Goal: Use online tool/utility: Utilize a website feature to perform a specific function

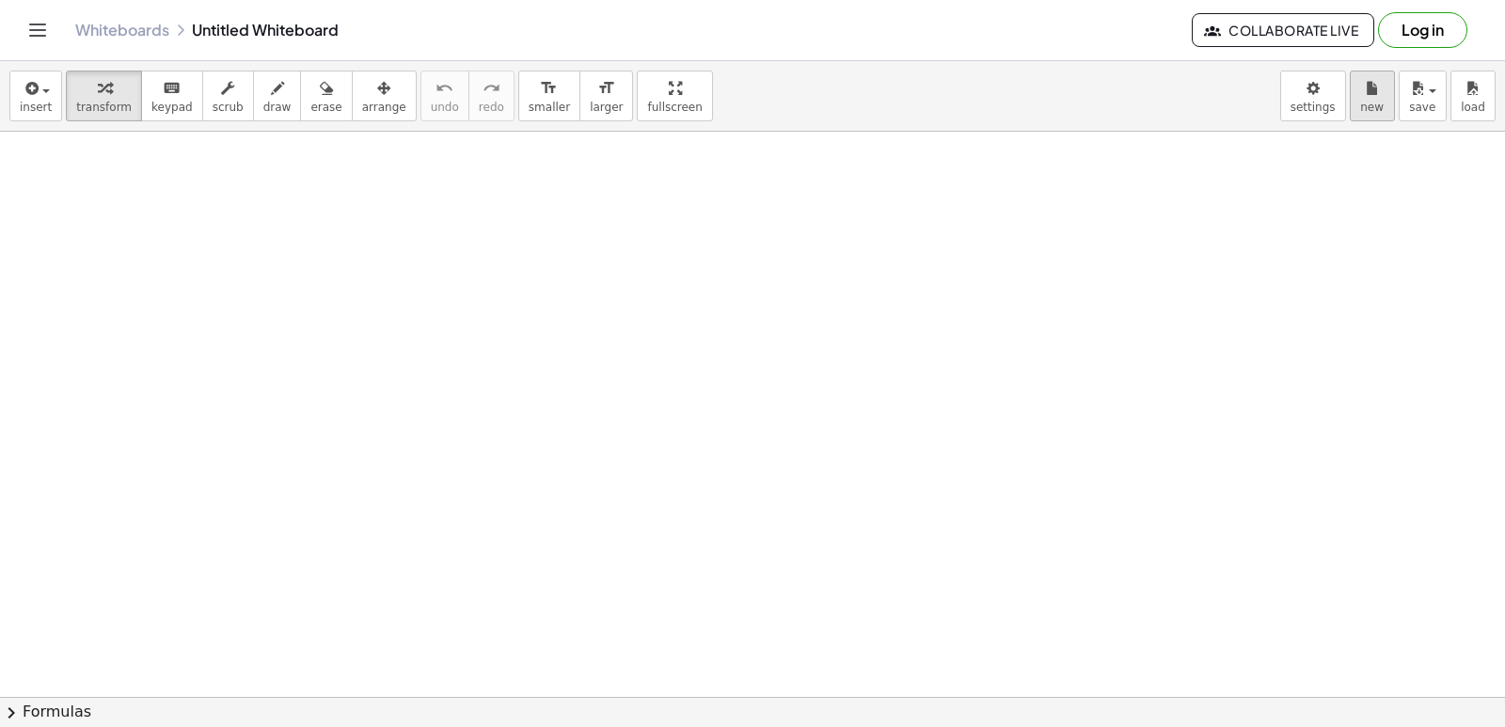
click at [1365, 119] on button "new" at bounding box center [1372, 96] width 45 height 51
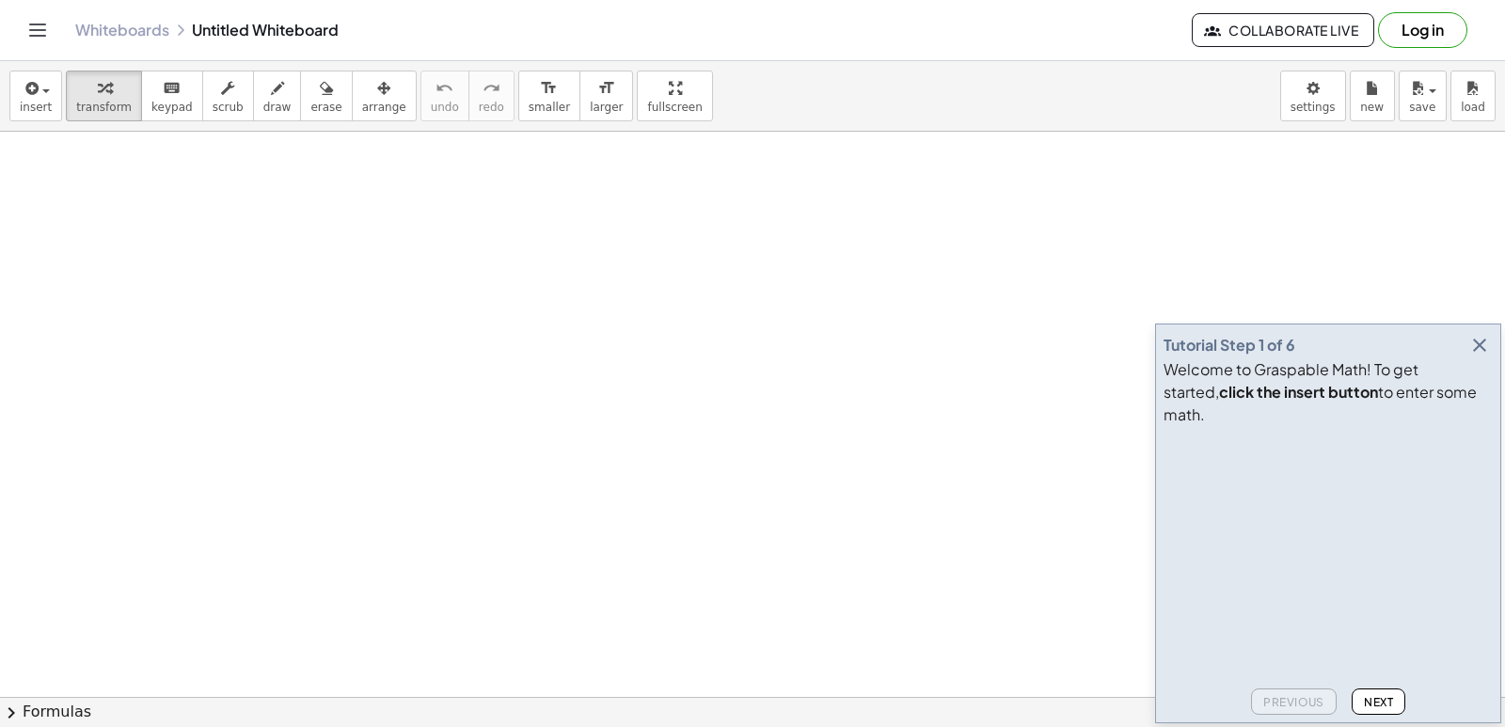
click at [1481, 356] on icon "button" at bounding box center [1479, 345] width 23 height 23
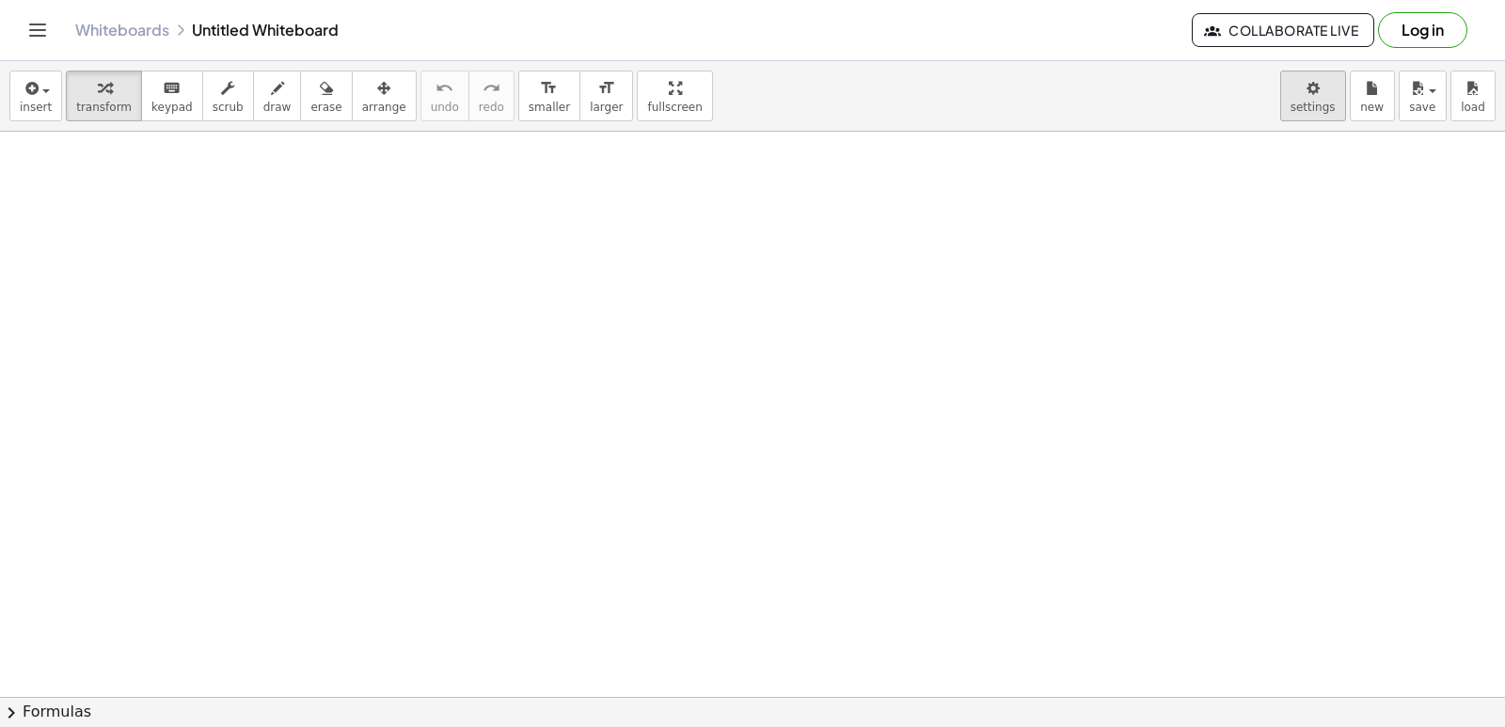
click at [1319, 95] on body "Graspable Math Activities Get Started Activity Bank Assigned Work Classes White…" at bounding box center [752, 363] width 1505 height 727
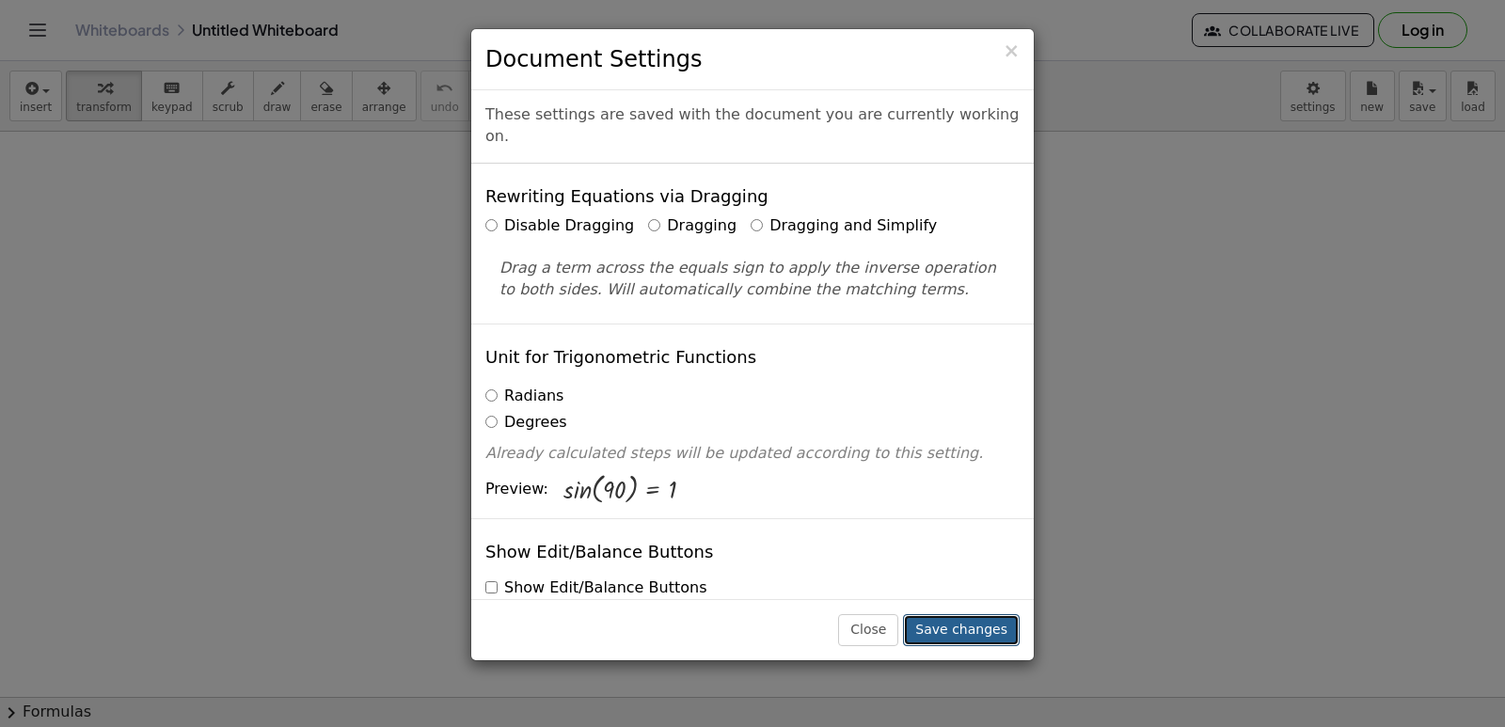
click at [958, 620] on button "Save changes" at bounding box center [961, 630] width 117 height 32
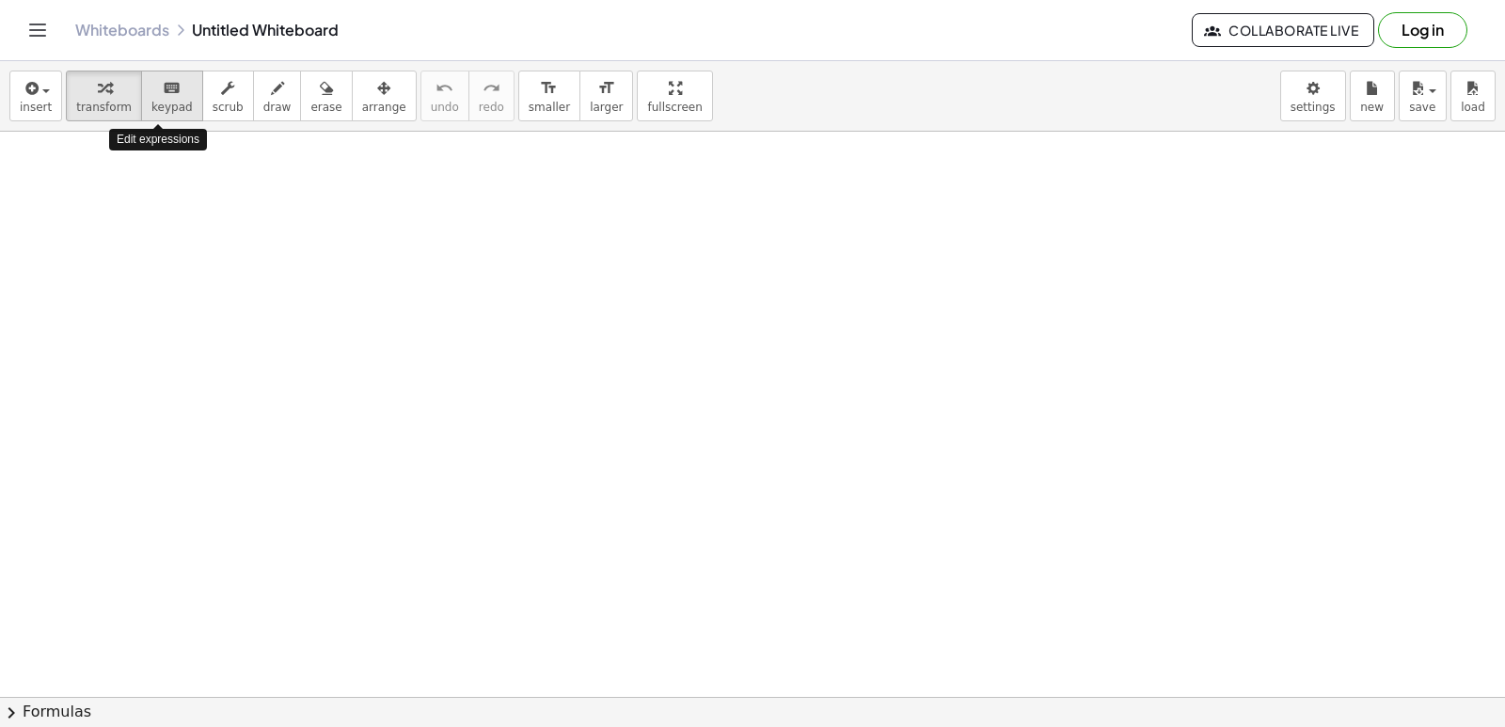
click at [154, 109] on span "keypad" at bounding box center [171, 107] width 41 height 13
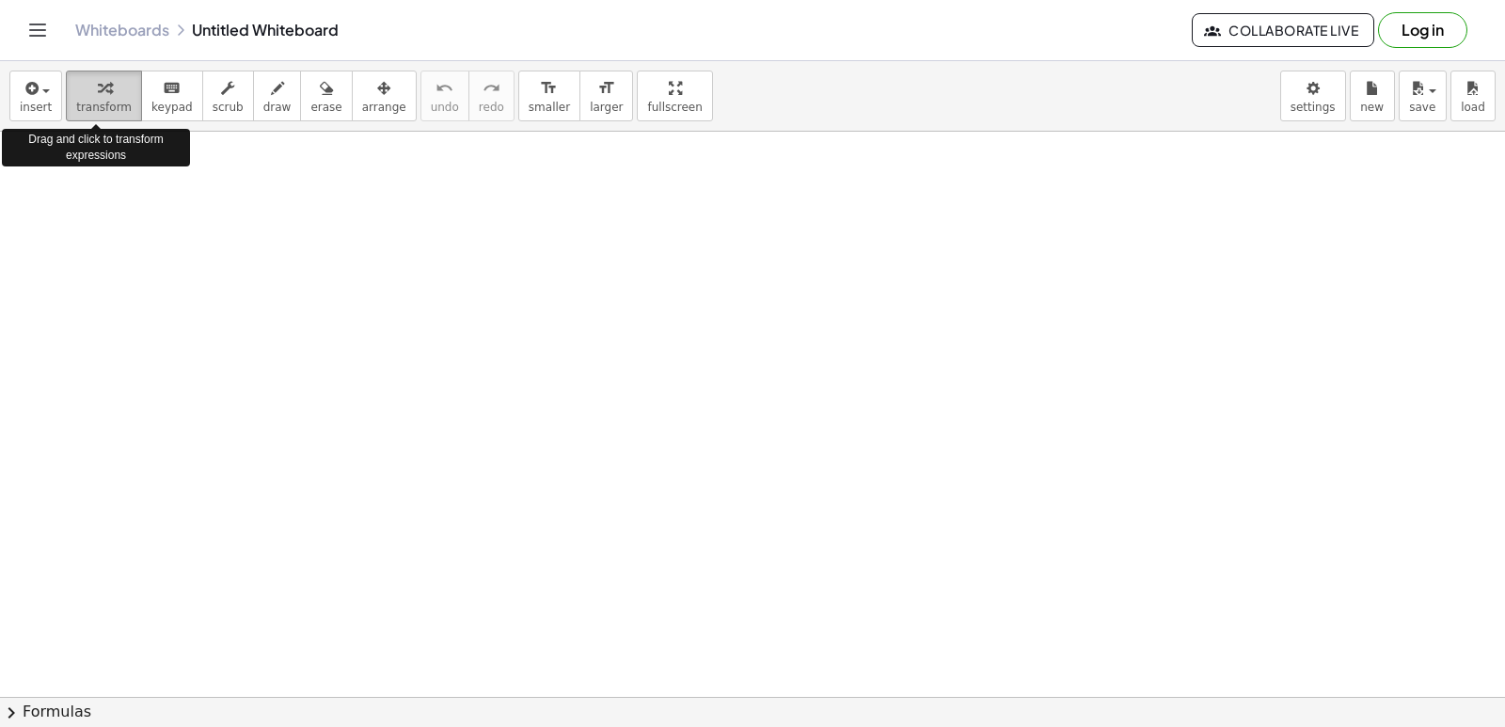
click at [113, 95] on div "button" at bounding box center [103, 87] width 55 height 23
click at [0, 0] on span at bounding box center [0, 0] width 0 height 0
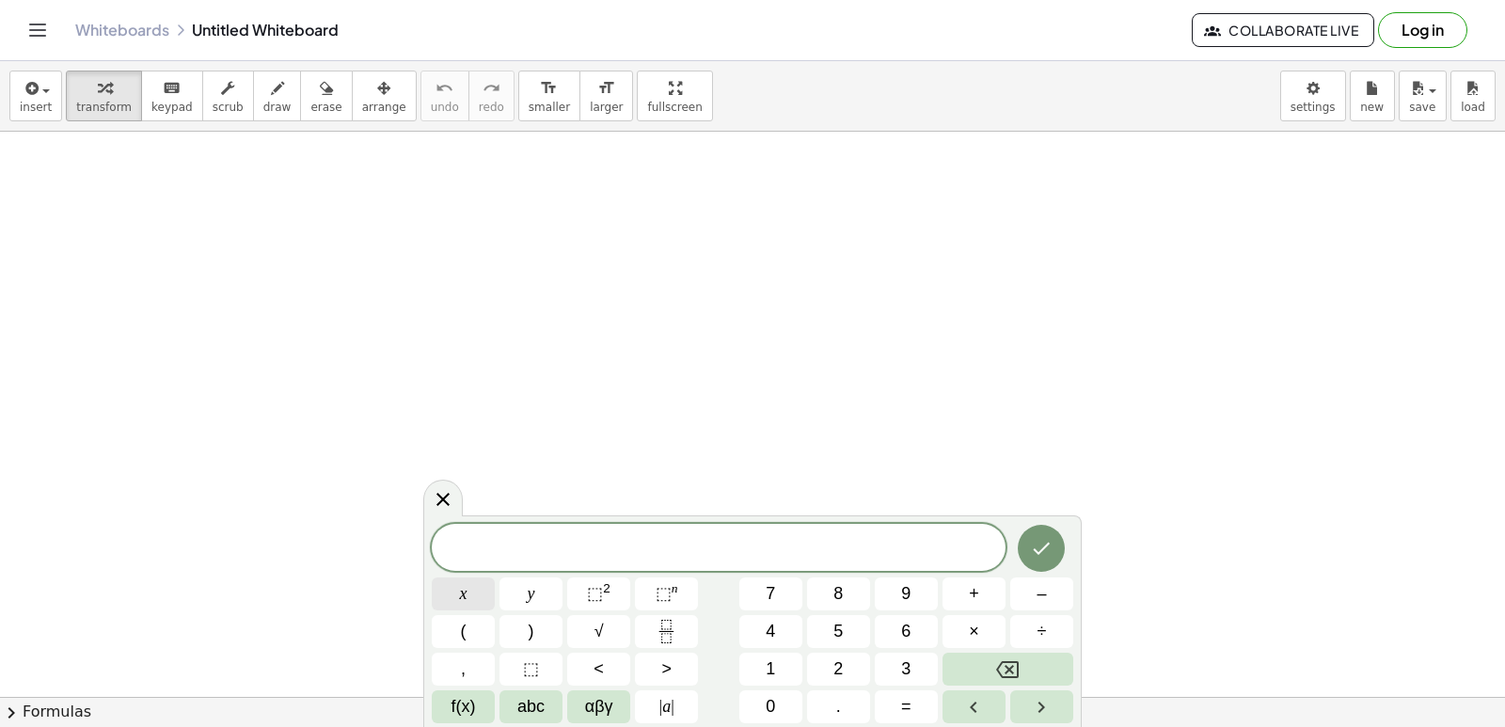
click at [460, 600] on span "x" at bounding box center [464, 593] width 8 height 25
click at [523, 701] on span "abc" at bounding box center [530, 706] width 27 height 25
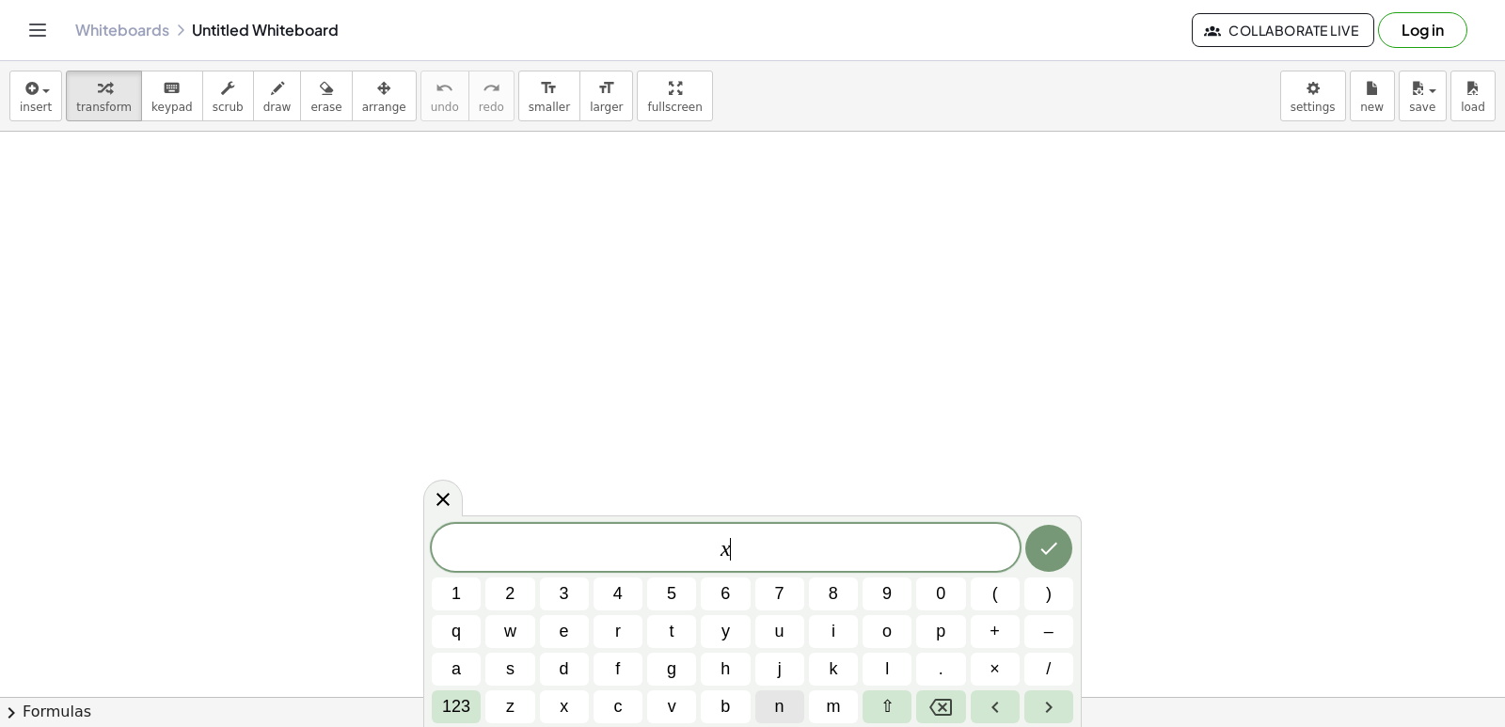
click at [782, 702] on span "n" at bounding box center [779, 706] width 9 height 25
click at [943, 699] on icon "Backspace" at bounding box center [940, 707] width 23 height 17
click at [943, 701] on icon "Backspace" at bounding box center [940, 707] width 23 height 23
click at [453, 699] on span "123" at bounding box center [456, 706] width 28 height 25
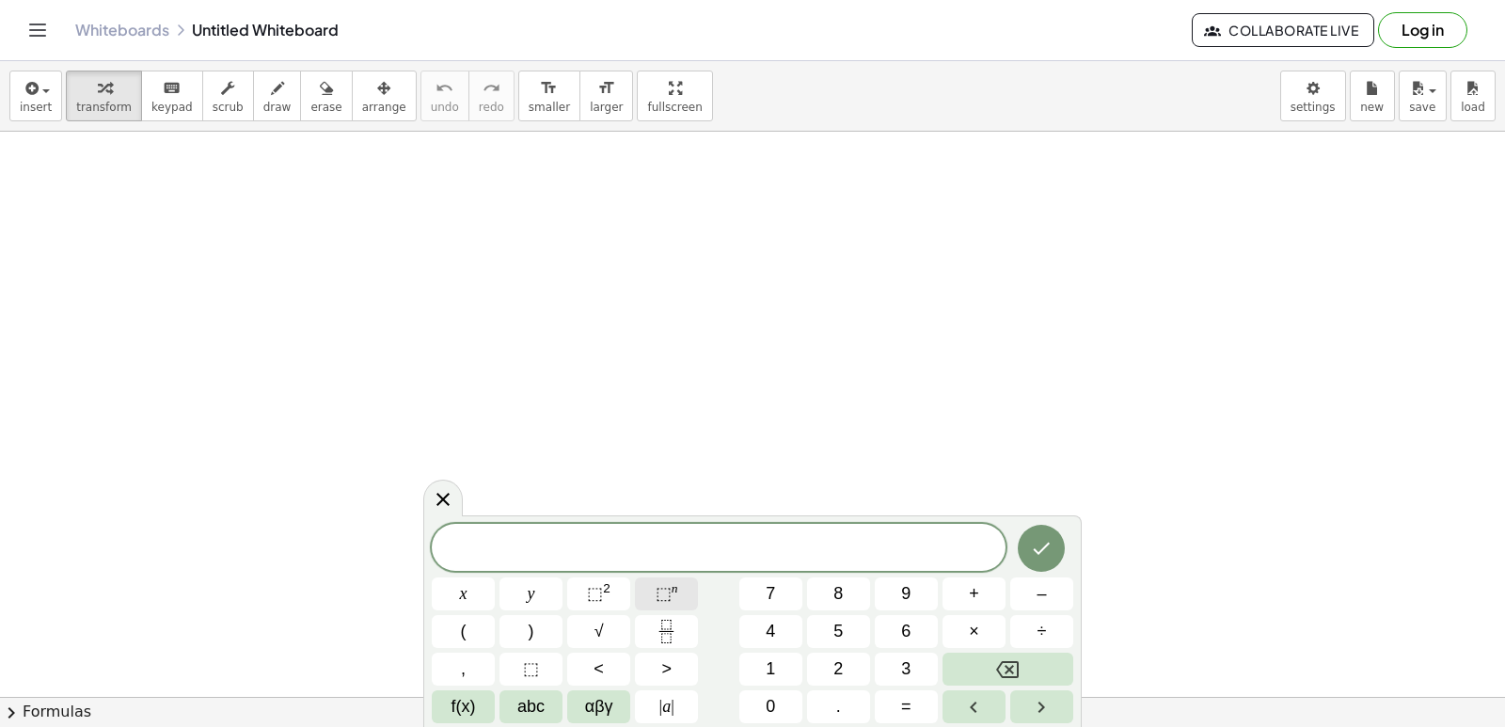
click at [649, 594] on button "⬚ n" at bounding box center [666, 593] width 63 height 33
click at [668, 583] on span "⬚ n" at bounding box center [667, 593] width 23 height 25
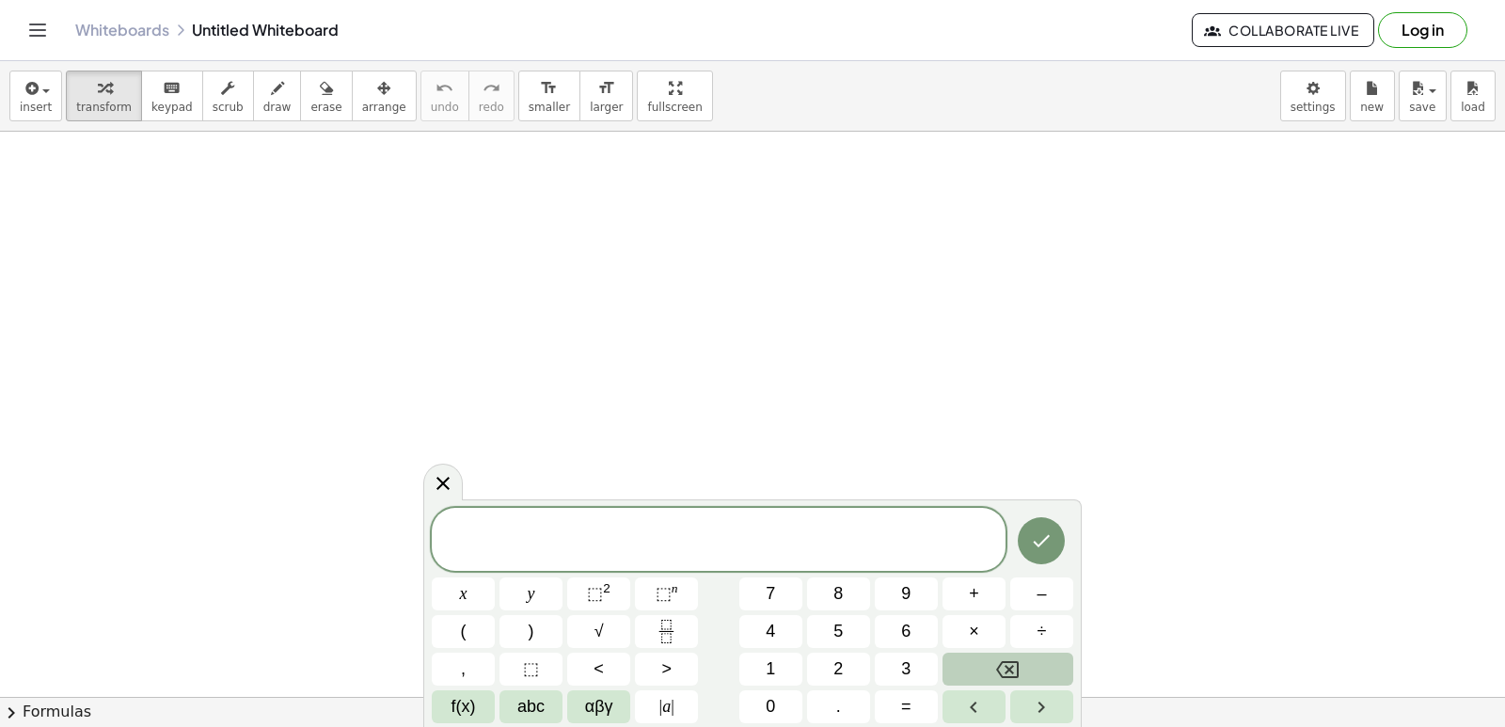
click at [1009, 670] on icon "Backspace" at bounding box center [1007, 669] width 23 height 17
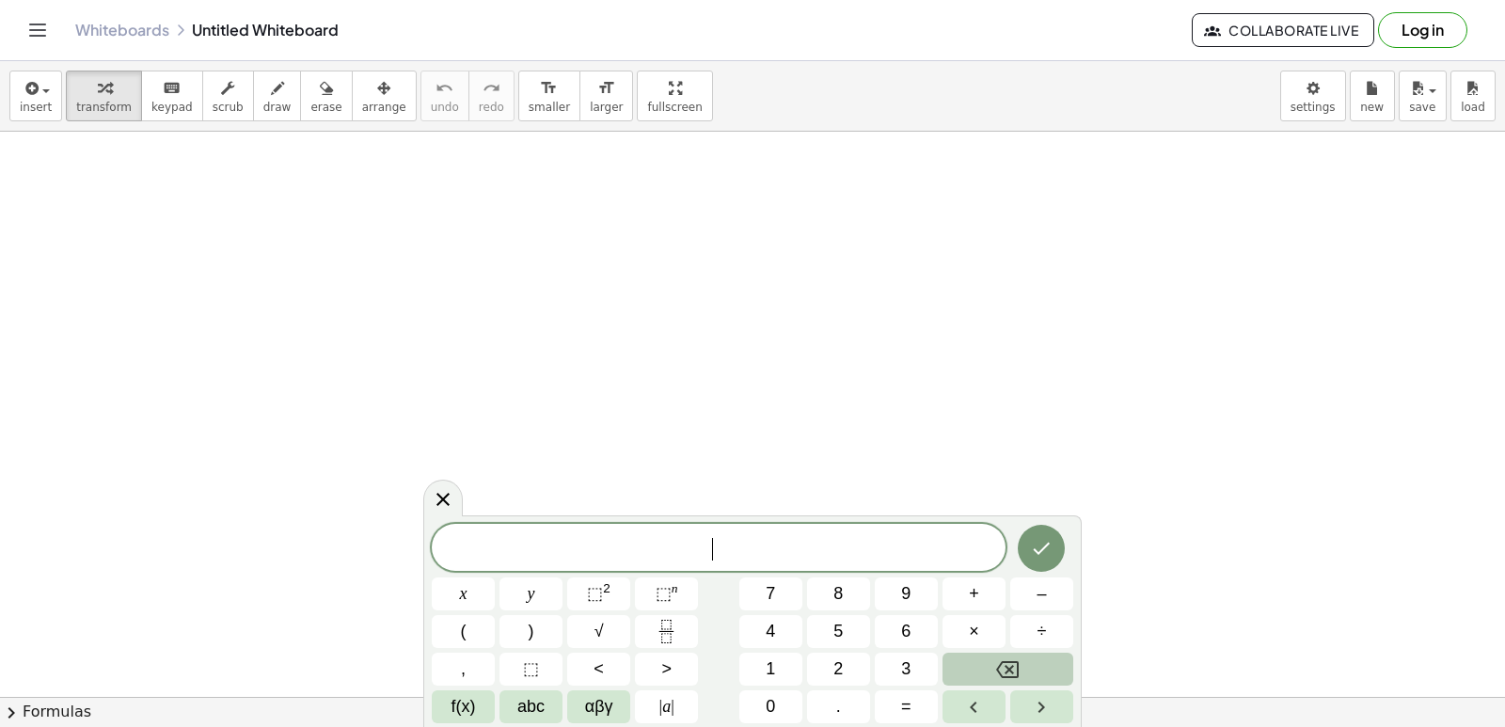
click at [1000, 658] on icon "Backspace" at bounding box center [1007, 669] width 23 height 23
click at [668, 593] on span "⬚" at bounding box center [664, 593] width 16 height 19
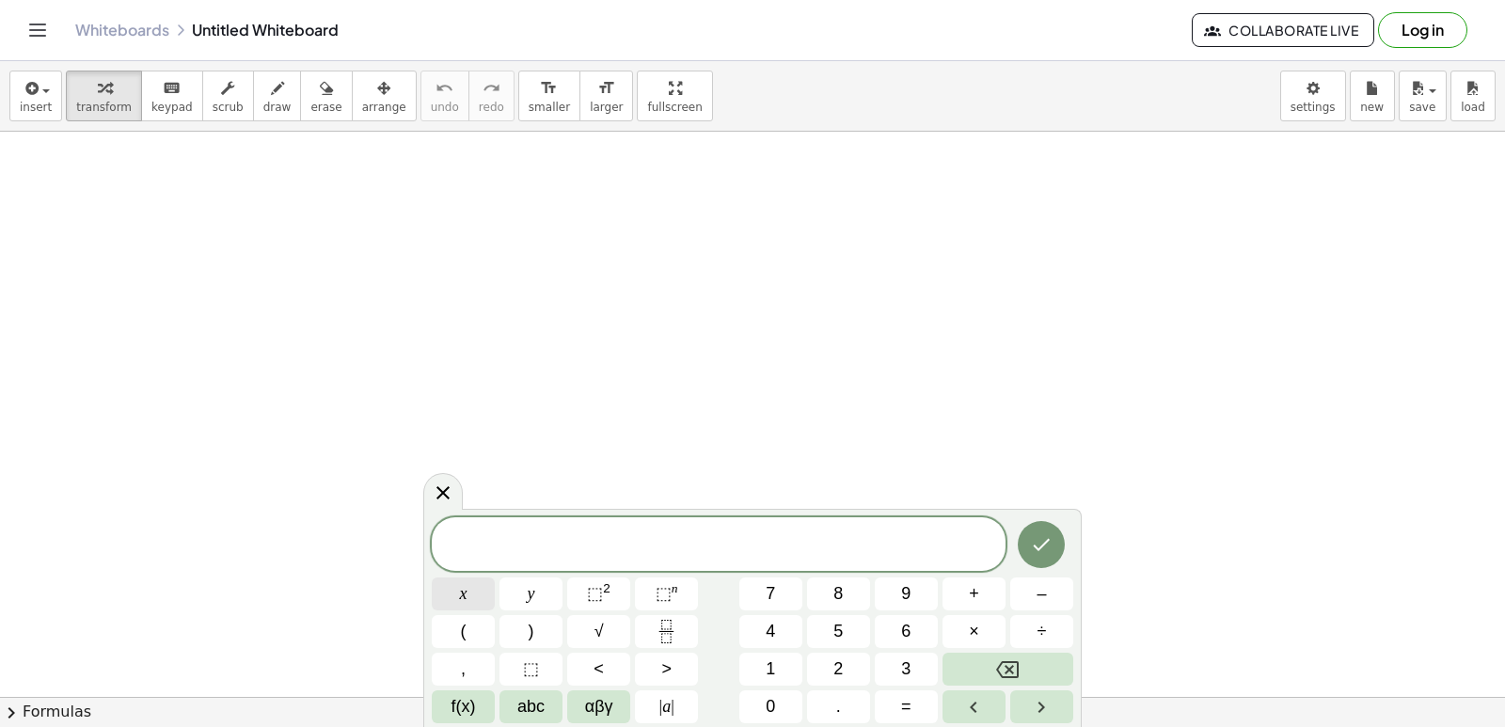
click at [474, 591] on button "x" at bounding box center [463, 593] width 63 height 33
click at [479, 697] on button "f(x)" at bounding box center [463, 706] width 63 height 33
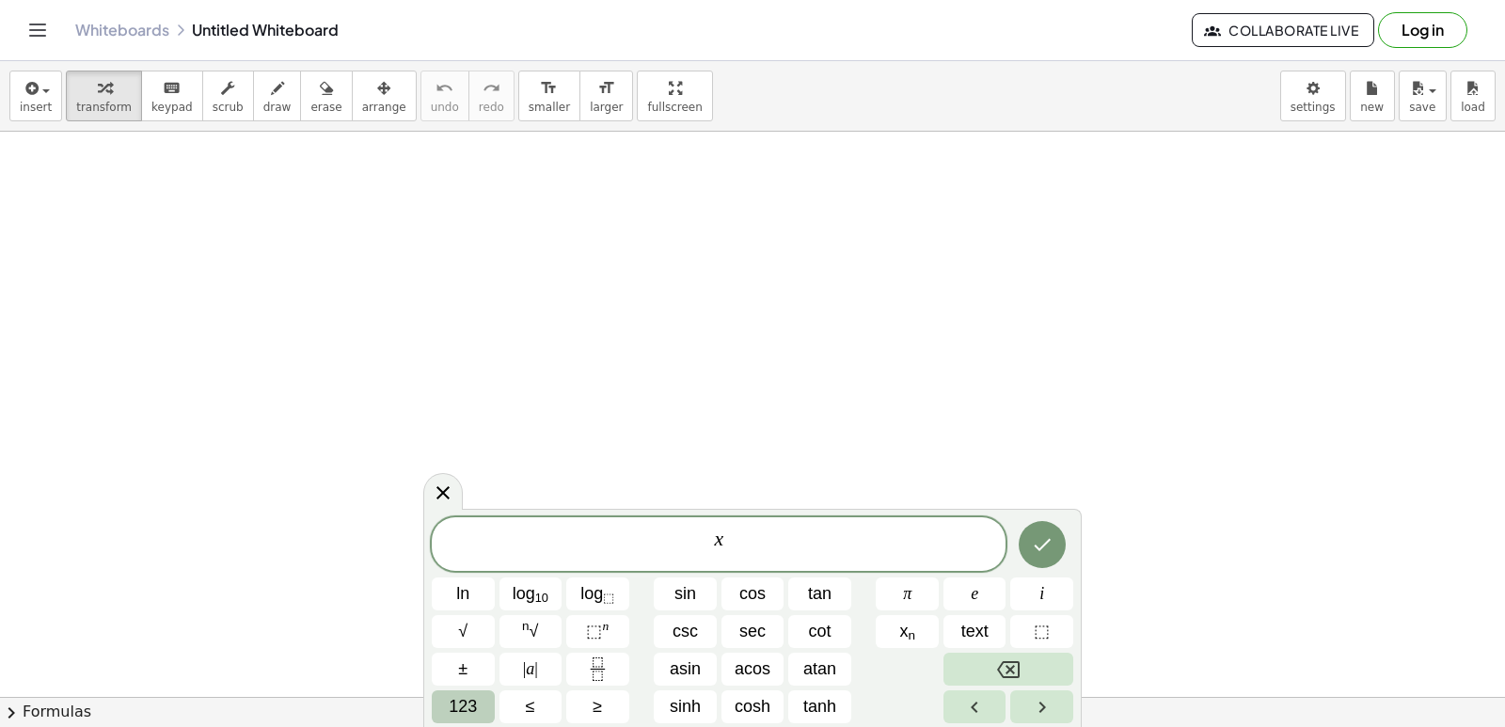
click at [458, 704] on span "123" at bounding box center [463, 706] width 28 height 25
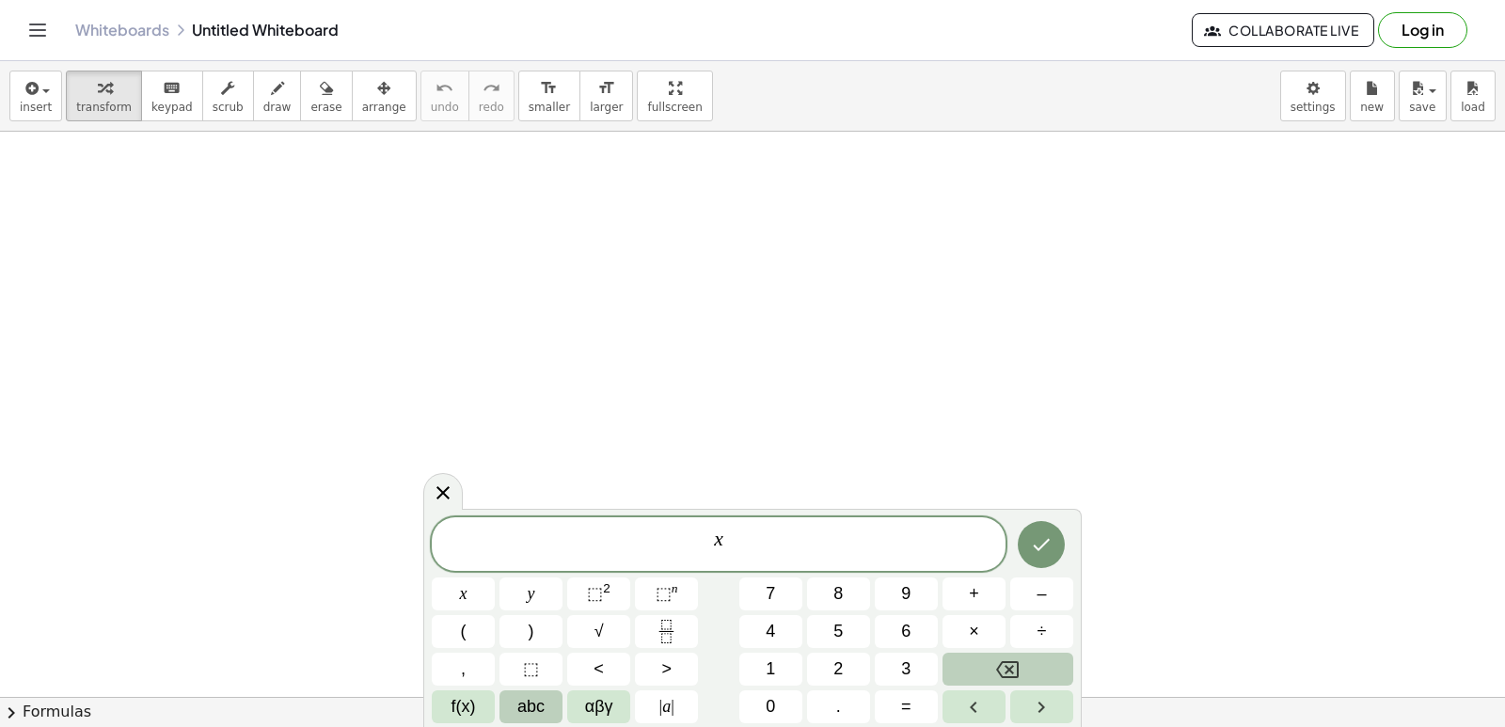
click at [535, 702] on span "abc" at bounding box center [530, 706] width 27 height 25
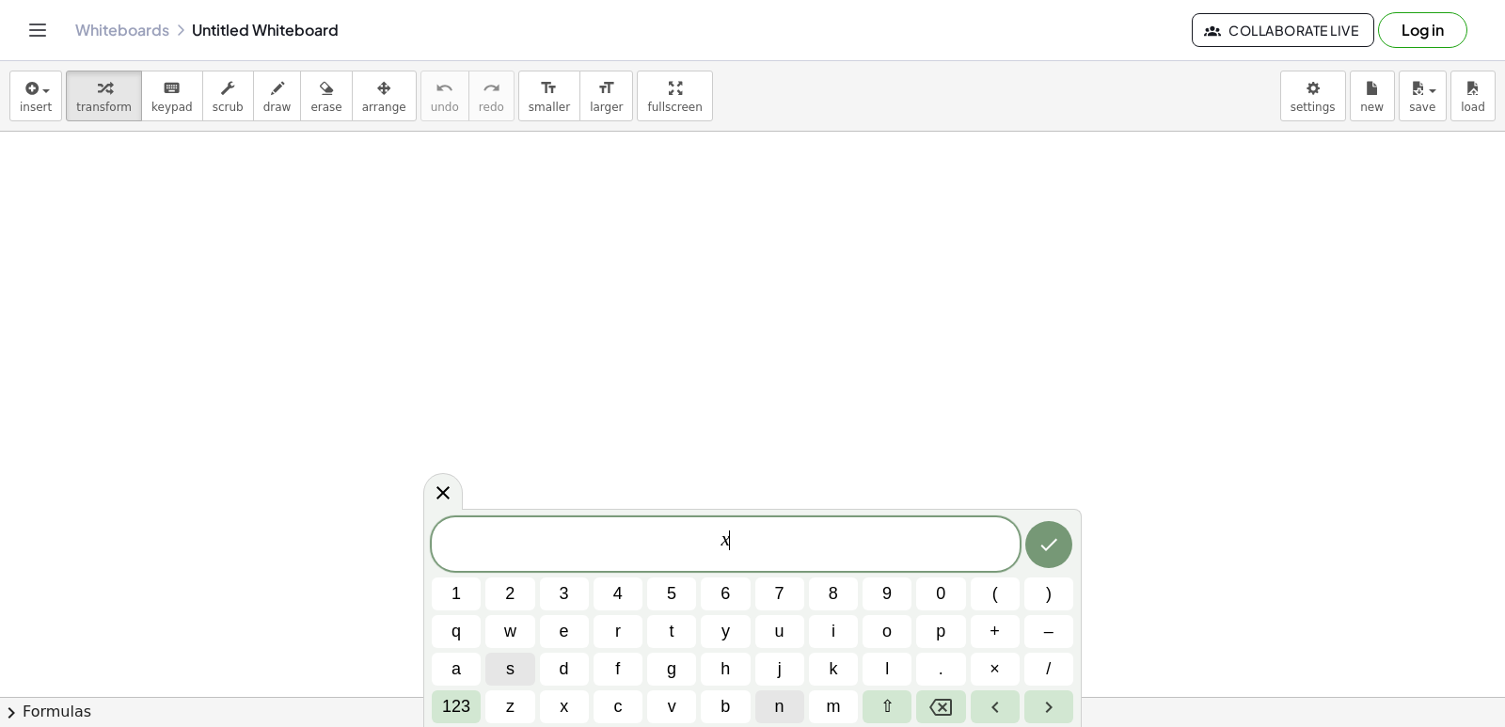
click at [775, 704] on span "n" at bounding box center [779, 706] width 9 height 25
click at [929, 701] on icon "Backspace" at bounding box center [940, 707] width 23 height 23
click at [926, 715] on button "Backspace" at bounding box center [940, 706] width 49 height 33
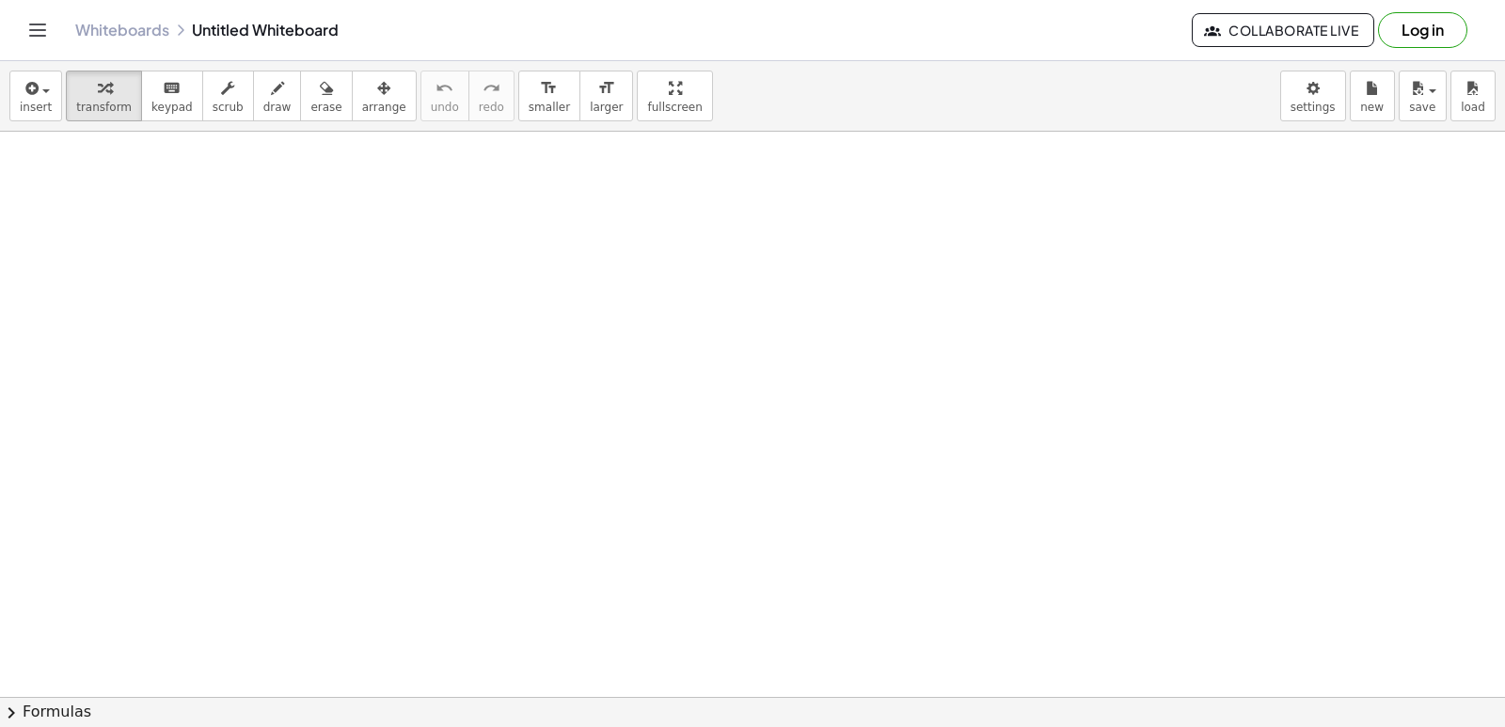
click at [0, 0] on div "1 2 3 4 5 6 7 8 9 0 ( ) q w e r t y u i o p + – a s d f g h j k l . × / 123 z x…" at bounding box center [0, 0] width 0 height 0
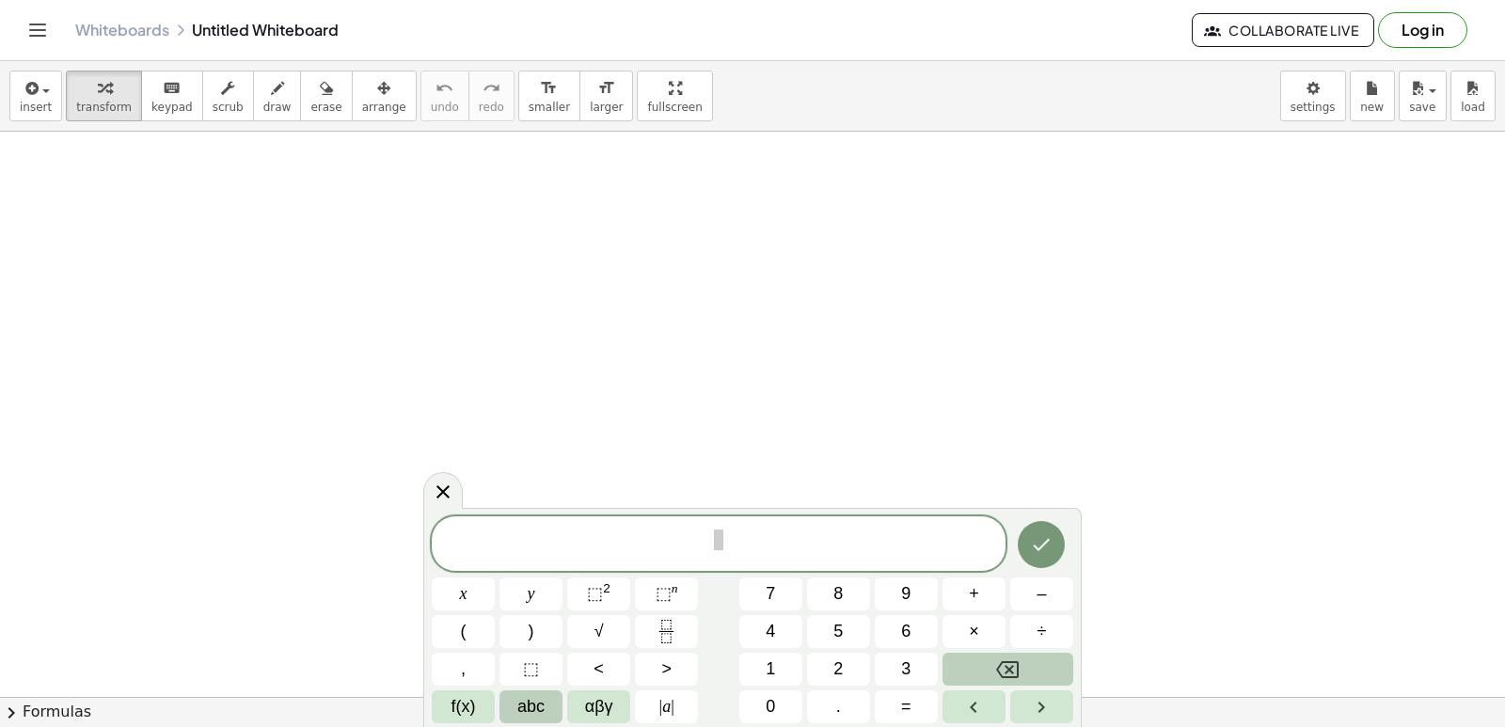
click at [542, 698] on span "abc" at bounding box center [530, 706] width 27 height 25
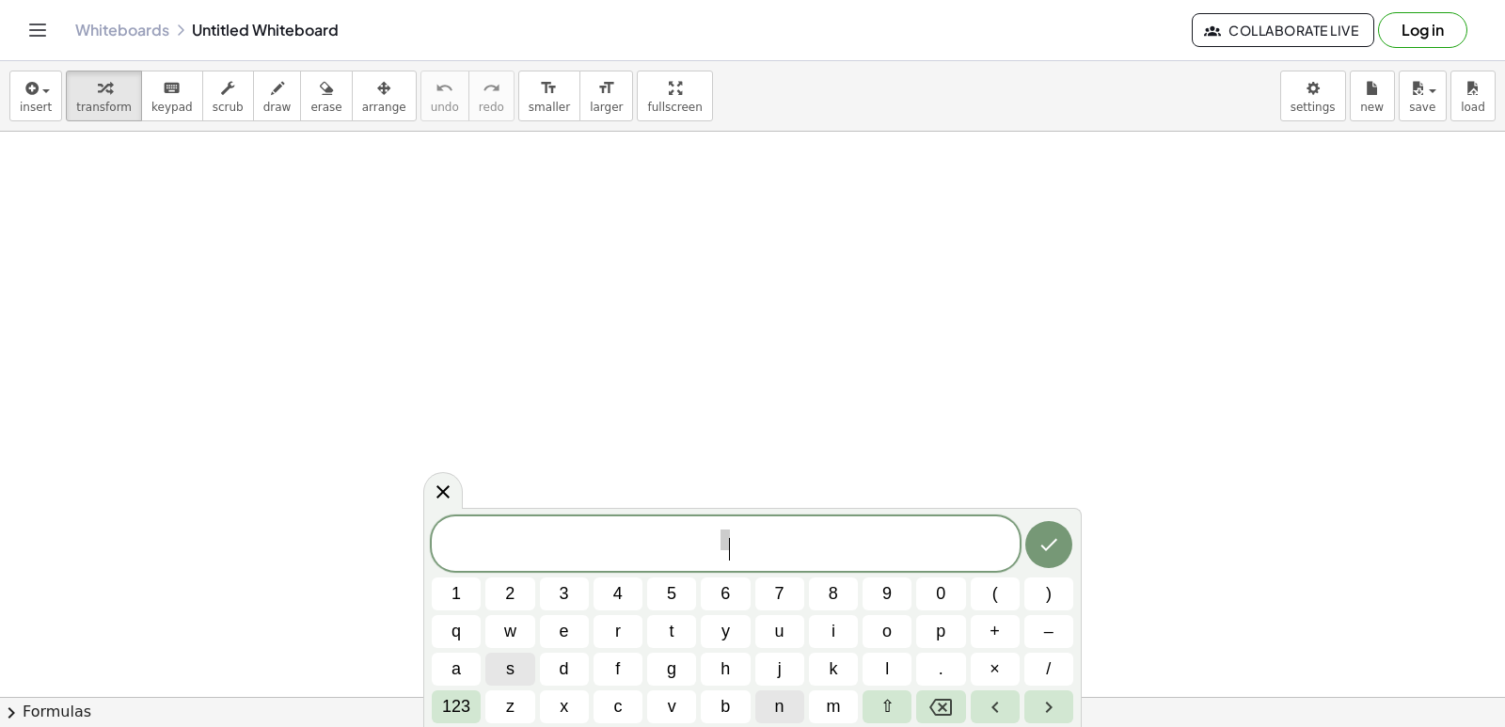
click at [765, 706] on button "n" at bounding box center [779, 706] width 49 height 33
click at [934, 707] on icon "Backspace" at bounding box center [940, 707] width 23 height 23
click at [936, 705] on icon "Backspace" at bounding box center [940, 707] width 23 height 23
click at [784, 694] on button "n" at bounding box center [779, 706] width 49 height 33
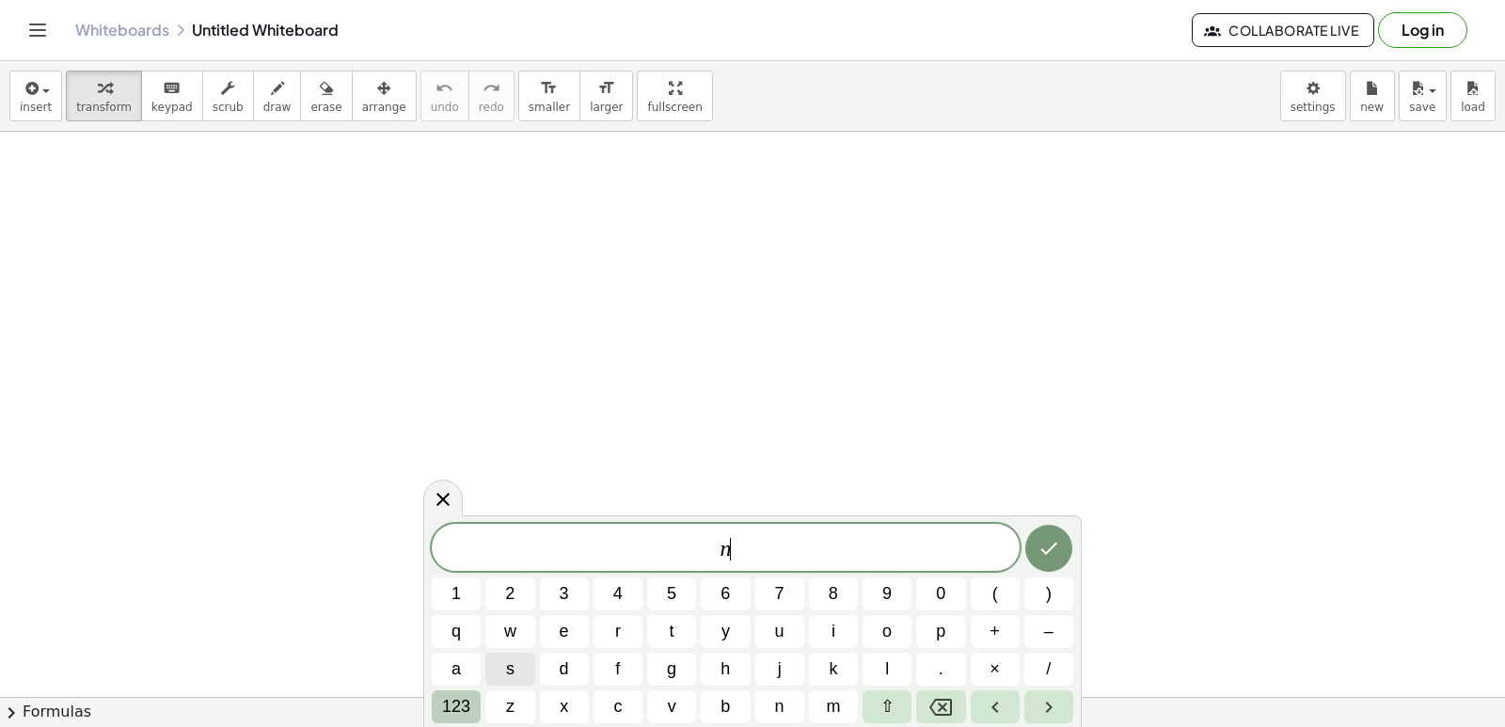
click at [461, 697] on span "123" at bounding box center [456, 706] width 28 height 25
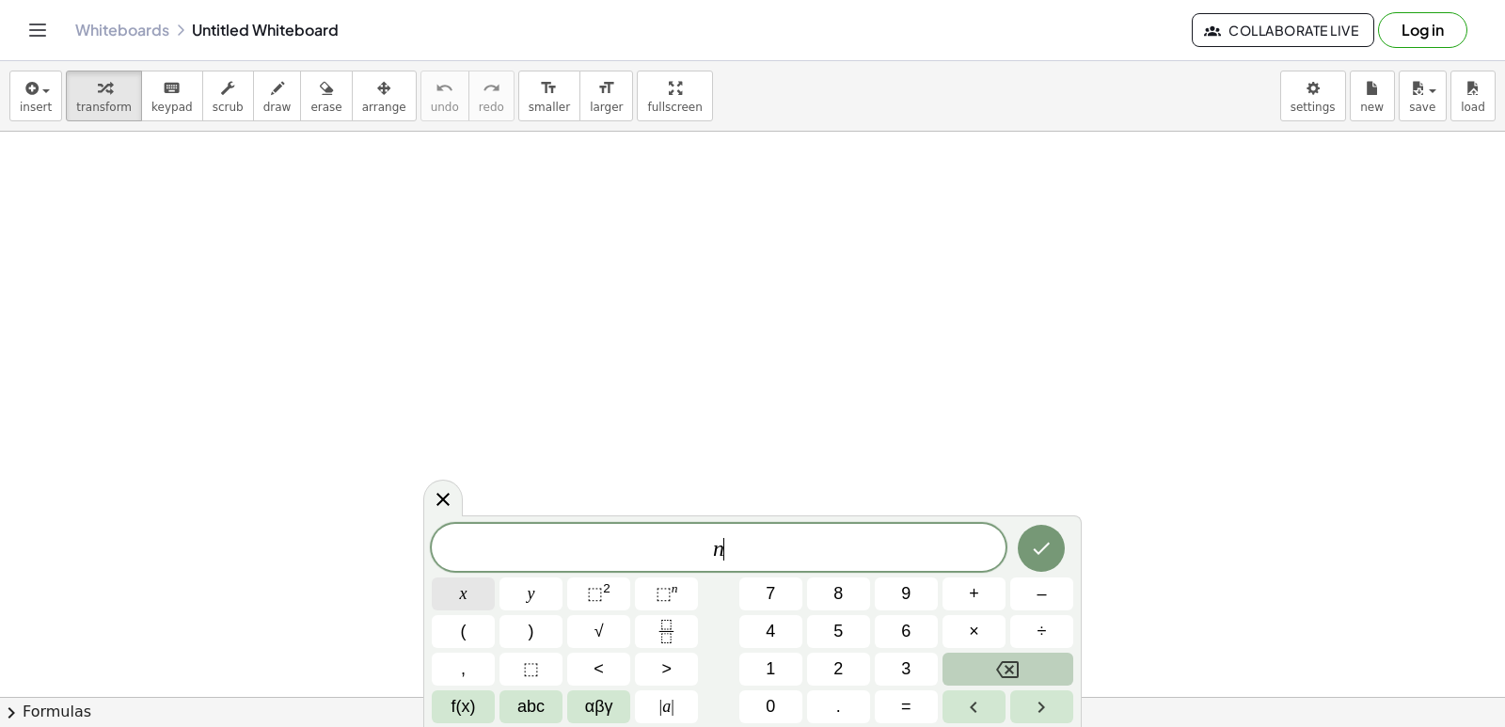
click at [472, 601] on button "x" at bounding box center [463, 593] width 63 height 33
click at [461, 703] on span "f(x)" at bounding box center [463, 706] width 24 height 25
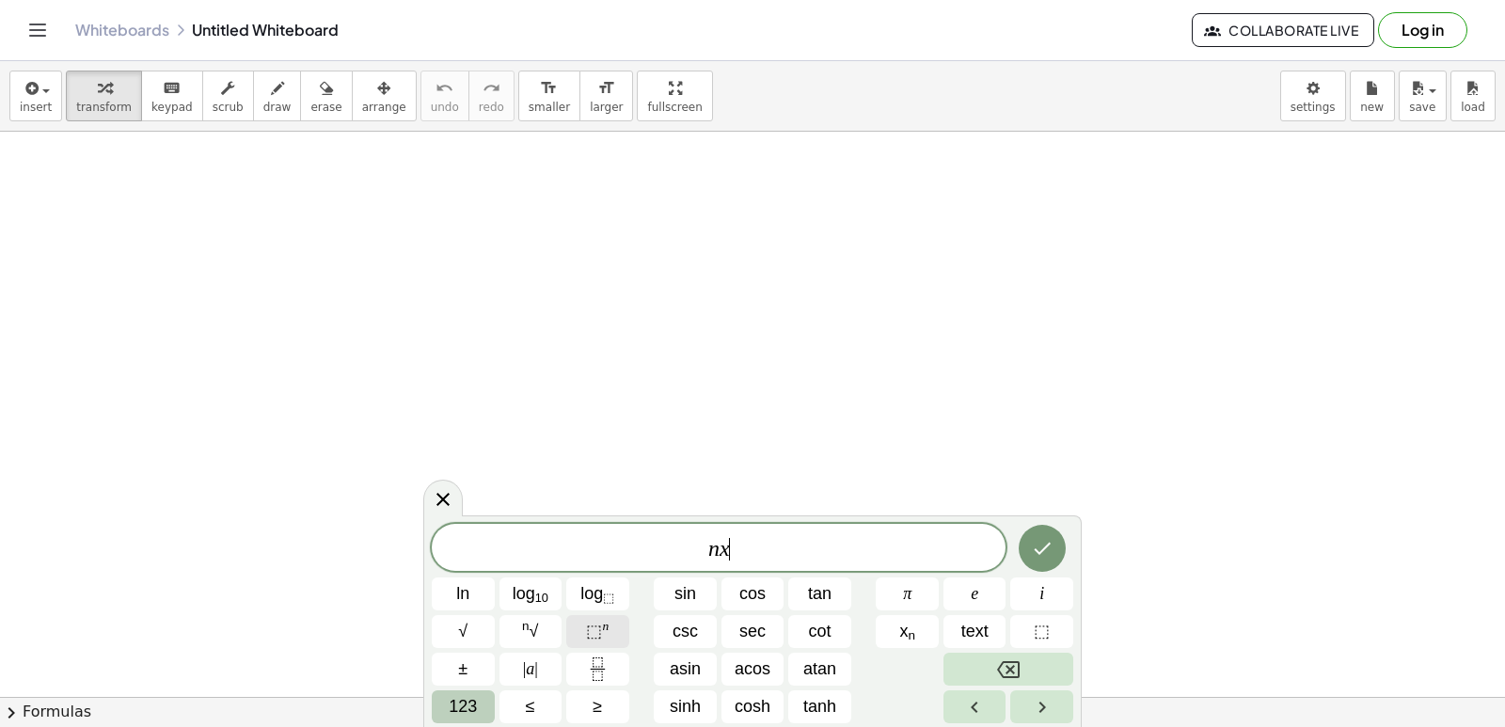
click at [589, 639] on span "⬚" at bounding box center [594, 631] width 16 height 19
click at [476, 692] on button "123" at bounding box center [463, 706] width 63 height 33
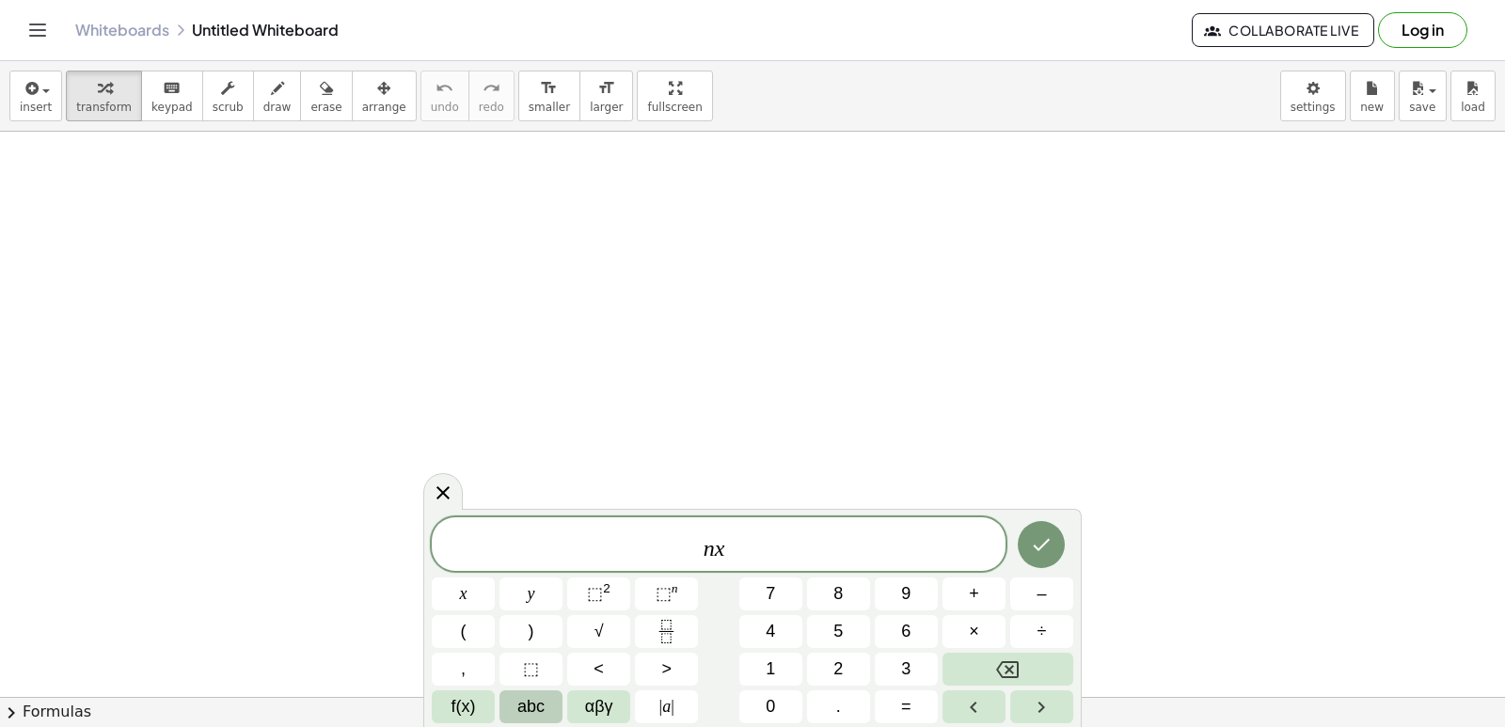
click at [538, 699] on span "abc" at bounding box center [530, 706] width 27 height 25
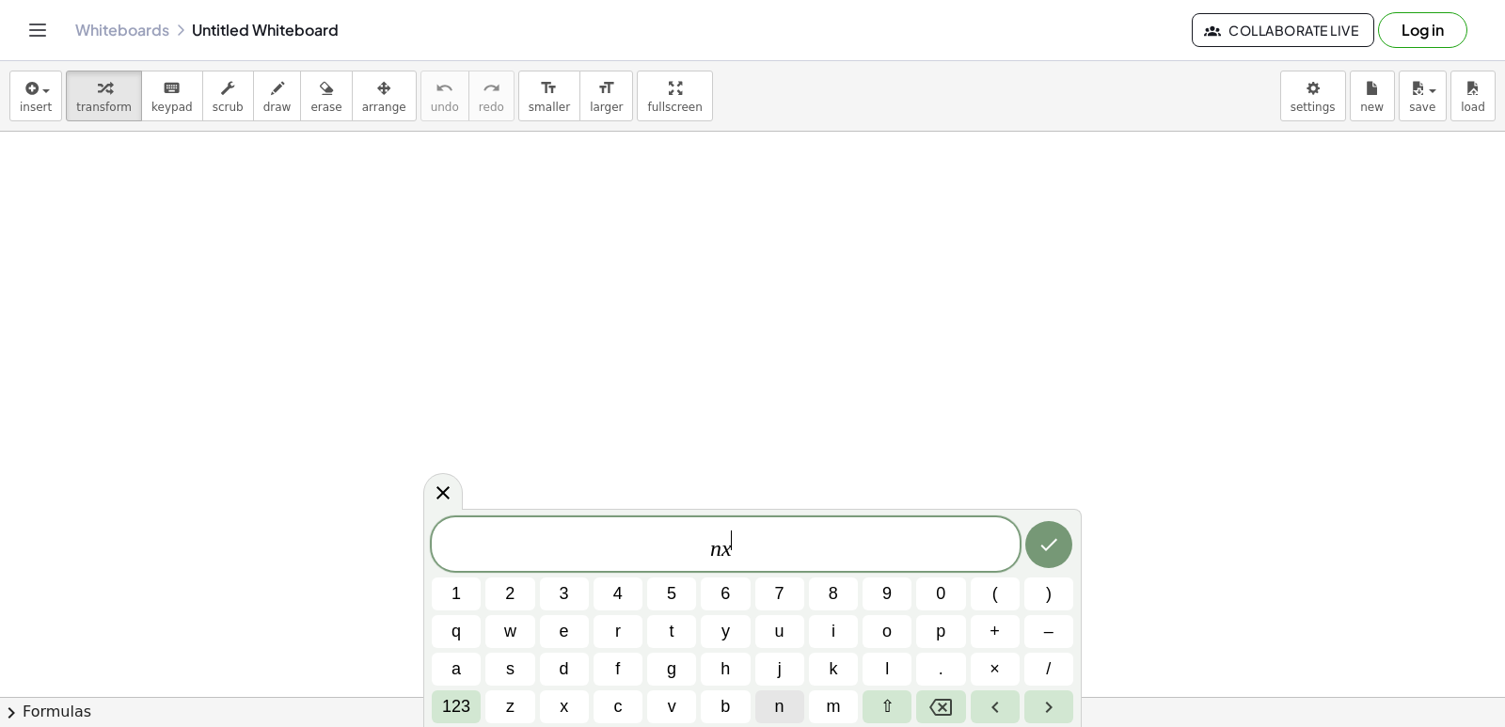
click at [785, 710] on button "n" at bounding box center [779, 706] width 49 height 33
click at [453, 717] on span "123" at bounding box center [456, 706] width 28 height 25
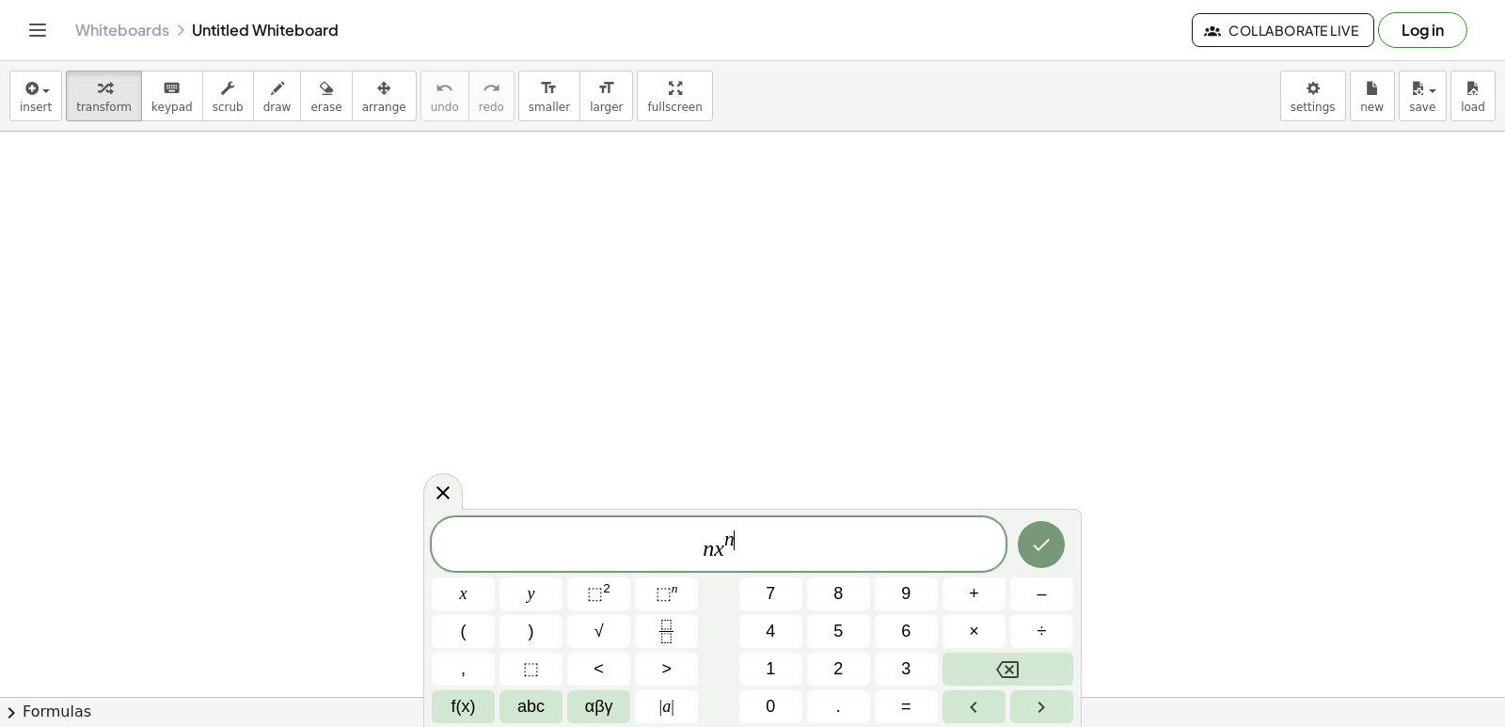
click at [733, 558] on span "n x n ​" at bounding box center [719, 546] width 574 height 34
click at [738, 548] on span "n x n ​" at bounding box center [719, 546] width 574 height 34
click at [769, 593] on span "7" at bounding box center [770, 593] width 9 height 25
click at [449, 593] on button "x" at bounding box center [463, 593] width 63 height 33
click at [597, 602] on span "⬚" at bounding box center [595, 593] width 16 height 19
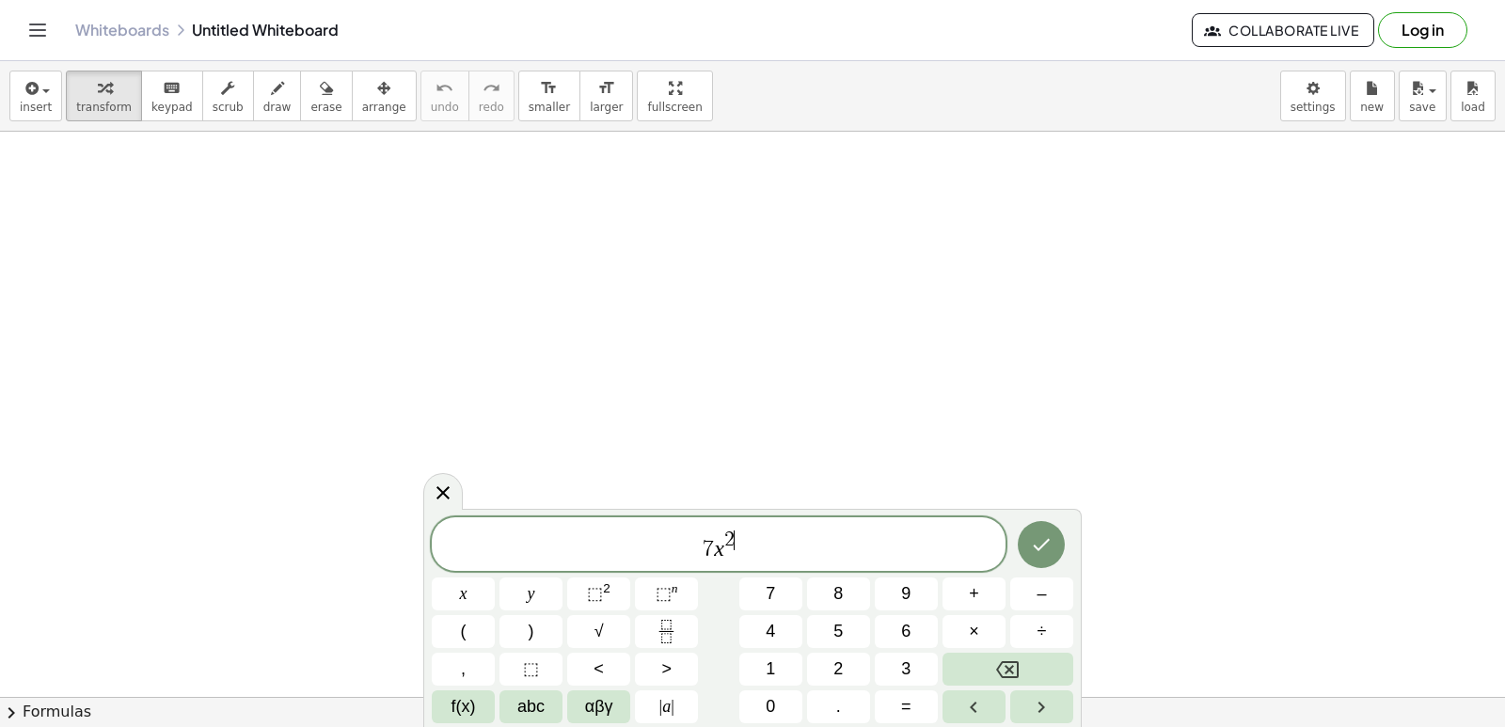
drag, startPoint x: 731, startPoint y: 532, endPoint x: 737, endPoint y: 542, distance: 11.5
click at [733, 537] on span "2 ​" at bounding box center [729, 540] width 10 height 21
click at [996, 661] on icon "Backspace" at bounding box center [1007, 669] width 23 height 23
click at [833, 665] on span "2" at bounding box center [837, 668] width 9 height 25
click at [751, 553] on span "7 x 2 ​" at bounding box center [719, 546] width 574 height 34
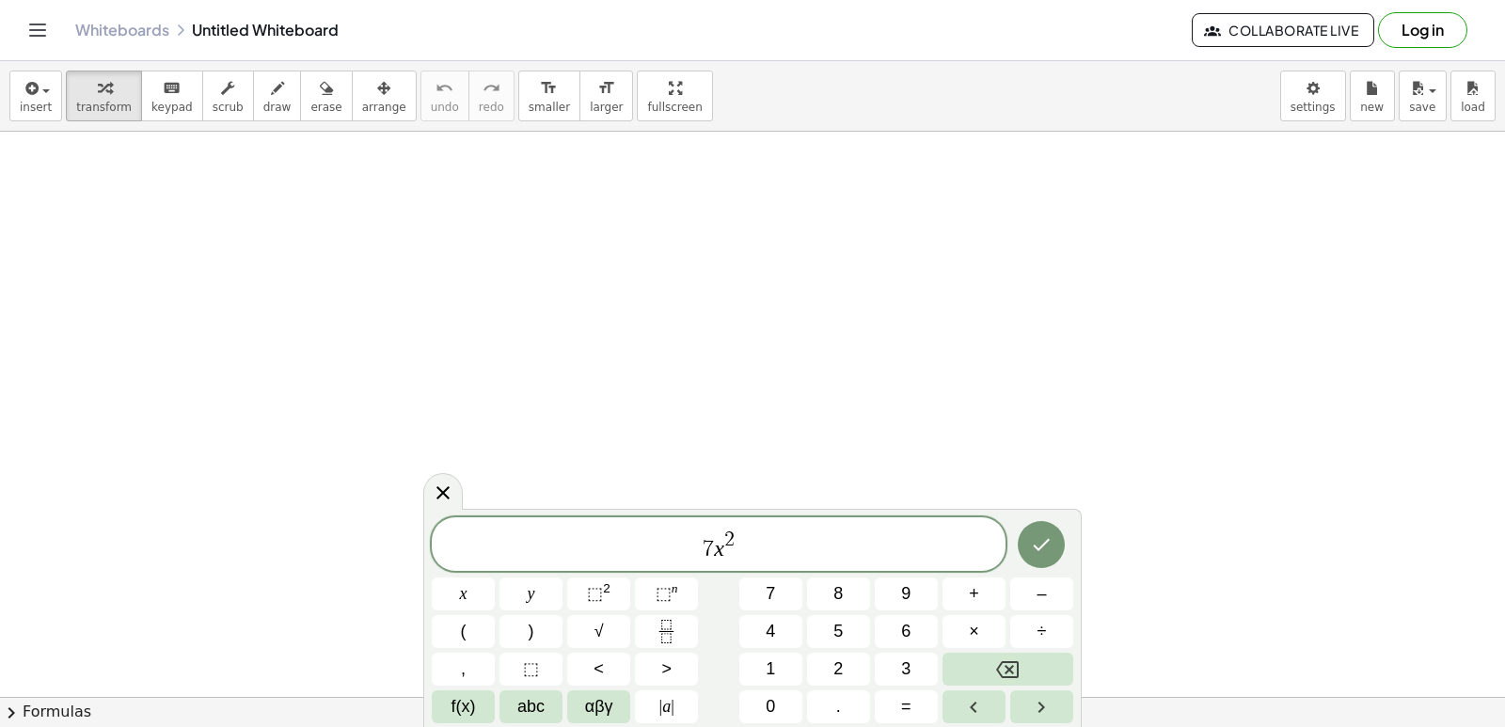
click at [993, 576] on div "7 x 2 ​ x y ⬚ 2 ⬚ n 7 8 9 + – ( ) √ 4 5 6 × ÷ , ⬚ < > 1 2 3 f(x) abc αβγ | a | …" at bounding box center [752, 620] width 641 height 206
click at [990, 597] on button "+" at bounding box center [973, 593] width 63 height 33
click at [907, 660] on span "3" at bounding box center [905, 668] width 9 height 25
click at [466, 591] on span "x" at bounding box center [464, 593] width 8 height 25
click at [1042, 633] on span "÷" at bounding box center [1041, 631] width 9 height 25
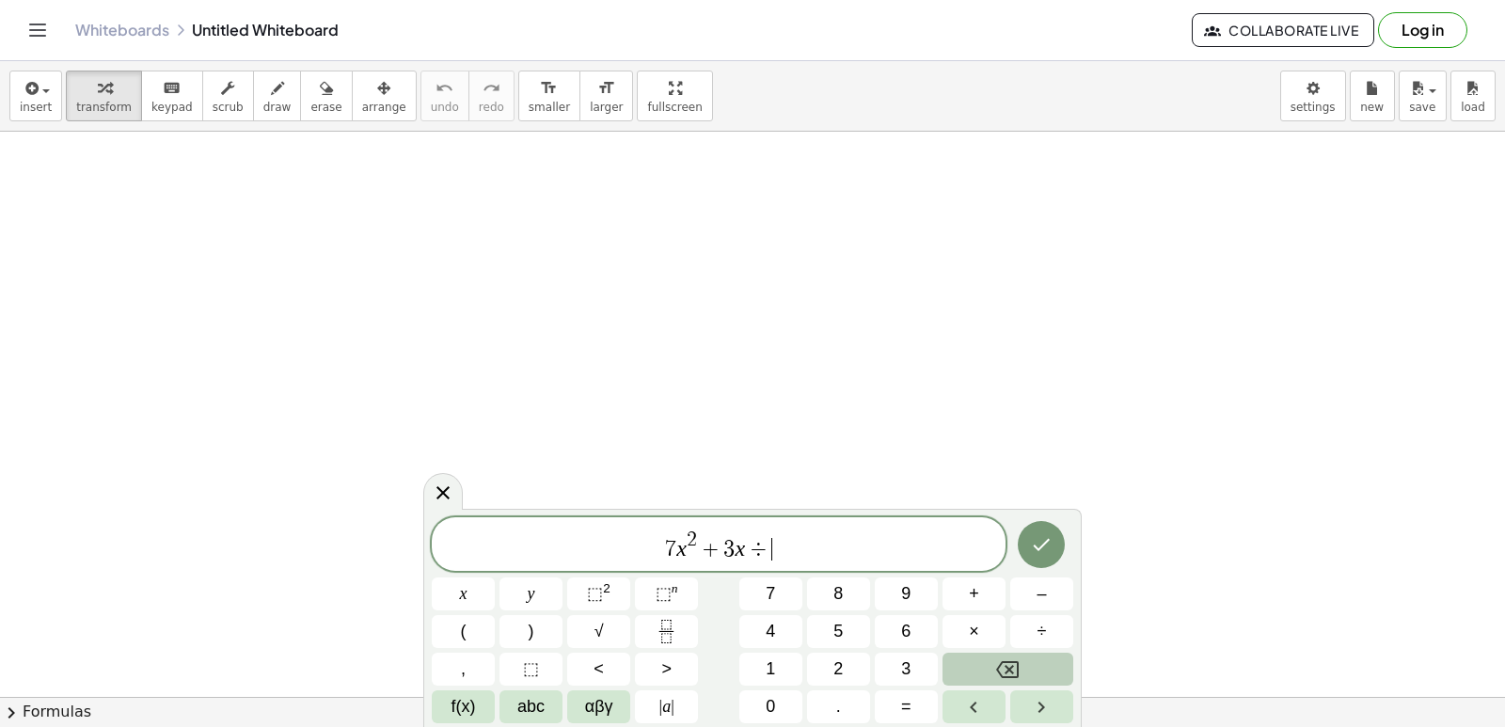
click at [980, 666] on button "Backspace" at bounding box center [1007, 669] width 131 height 33
click at [967, 583] on button "+" at bounding box center [973, 593] width 63 height 33
click at [831, 663] on button "2" at bounding box center [838, 669] width 63 height 33
click at [855, 626] on button "5" at bounding box center [838, 631] width 63 height 33
click at [1045, 556] on icon "Done" at bounding box center [1041, 544] width 23 height 23
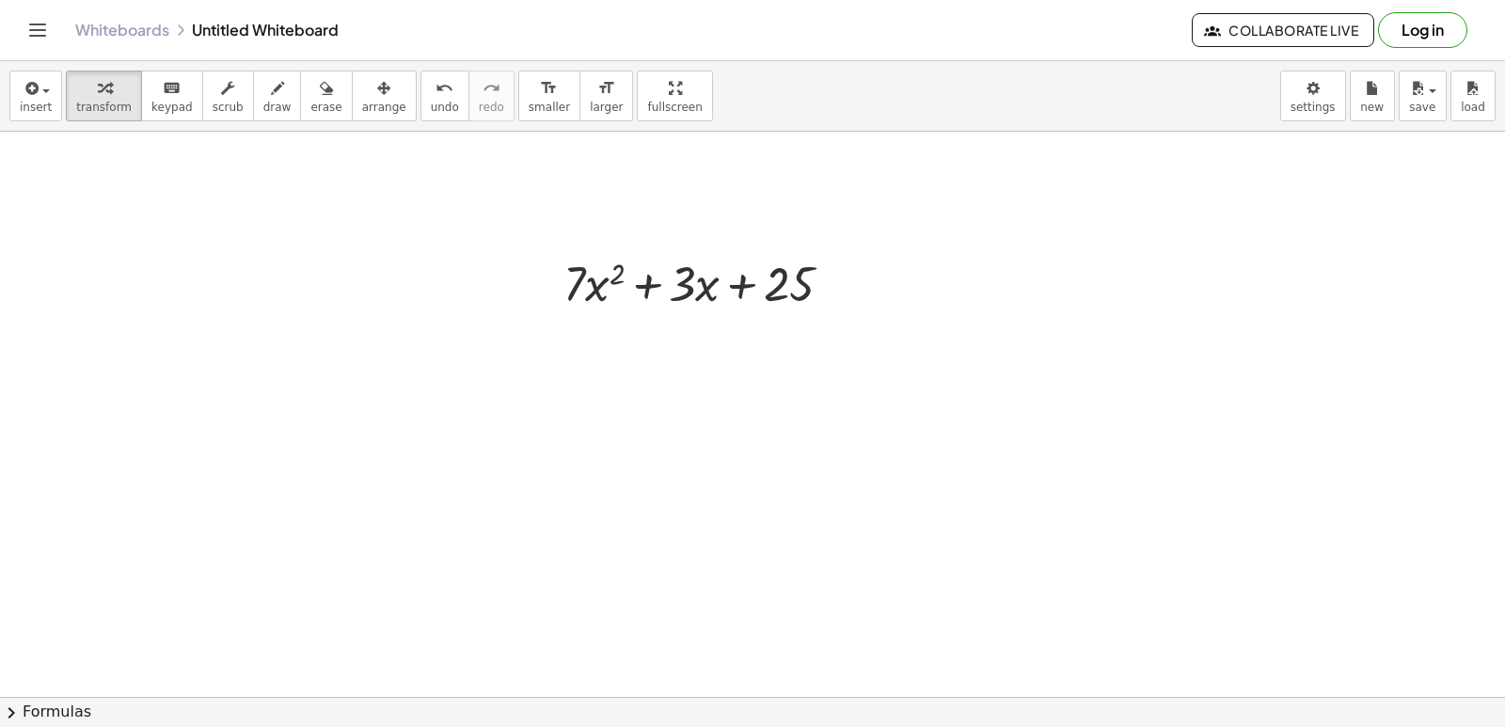
scroll to position [368, 0]
click at [691, 382] on div at bounding box center [752, 390] width 1505 height 1253
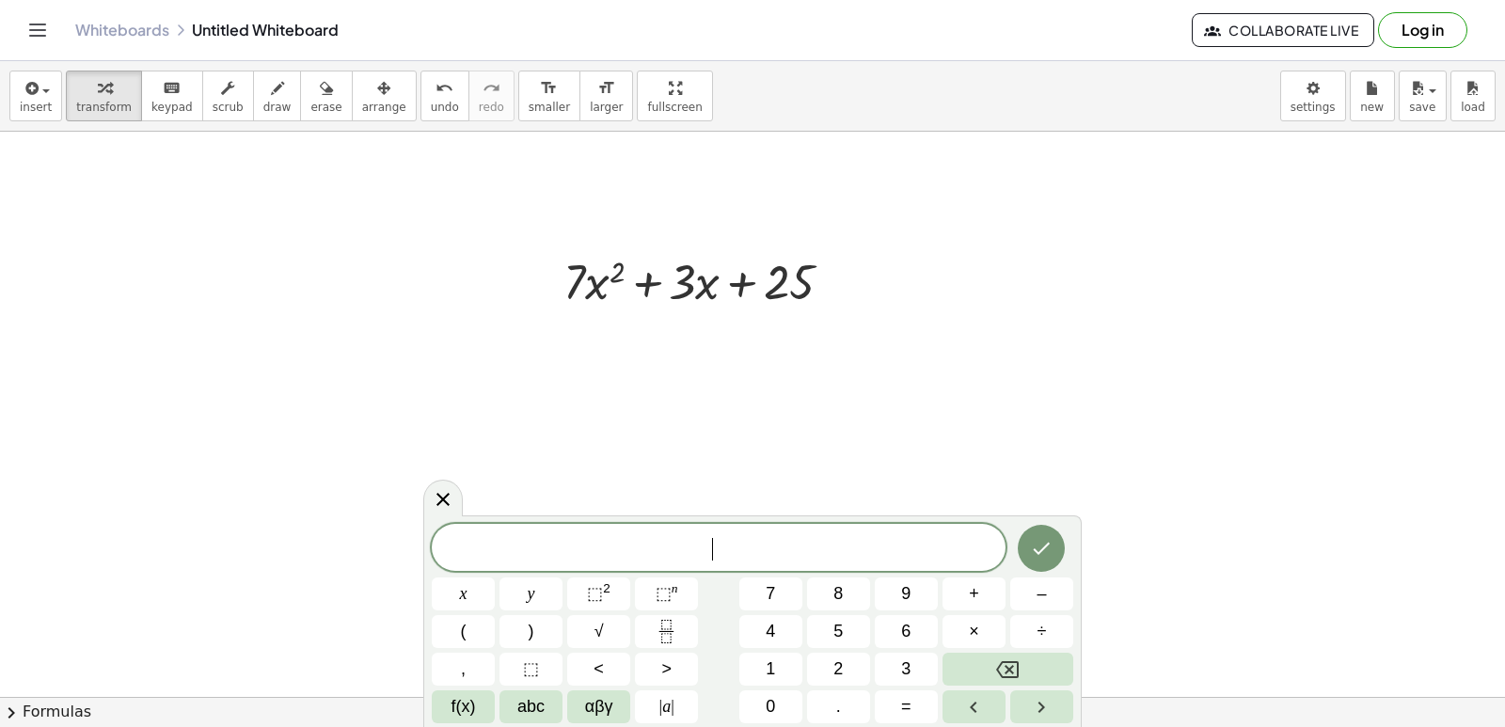
click at [691, 382] on div at bounding box center [752, 390] width 1505 height 1253
click at [838, 663] on span "2" at bounding box center [837, 668] width 9 height 25
click at [835, 676] on div "2 ​ x y ⬚ 2 ⬚ n 7 8 9 + – ( ) √ 4 5 6 × ÷ , ⬚ < > 1 2 3 f(x) abc αβγ | a | 0 . =" at bounding box center [752, 623] width 641 height 199
click at [834, 690] on button "." at bounding box center [838, 706] width 63 height 33
click at [758, 587] on button "7" at bounding box center [770, 593] width 63 height 33
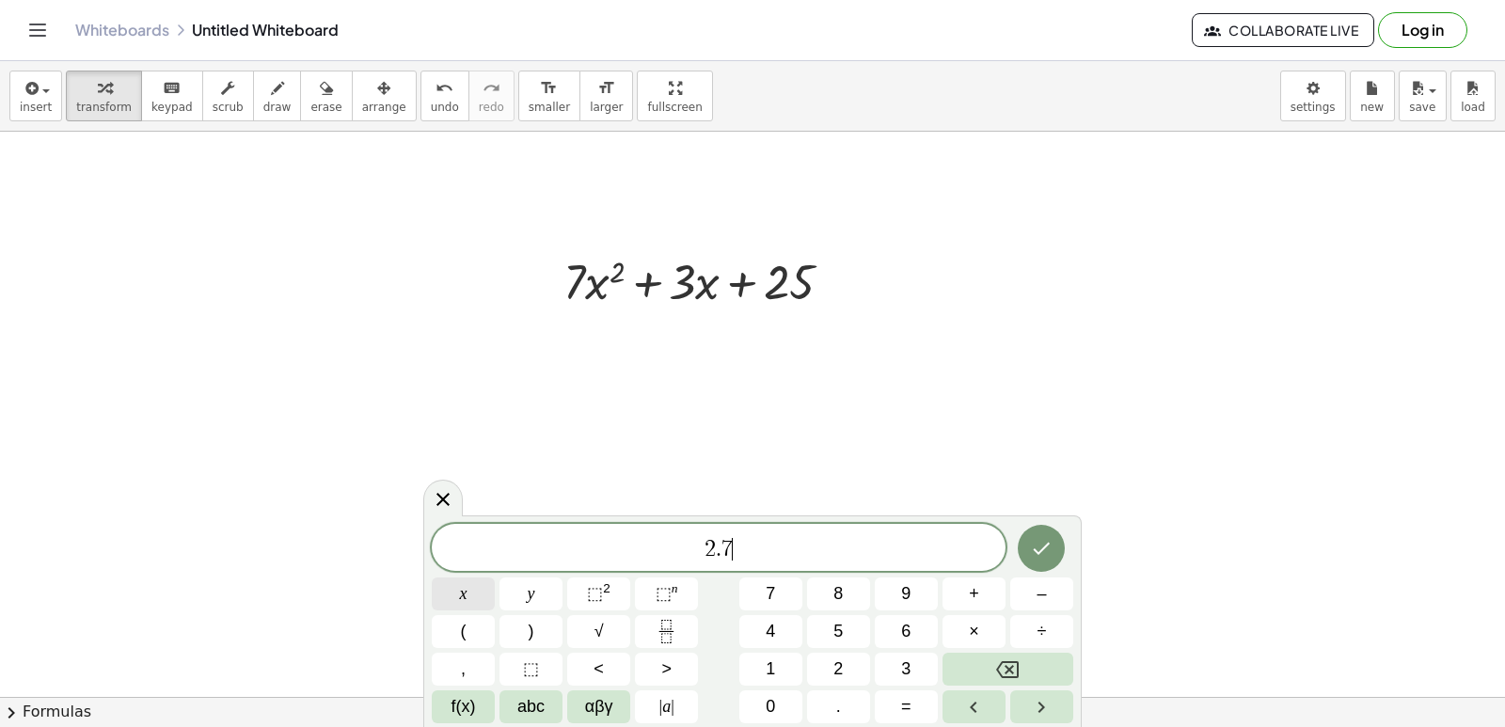
click at [453, 584] on button "x" at bounding box center [463, 593] width 63 height 33
click at [661, 597] on span "⬚" at bounding box center [664, 593] width 16 height 19
click at [611, 590] on button "⬚ 2" at bounding box center [598, 593] width 63 height 33
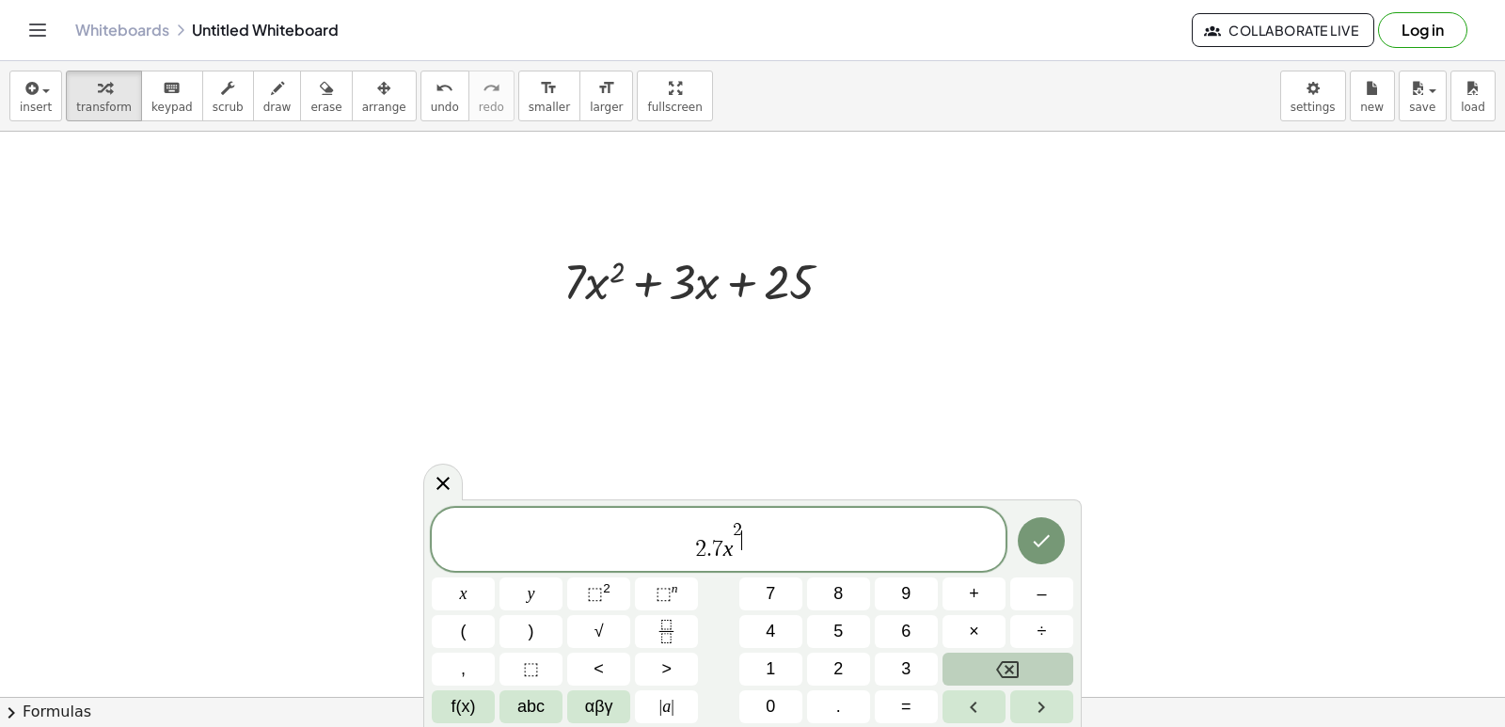
click at [997, 671] on icon "Backspace" at bounding box center [1007, 669] width 23 height 23
click at [995, 667] on button "Backspace" at bounding box center [1007, 669] width 131 height 33
click at [991, 664] on button "Backspace" at bounding box center [1007, 669] width 131 height 33
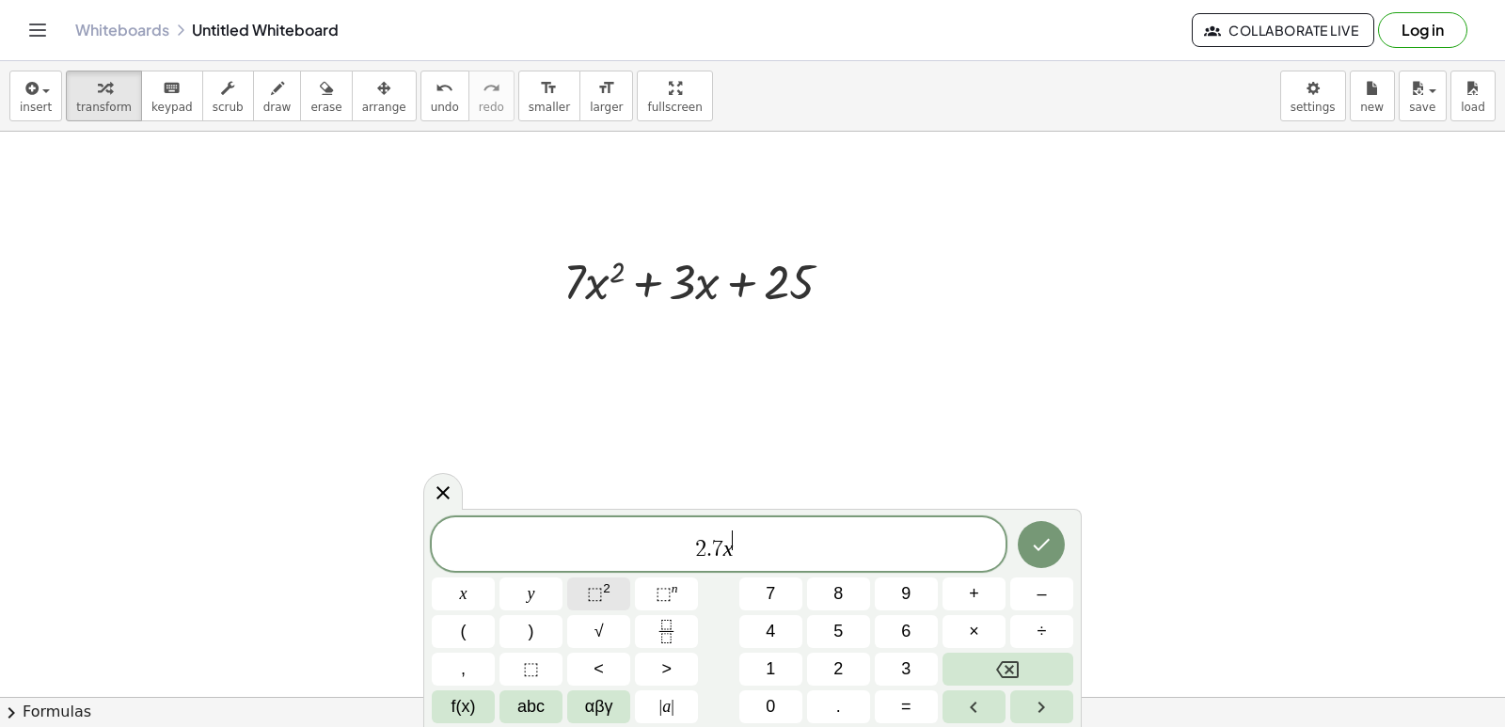
click at [590, 594] on span "⬚" at bounding box center [595, 593] width 16 height 19
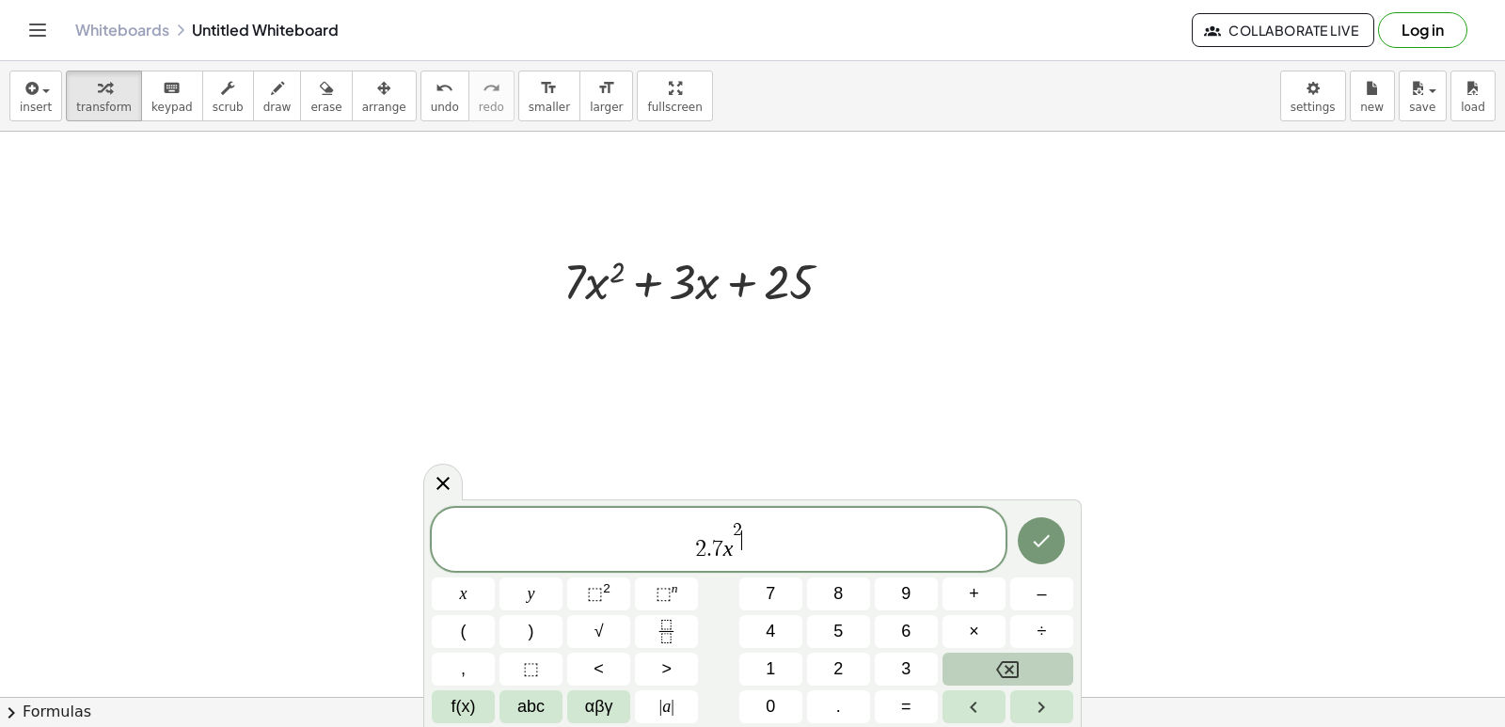
click at [1019, 661] on button "Backspace" at bounding box center [1007, 669] width 131 height 33
click at [1018, 658] on icon "Backspace" at bounding box center [1007, 669] width 23 height 23
click at [1017, 658] on icon "Backspace" at bounding box center [1007, 669] width 23 height 23
click at [1017, 659] on icon "Backspace" at bounding box center [1007, 669] width 23 height 23
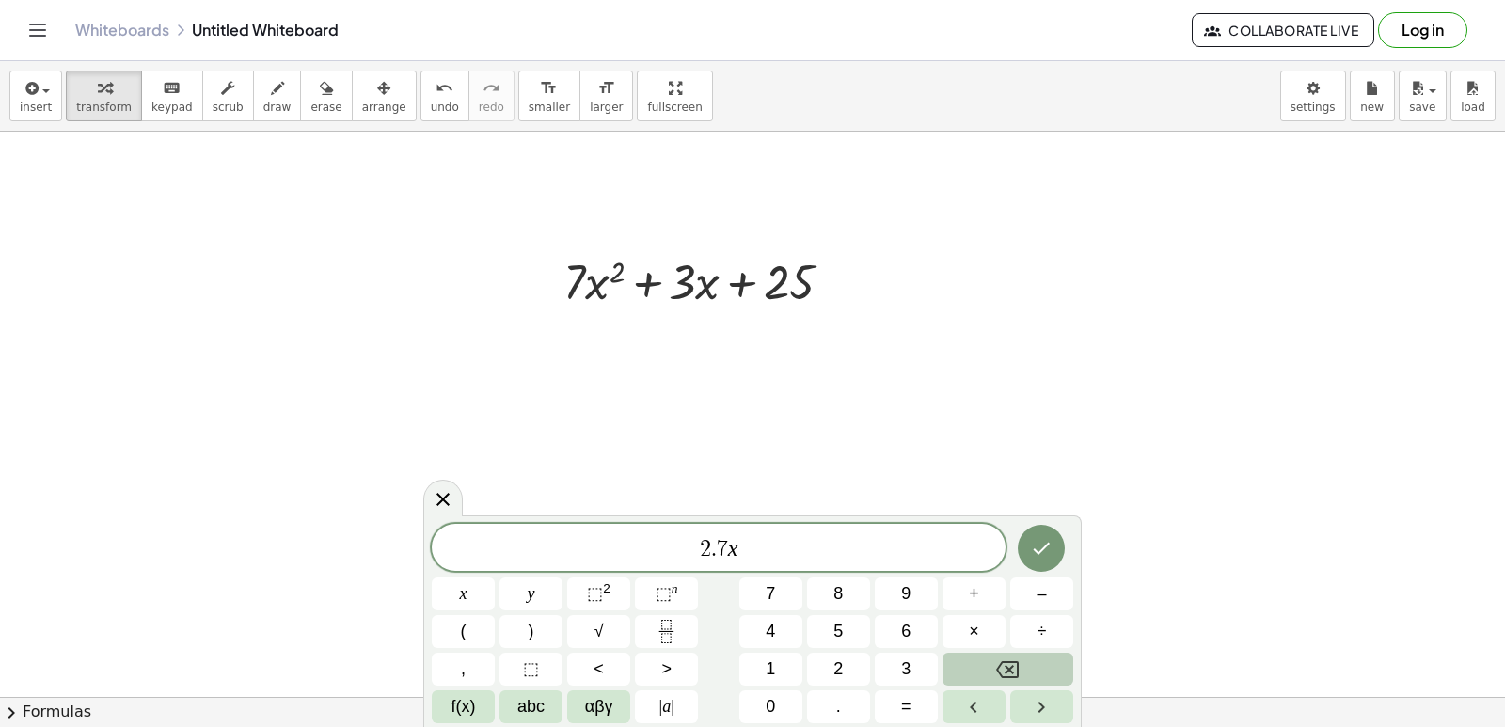
click at [1015, 661] on icon "Backspace" at bounding box center [1007, 669] width 23 height 23
click at [474, 596] on button "x" at bounding box center [463, 593] width 63 height 33
click at [613, 600] on button "⬚ 2" at bounding box center [598, 593] width 63 height 33
click at [749, 531] on span "2 . 7 x 2 ​" at bounding box center [719, 546] width 574 height 34
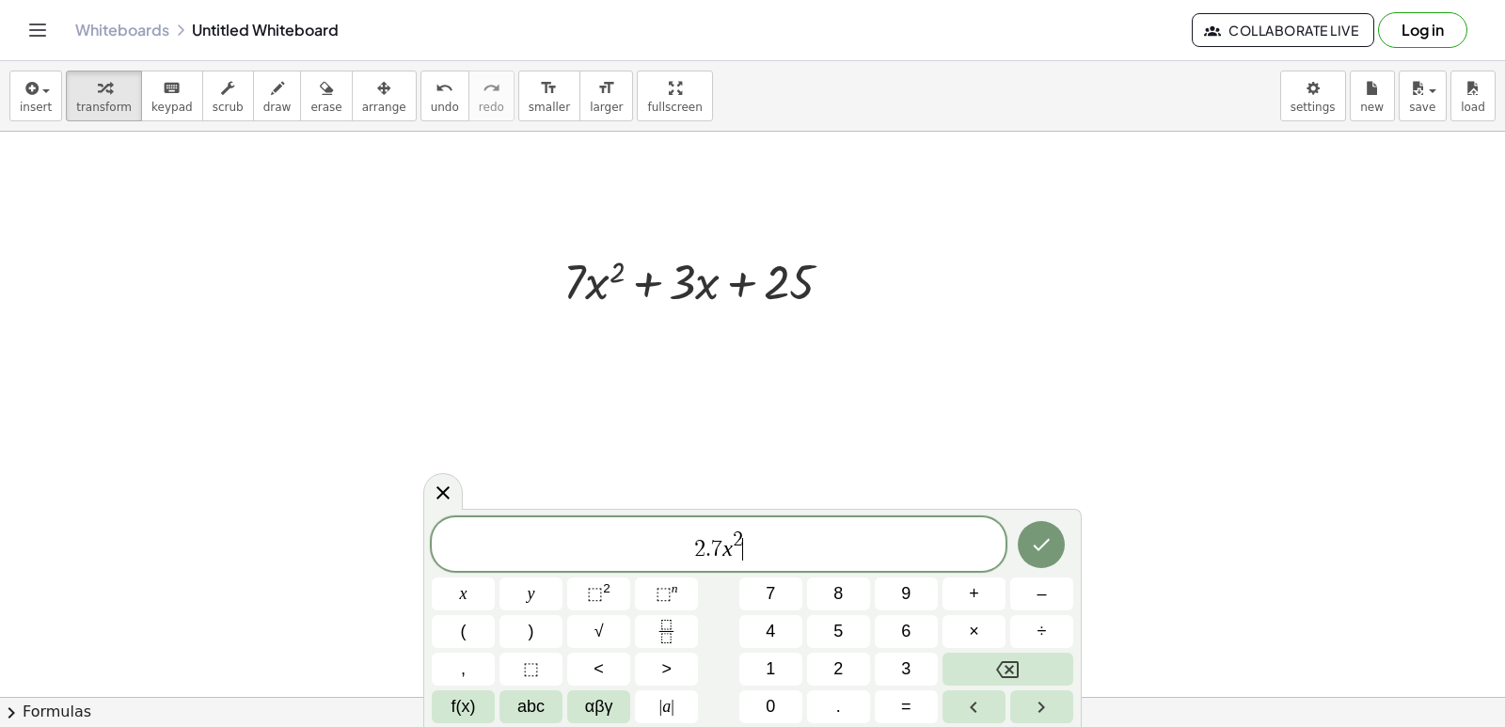
click at [745, 529] on span "2 . 7 x 2 ​" at bounding box center [719, 546] width 574 height 34
click at [745, 537] on span "2 . 7 x 2 ​" at bounding box center [719, 546] width 574 height 34
click at [740, 535] on span "2" at bounding box center [738, 539] width 10 height 21
click at [740, 539] on span "2" at bounding box center [738, 539] width 10 height 21
click at [1030, 589] on button "–" at bounding box center [1041, 593] width 63 height 33
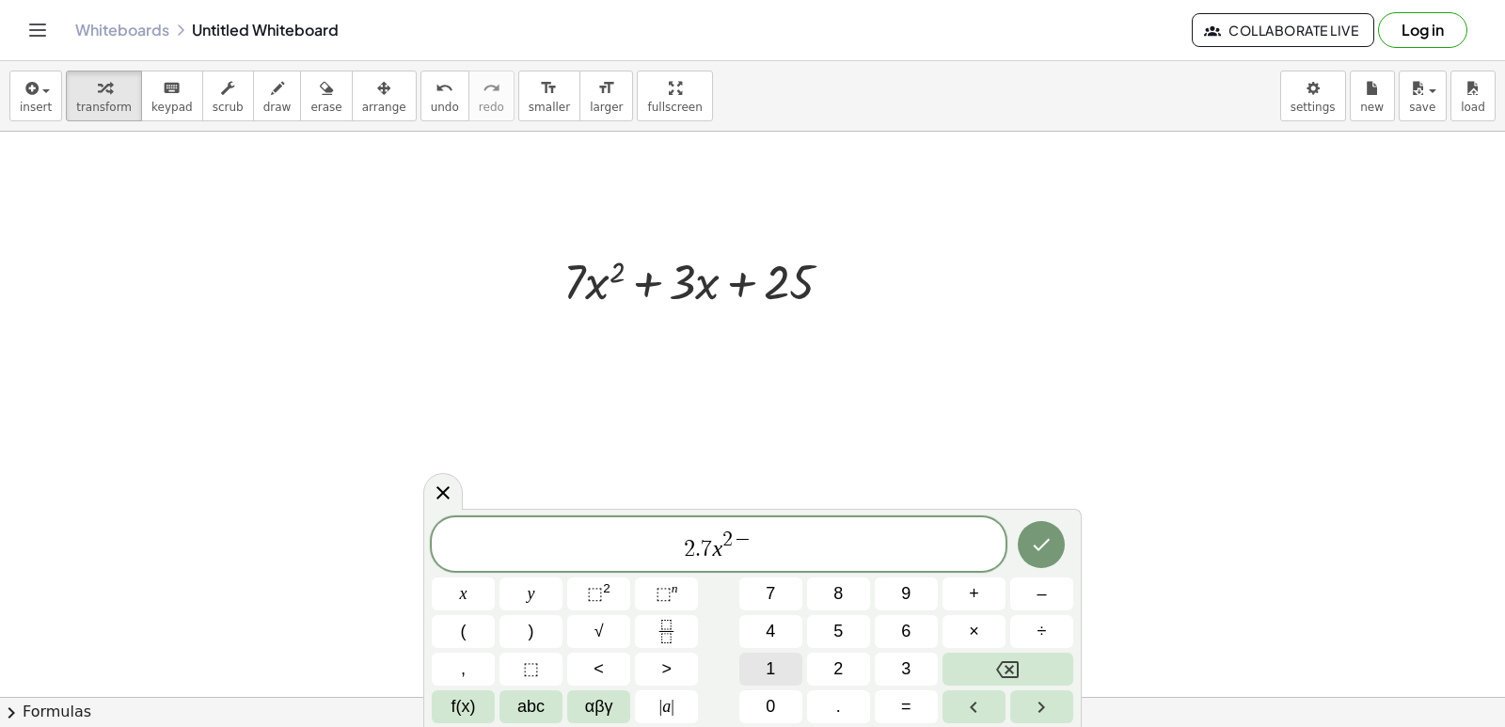
click at [770, 663] on span "1" at bounding box center [770, 668] width 9 height 25
click at [770, 550] on span "2 . 7 x 2 − 1 ​" at bounding box center [719, 546] width 574 height 34
click at [963, 593] on button "+" at bounding box center [973, 593] width 63 height 33
click at [906, 663] on span "3" at bounding box center [905, 668] width 9 height 25
click at [831, 702] on button "." at bounding box center [838, 706] width 63 height 33
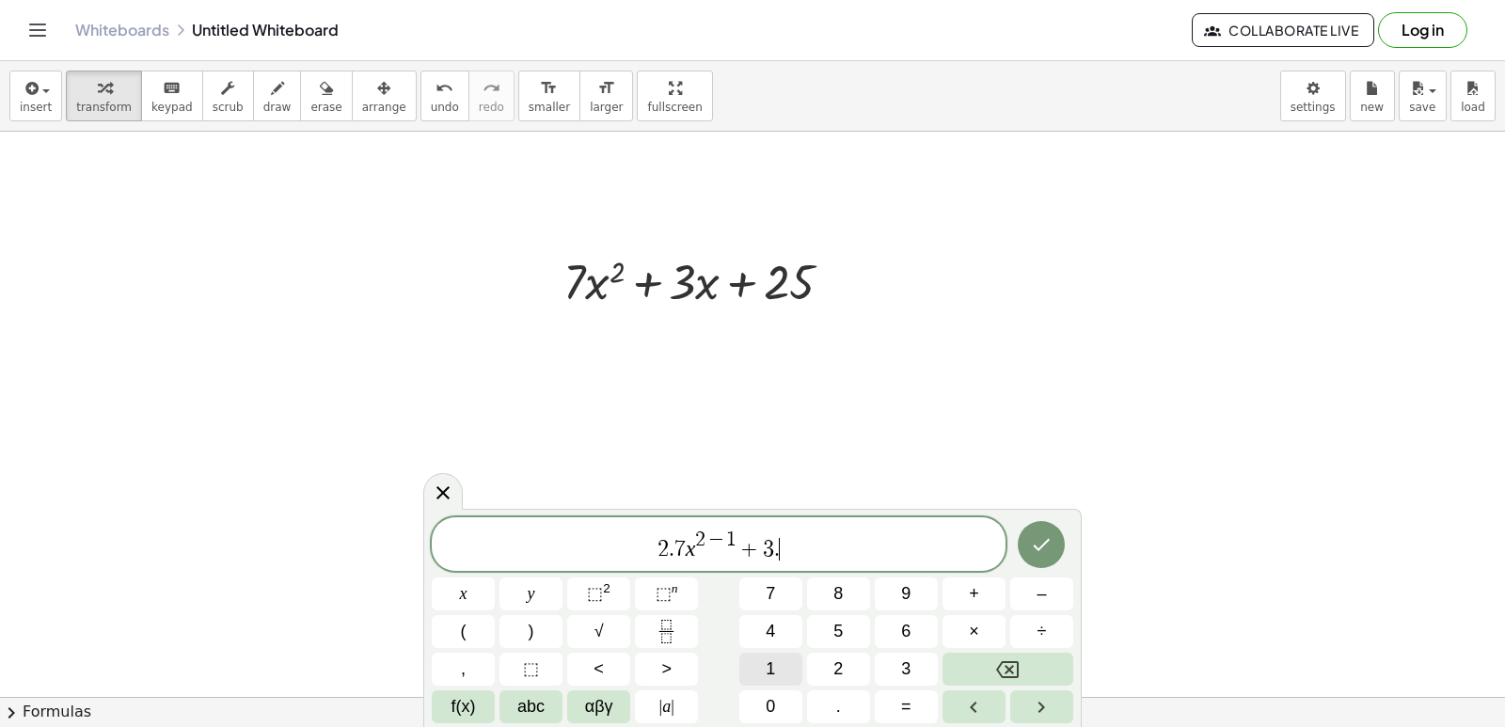
click at [777, 664] on button "1" at bounding box center [770, 669] width 63 height 33
click at [471, 587] on button "x" at bounding box center [463, 593] width 63 height 33
click at [596, 591] on span "⬚" at bounding box center [595, 593] width 16 height 19
click at [797, 537] on span "2 . 7 x 2 − 1 + 3 . 1 x 2 ​" at bounding box center [719, 546] width 574 height 34
click at [797, 530] on span "2 . 7 x 2 − 1 + 3 . 1 x 2 ​" at bounding box center [719, 546] width 574 height 34
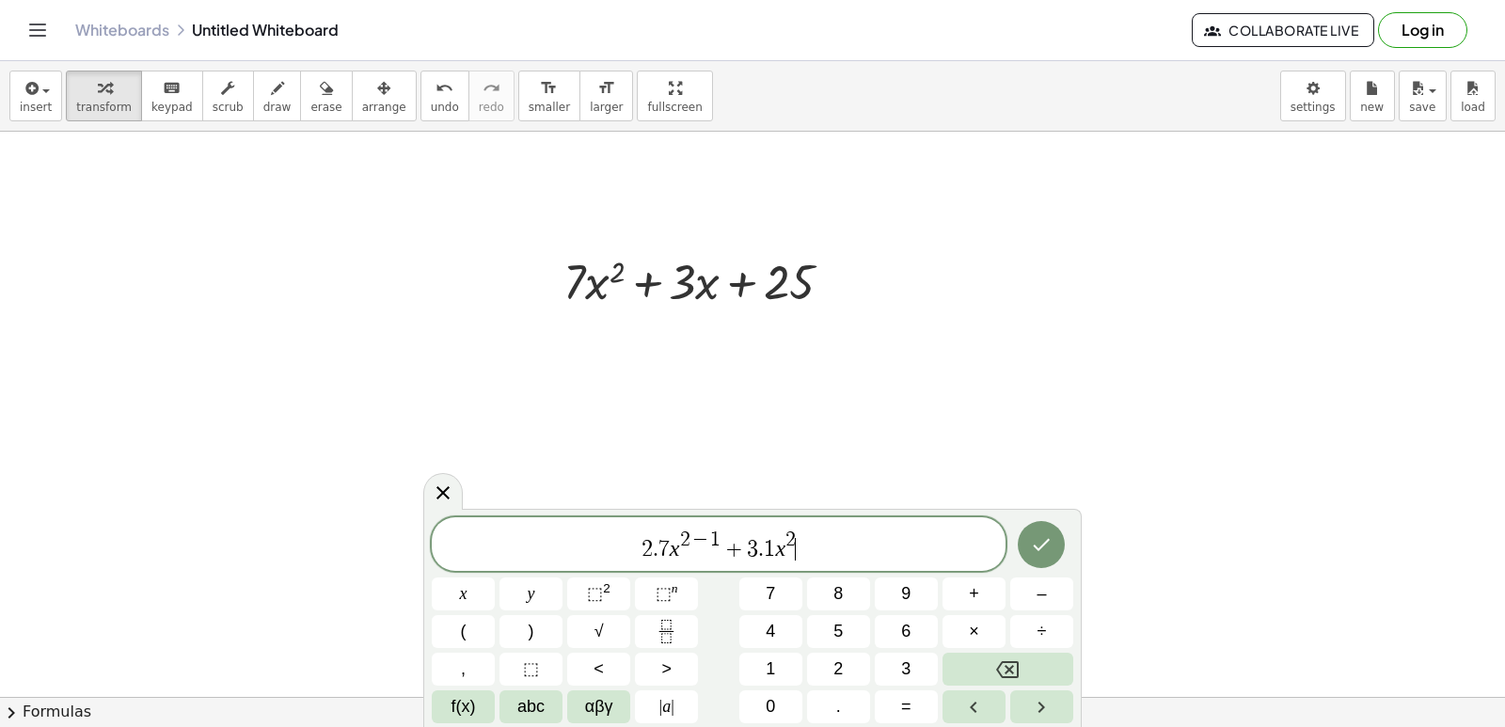
click at [799, 538] on span "2 . 7 x 2 − 1 + 3 . 1 x 2 ​" at bounding box center [719, 546] width 574 height 34
click at [791, 545] on span "2" at bounding box center [790, 539] width 10 height 21
click at [791, 536] on span "2" at bounding box center [790, 539] width 10 height 21
click at [956, 669] on button "Backspace" at bounding box center [1007, 669] width 131 height 33
click at [766, 651] on div "2 . 7 x 2 − 1 + 3 . 1 x ​ x y ⬚ 2 ⬚ n 7 8 9 + – ( ) √ 4 5 6 × ÷ , ⬚ < > 1 2 3 f…" at bounding box center [752, 620] width 641 height 206
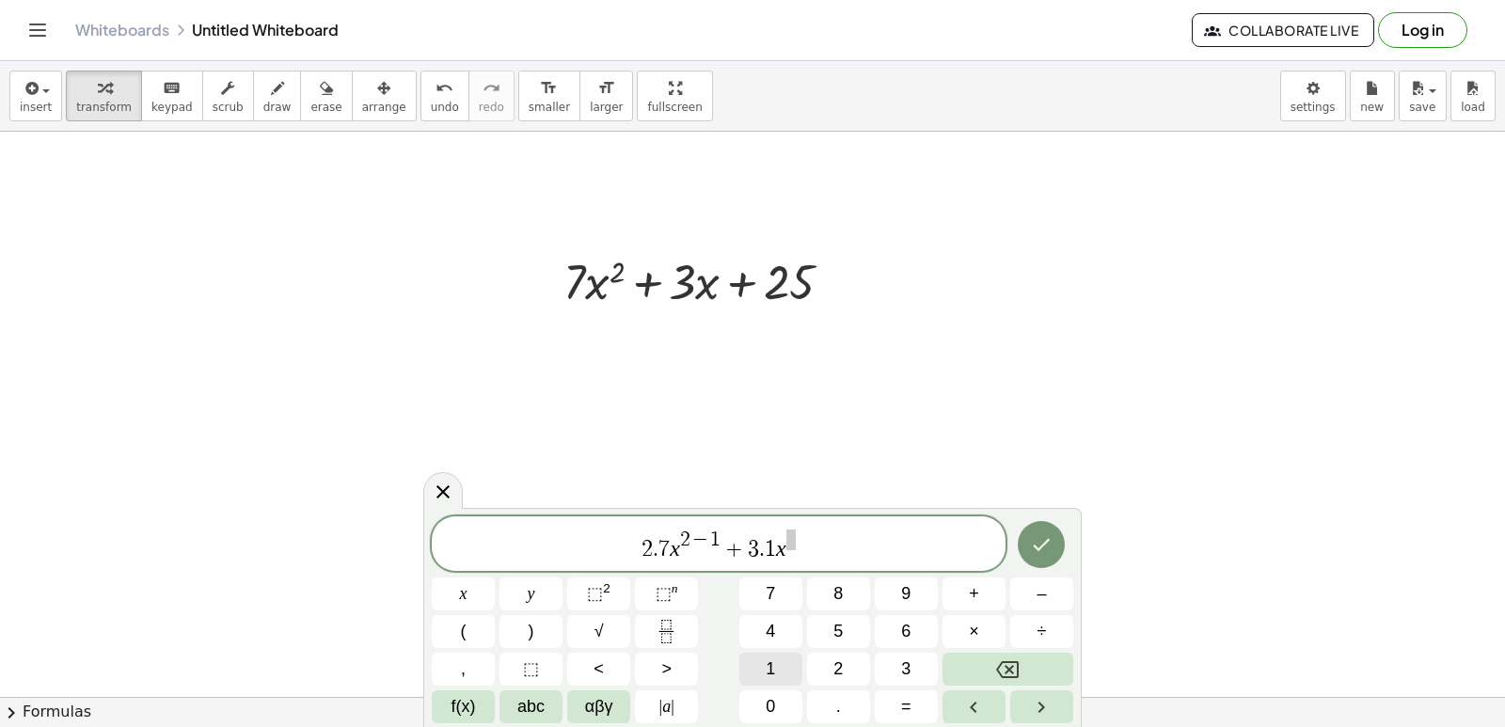
click at [750, 669] on button "1" at bounding box center [770, 669] width 63 height 33
click at [1026, 595] on button "–" at bounding box center [1041, 593] width 63 height 33
click at [785, 665] on button "1" at bounding box center [770, 669] width 63 height 33
click at [967, 594] on button "+" at bounding box center [973, 593] width 63 height 33
click at [785, 696] on button "0" at bounding box center [770, 706] width 63 height 33
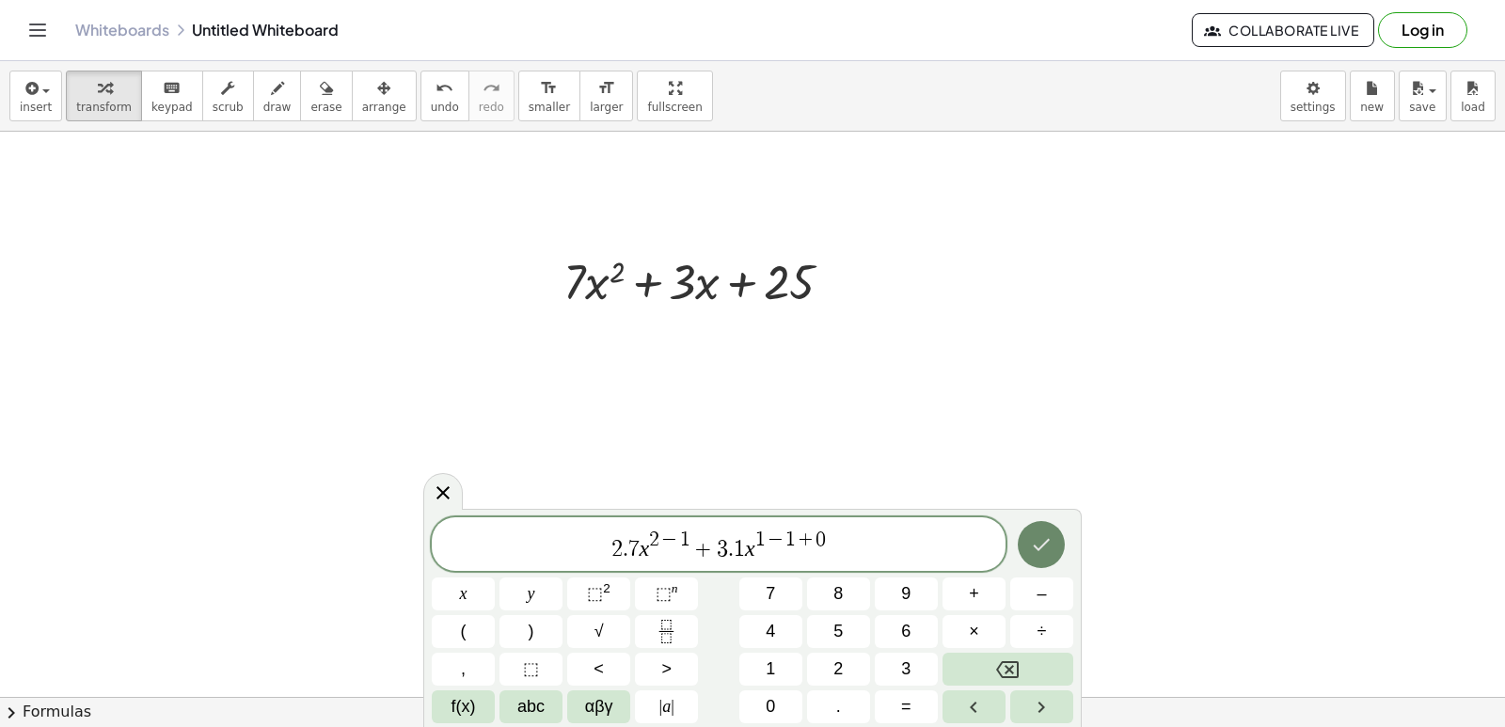
click at [1030, 545] on icon "Done" at bounding box center [1041, 544] width 23 height 23
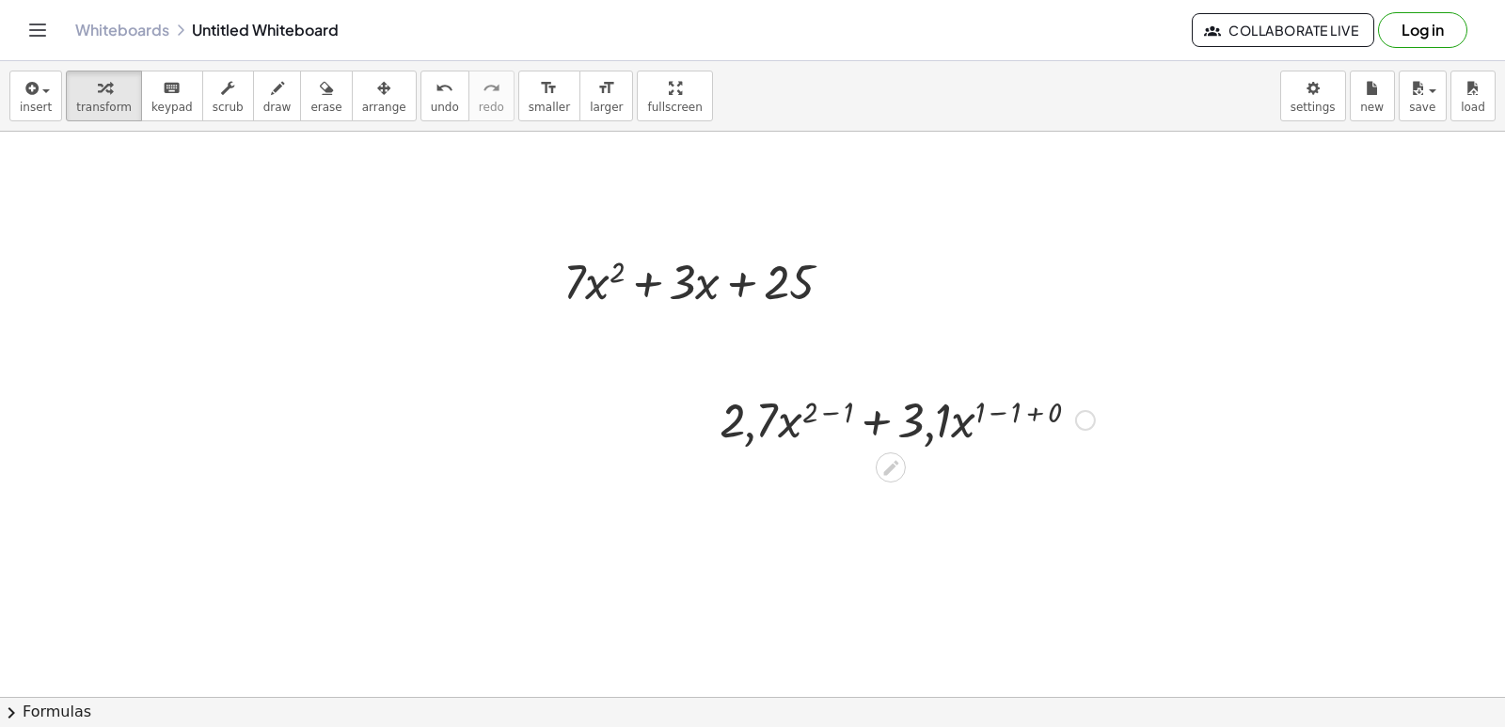
click at [746, 438] on div at bounding box center [907, 419] width 394 height 64
click at [751, 438] on div at bounding box center [907, 419] width 394 height 64
drag, startPoint x: 751, startPoint y: 438, endPoint x: 890, endPoint y: 473, distance: 143.5
click at [890, 473] on icon at bounding box center [890, 468] width 20 height 20
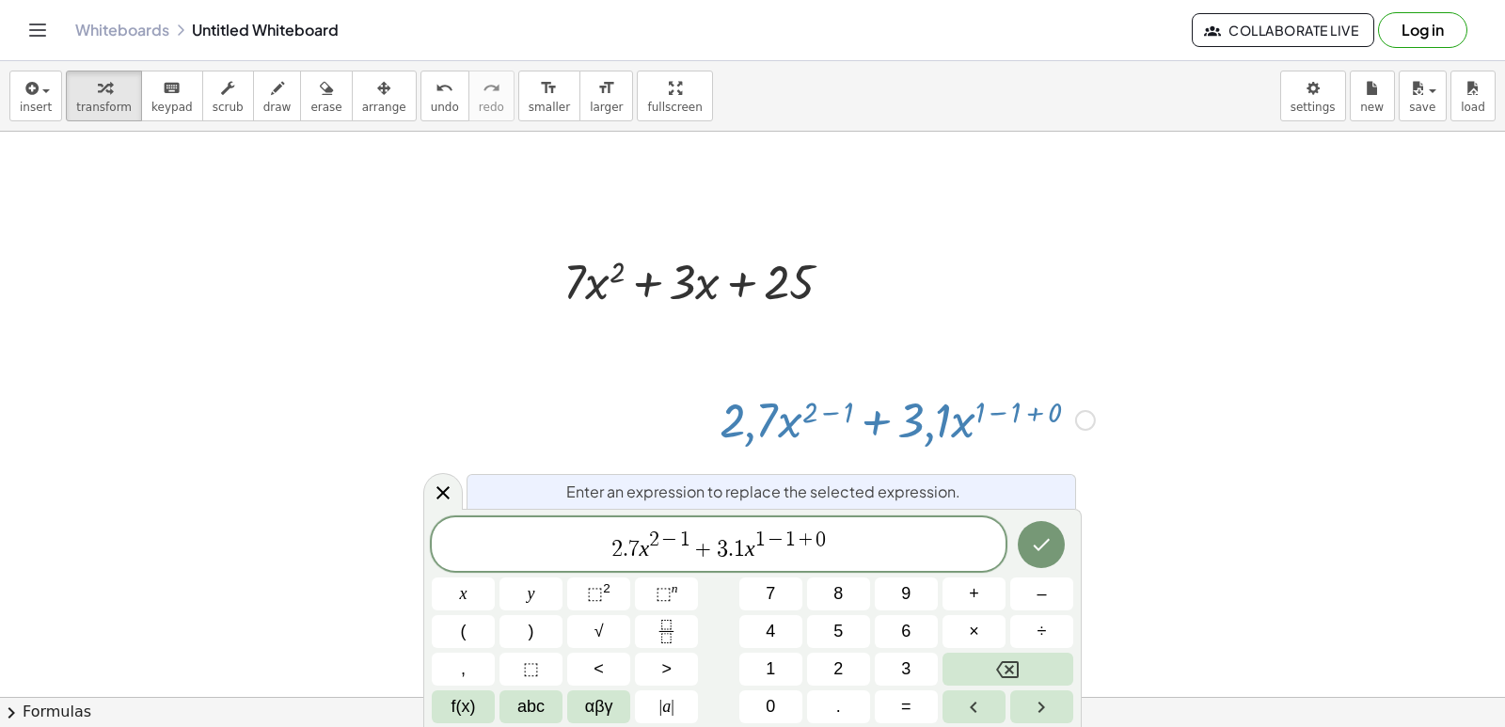
click at [888, 472] on icon at bounding box center [890, 467] width 15 height 15
click at [1015, 666] on icon "Backspace" at bounding box center [1007, 669] width 23 height 23
click at [829, 706] on button "." at bounding box center [838, 706] width 63 height 33
click at [1027, 551] on button "Done" at bounding box center [1041, 544] width 47 height 47
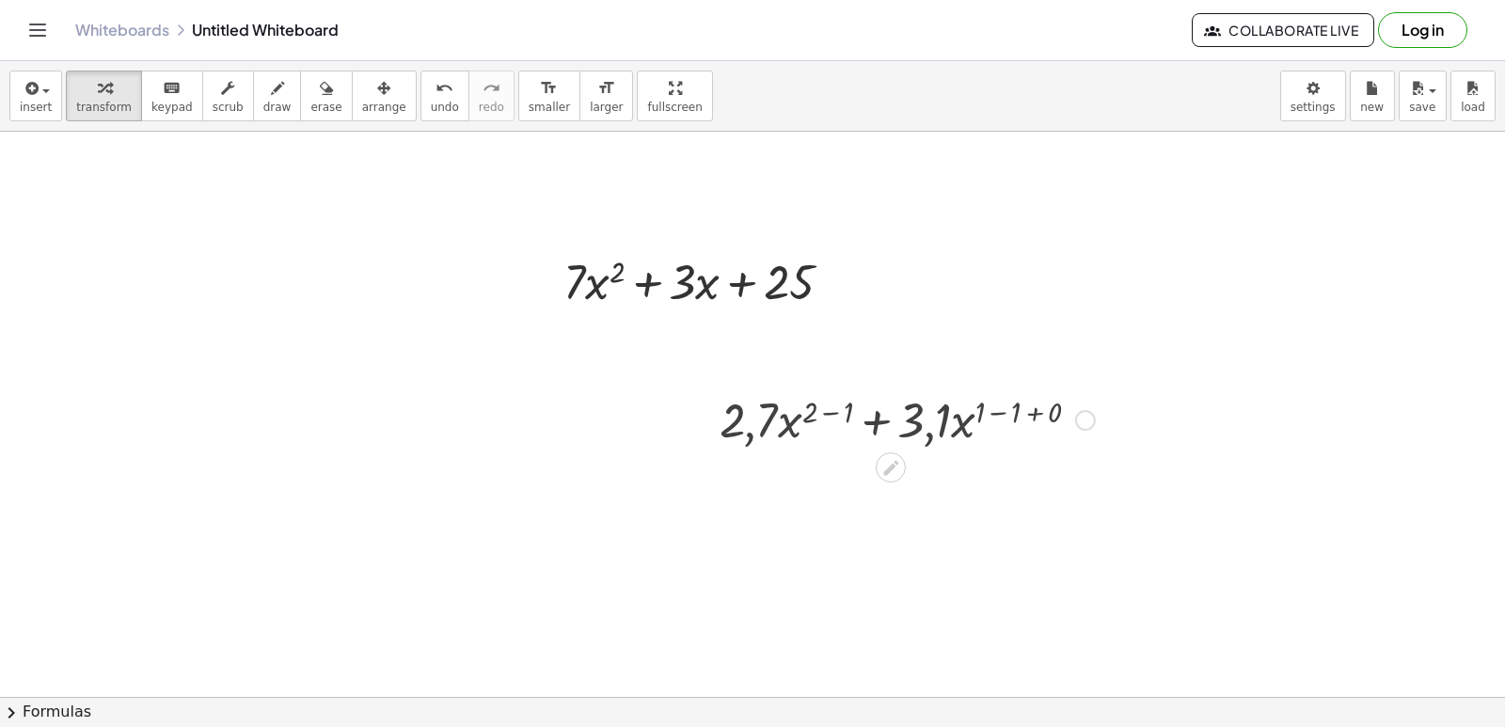
click at [1035, 548] on div at bounding box center [752, 390] width 1505 height 1253
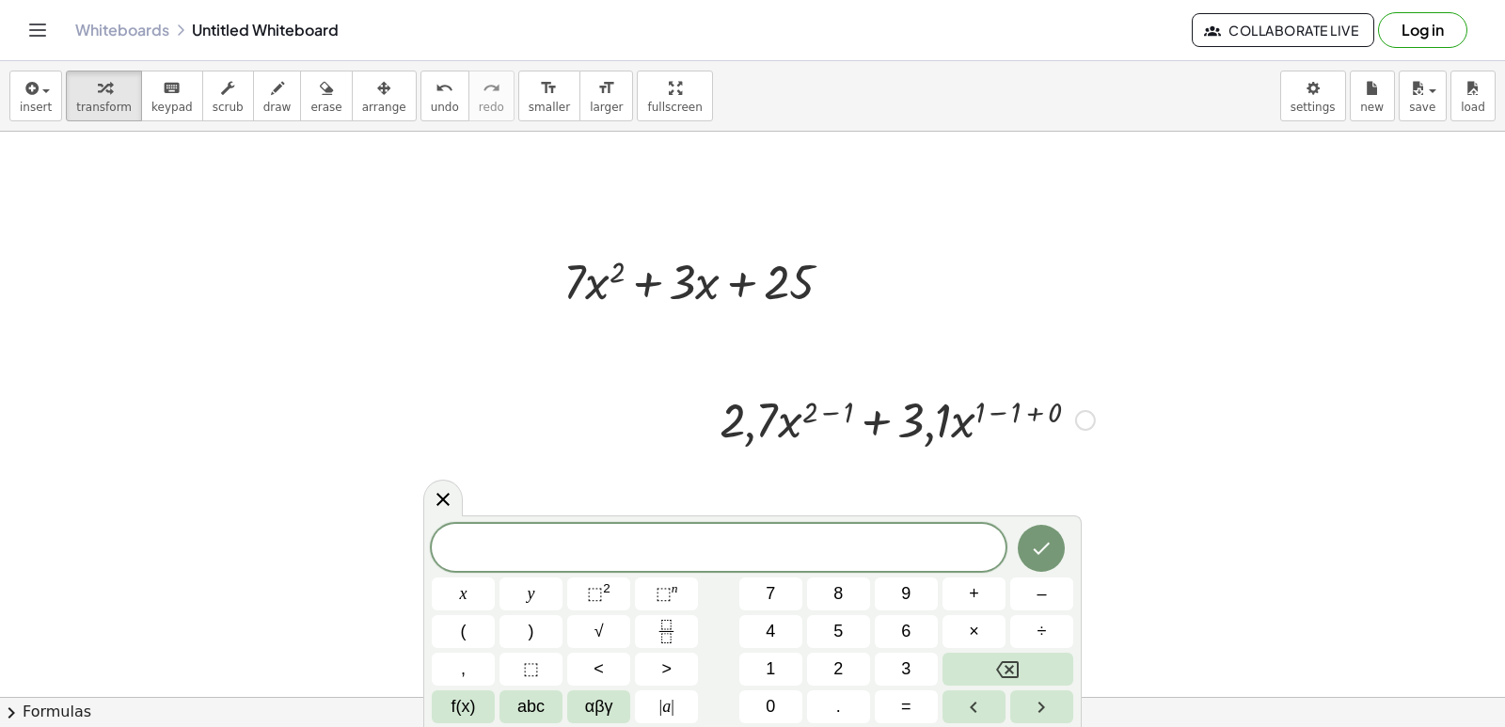
click at [750, 437] on div at bounding box center [907, 419] width 394 height 64
click at [752, 435] on div at bounding box center [907, 419] width 394 height 64
click at [803, 415] on div at bounding box center [907, 419] width 394 height 64
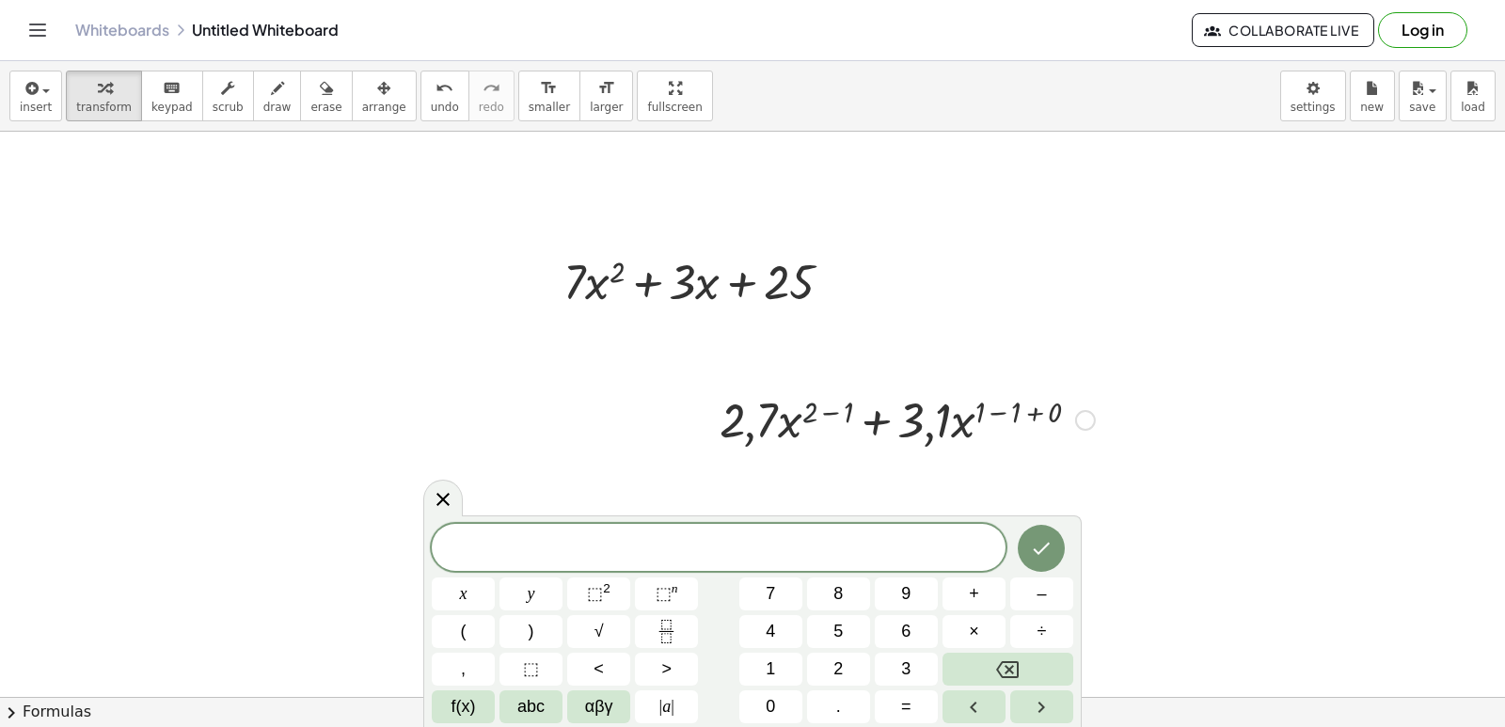
click at [803, 415] on div at bounding box center [907, 419] width 394 height 64
click at [811, 419] on div at bounding box center [907, 419] width 394 height 64
click at [442, 500] on icon at bounding box center [442, 499] width 13 height 13
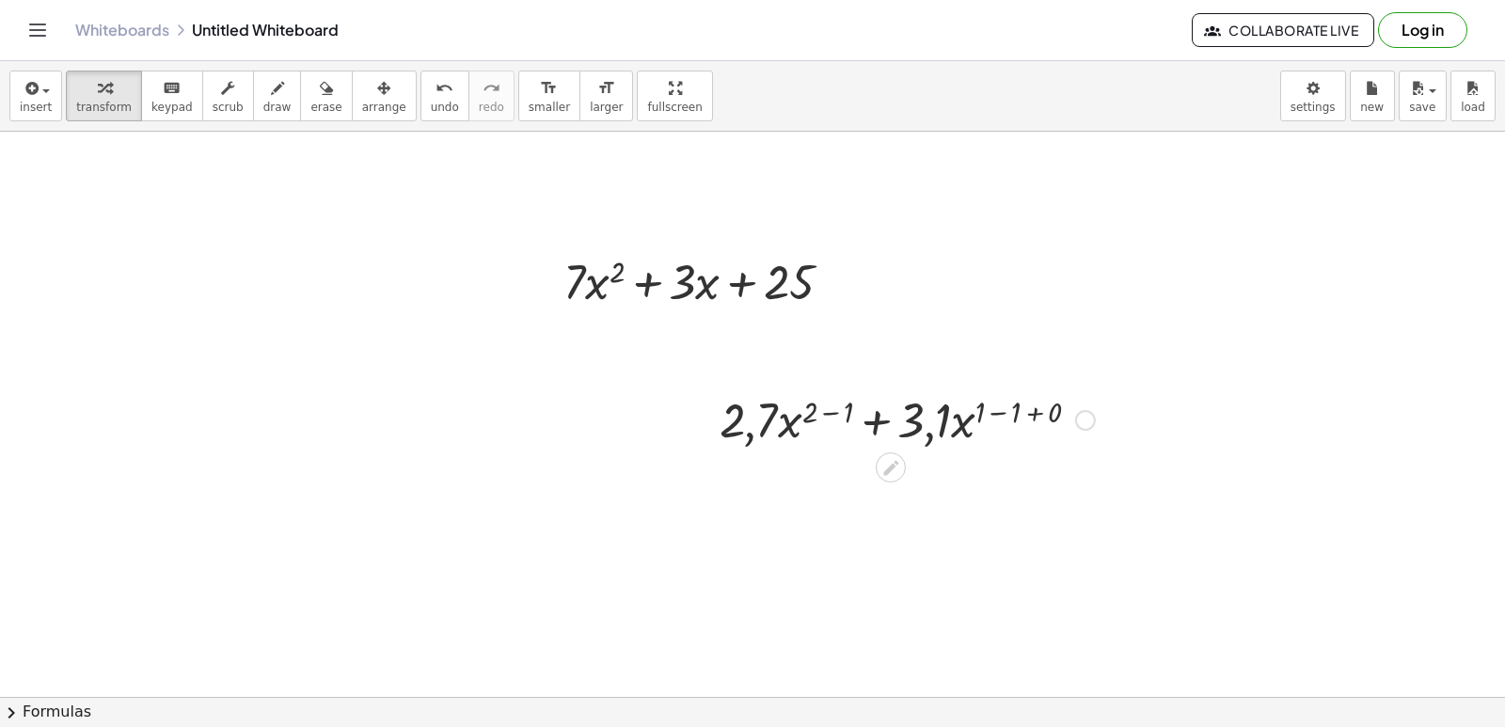
click at [809, 417] on div at bounding box center [907, 419] width 394 height 64
click at [830, 413] on div at bounding box center [907, 419] width 394 height 64
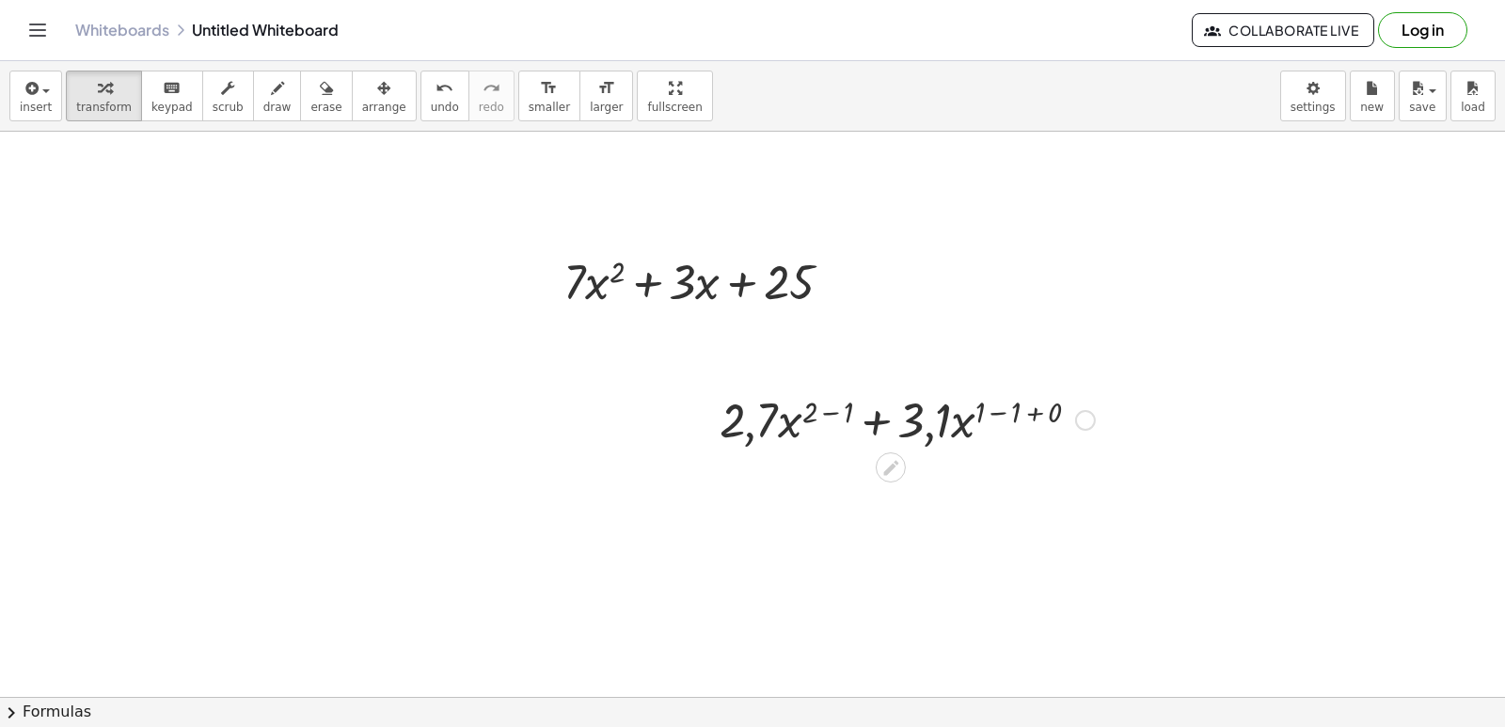
click at [830, 413] on div at bounding box center [907, 419] width 394 height 64
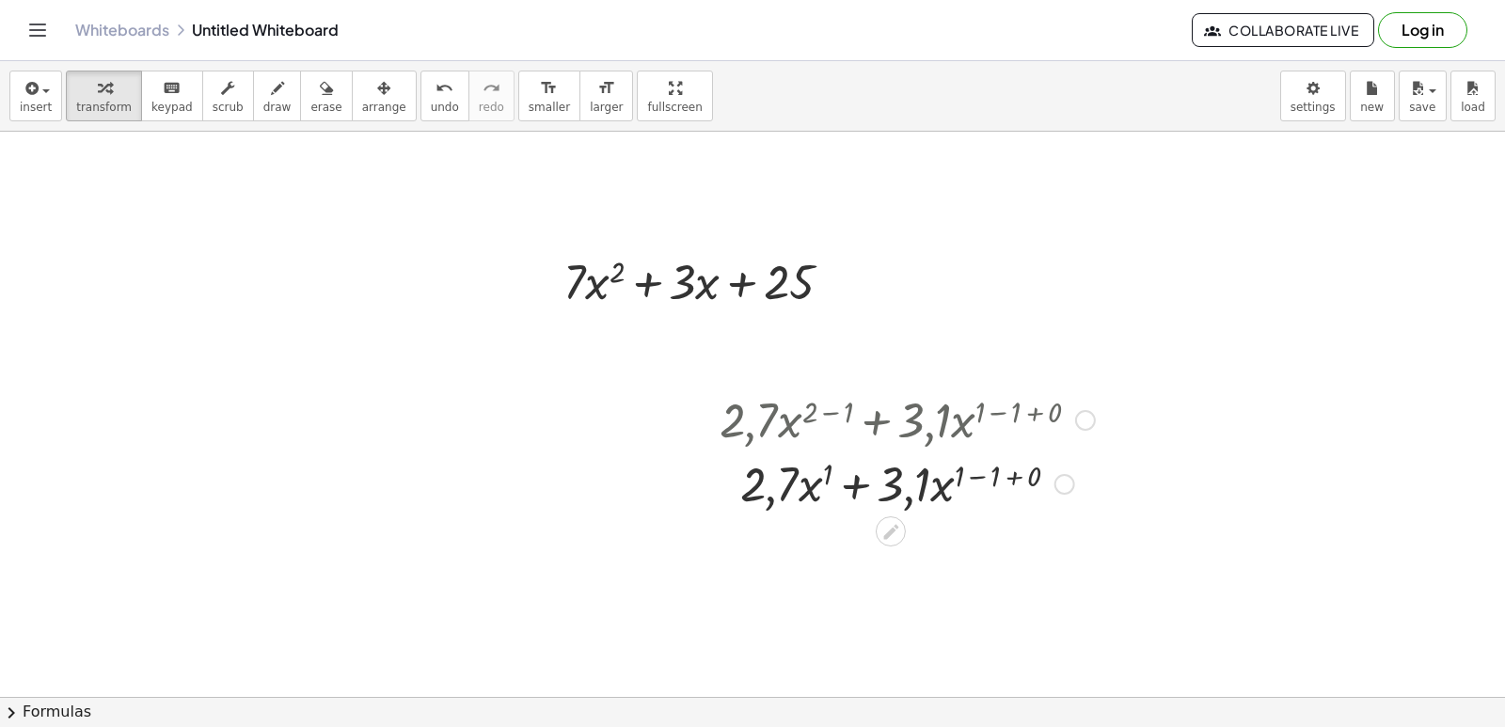
click at [770, 496] on div at bounding box center [907, 482] width 394 height 64
click at [769, 497] on div at bounding box center [907, 482] width 394 height 64
click at [853, 484] on div at bounding box center [907, 482] width 394 height 64
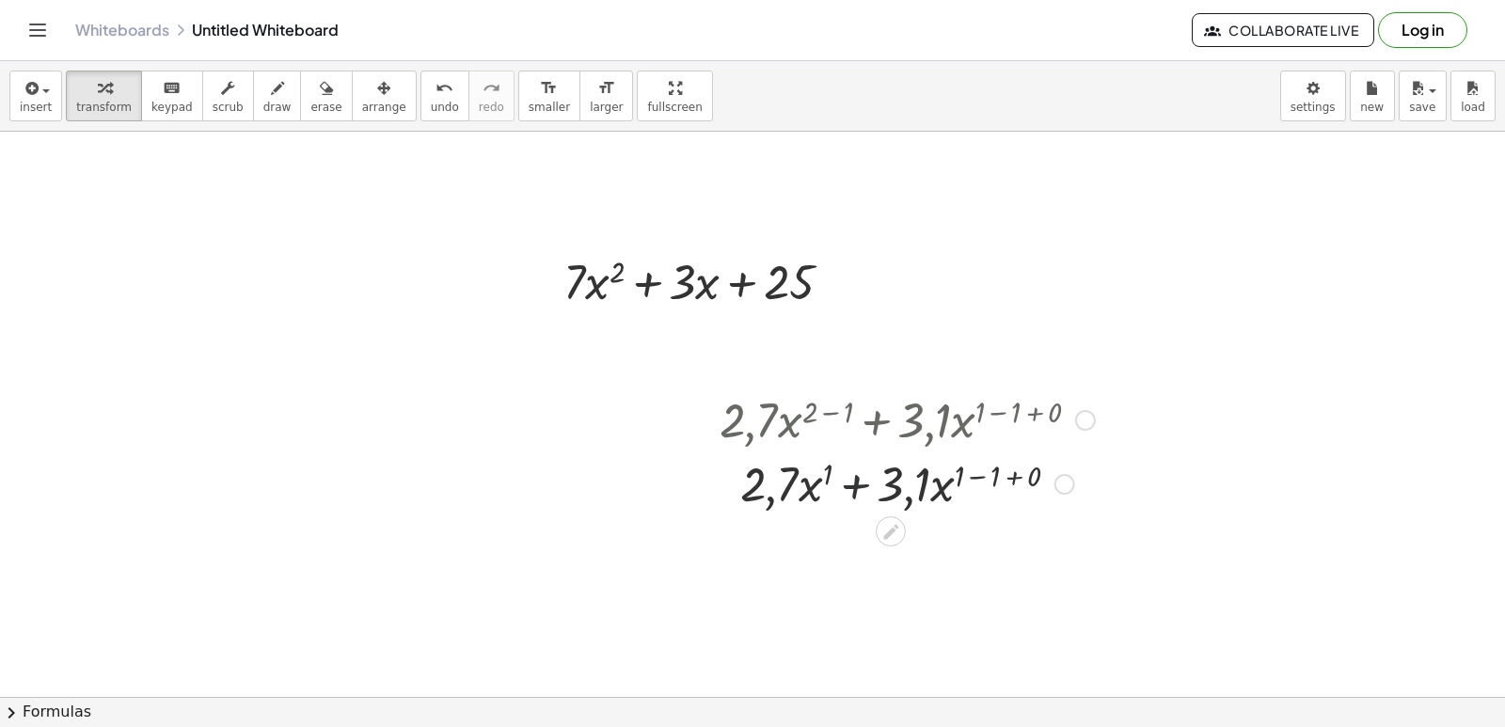
click at [853, 484] on div at bounding box center [907, 482] width 394 height 64
click at [910, 498] on div at bounding box center [907, 482] width 394 height 64
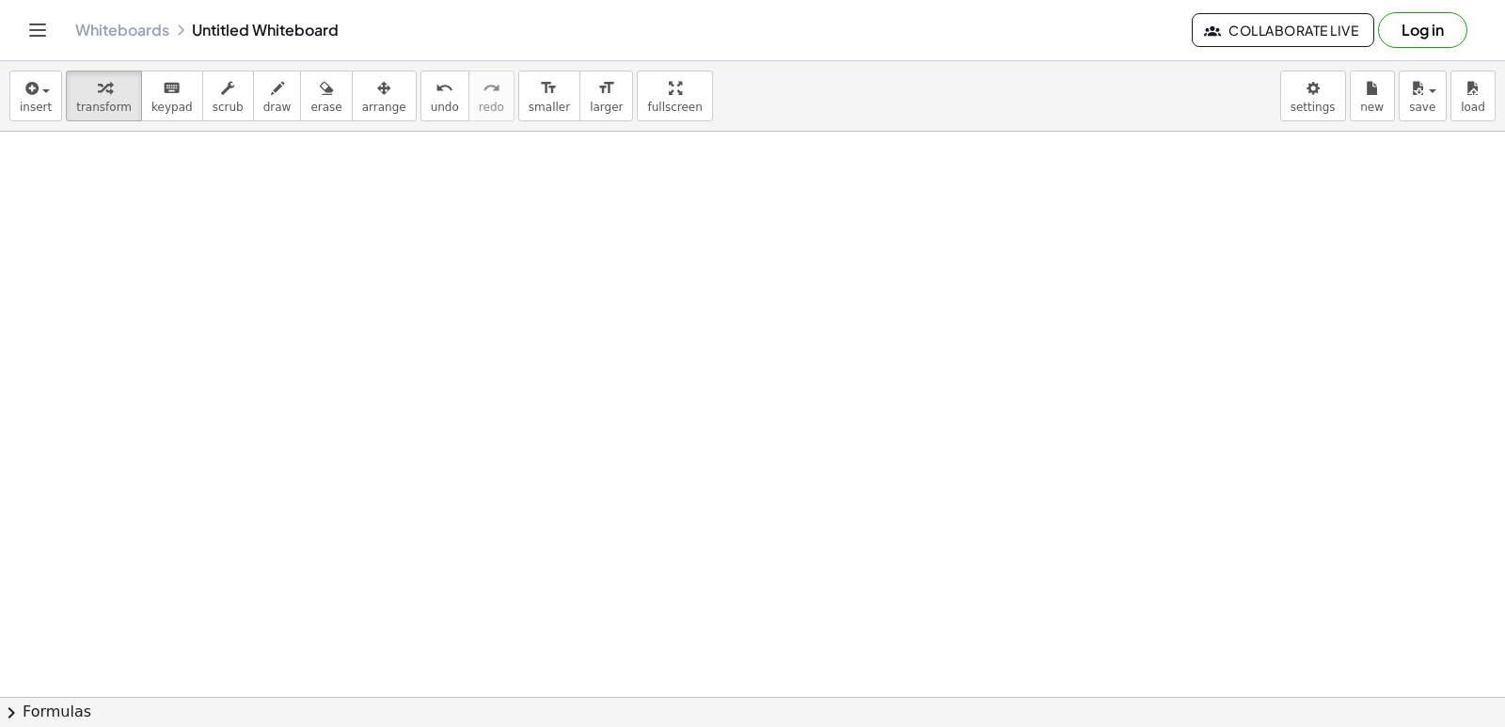
scroll to position [841, 0]
click at [556, 555] on div at bounding box center [752, 139] width 1505 height 1696
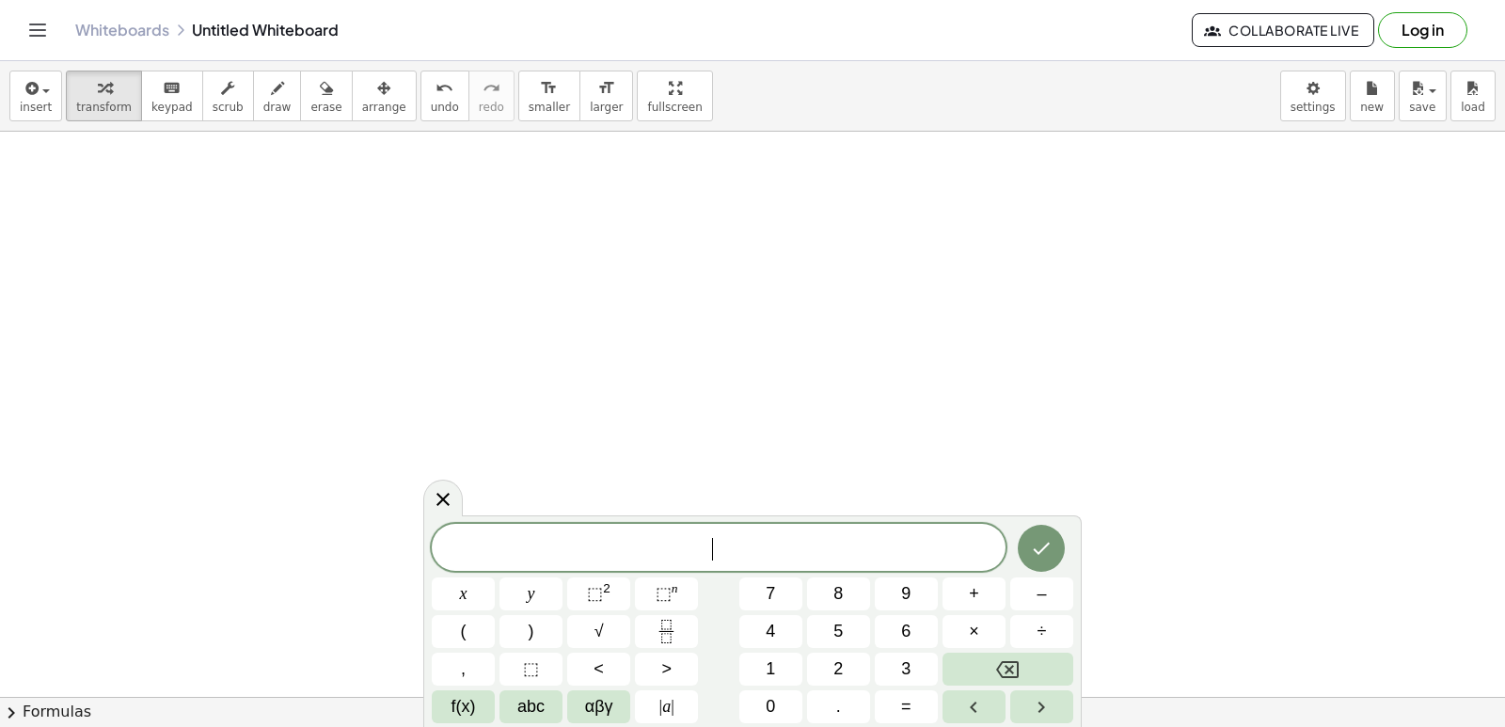
click at [556, 553] on span "​" at bounding box center [719, 549] width 574 height 26
click at [796, 591] on button "7" at bounding box center [770, 593] width 63 height 33
click at [458, 586] on button "x" at bounding box center [463, 593] width 63 height 33
click at [596, 595] on span "⬚" at bounding box center [595, 593] width 16 height 19
click at [731, 533] on span "2" at bounding box center [729, 539] width 10 height 21
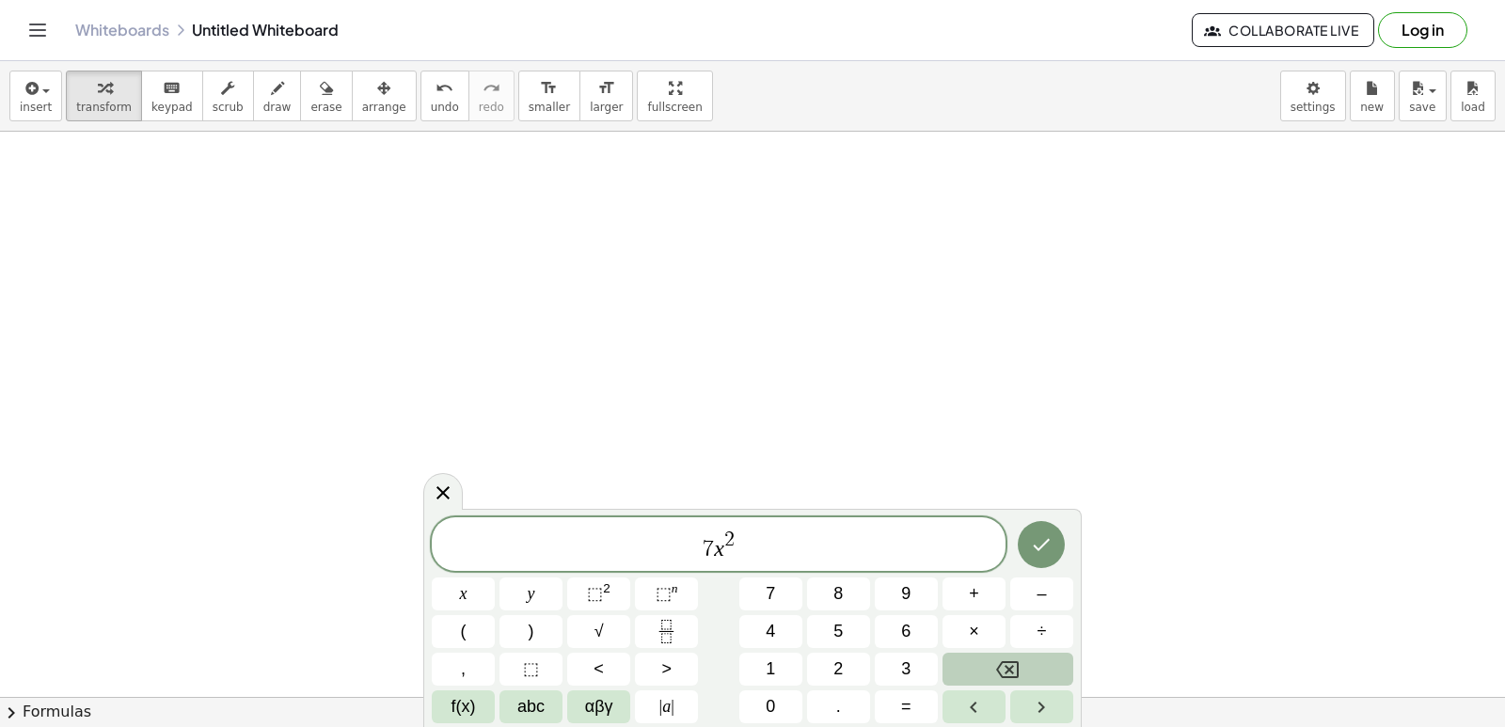
click at [1004, 663] on icon "Backspace" at bounding box center [1007, 669] width 23 height 23
click at [882, 655] on button "3" at bounding box center [906, 669] width 63 height 33
click at [740, 551] on span "7 x 3 ​" at bounding box center [719, 546] width 574 height 34
click at [1049, 586] on button "–" at bounding box center [1041, 593] width 63 height 33
click at [843, 660] on span "2" at bounding box center [837, 668] width 9 height 25
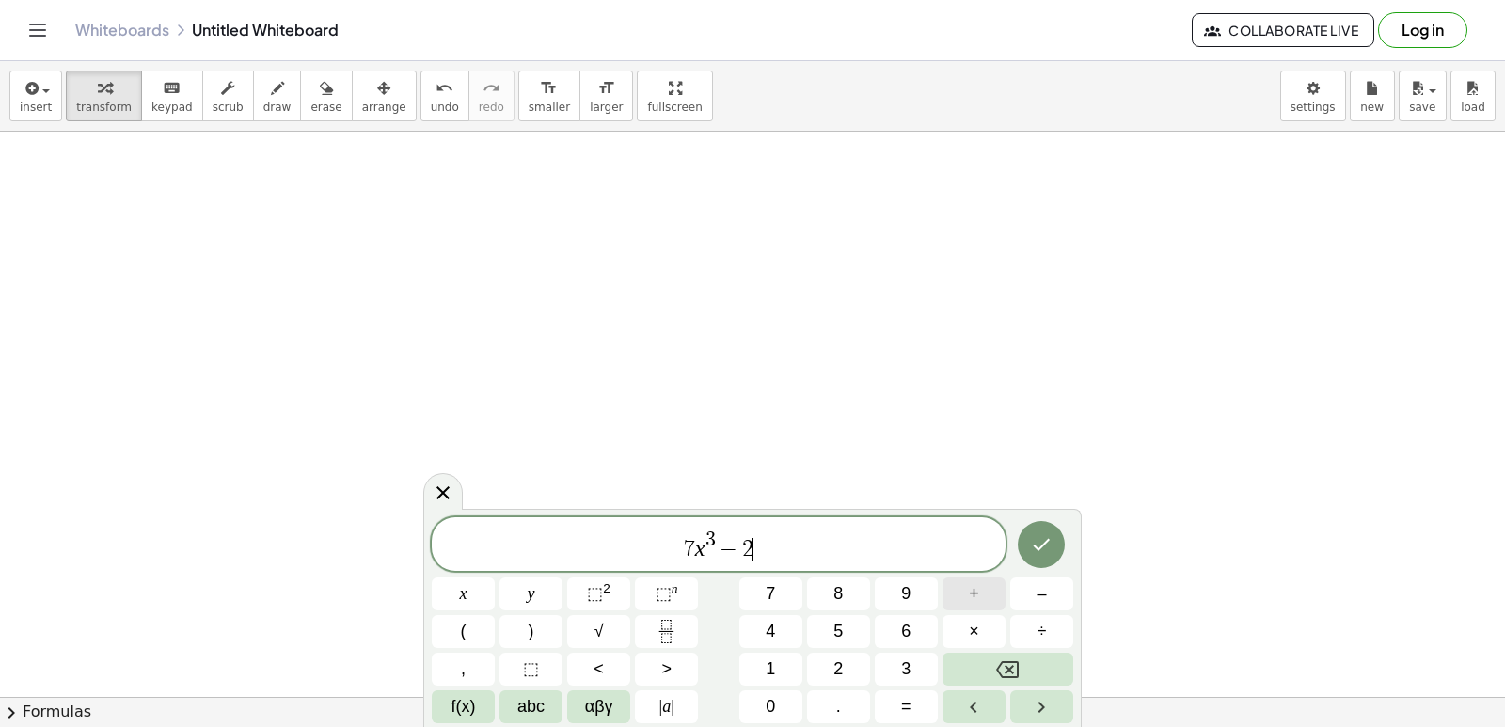
click at [972, 590] on span "+" at bounding box center [974, 593] width 10 height 25
click at [834, 632] on span "5" at bounding box center [837, 631] width 9 height 25
click at [470, 579] on button "x" at bounding box center [463, 593] width 63 height 33
click at [1043, 597] on span "–" at bounding box center [1040, 593] width 9 height 25
click at [763, 660] on button "1" at bounding box center [770, 669] width 63 height 33
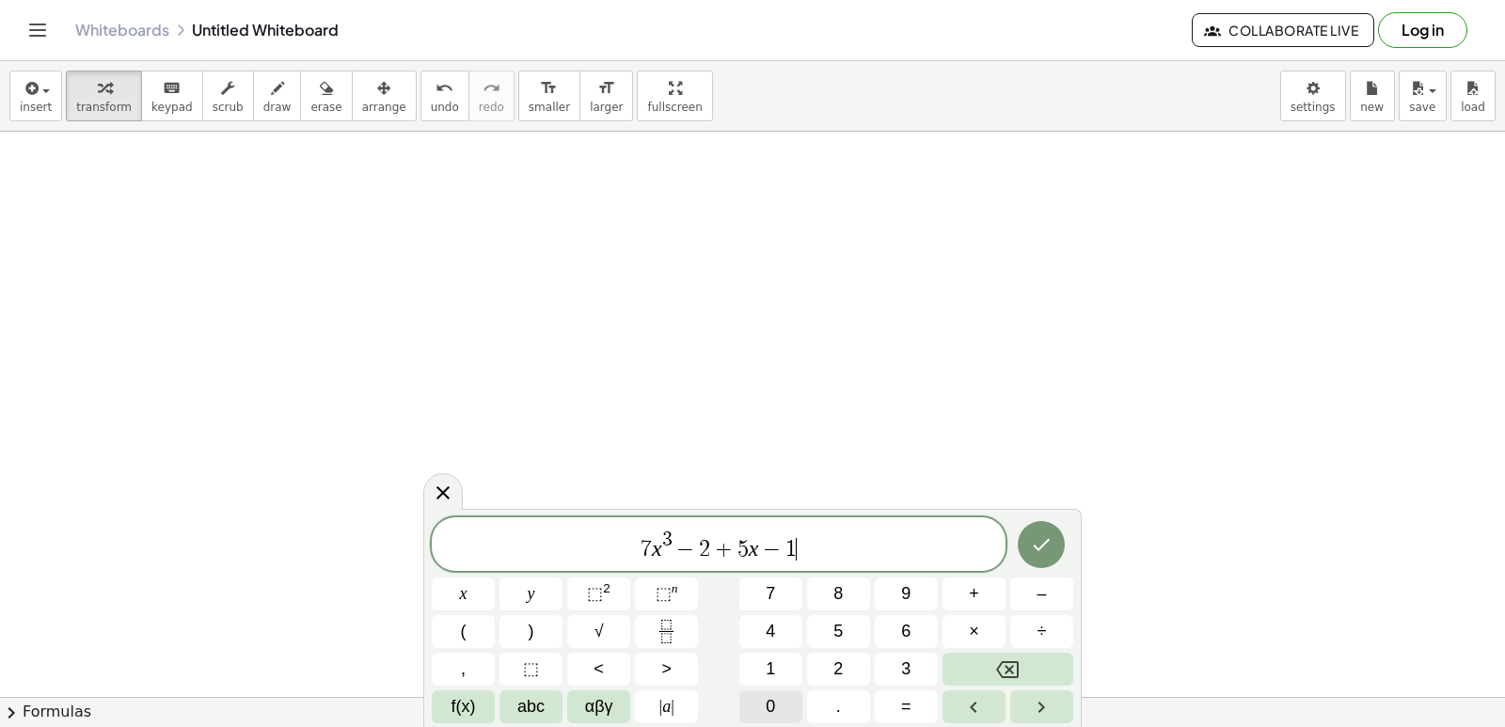
click at [769, 702] on span "0" at bounding box center [770, 706] width 9 height 25
click at [1041, 538] on icon "Done" at bounding box center [1041, 544] width 23 height 23
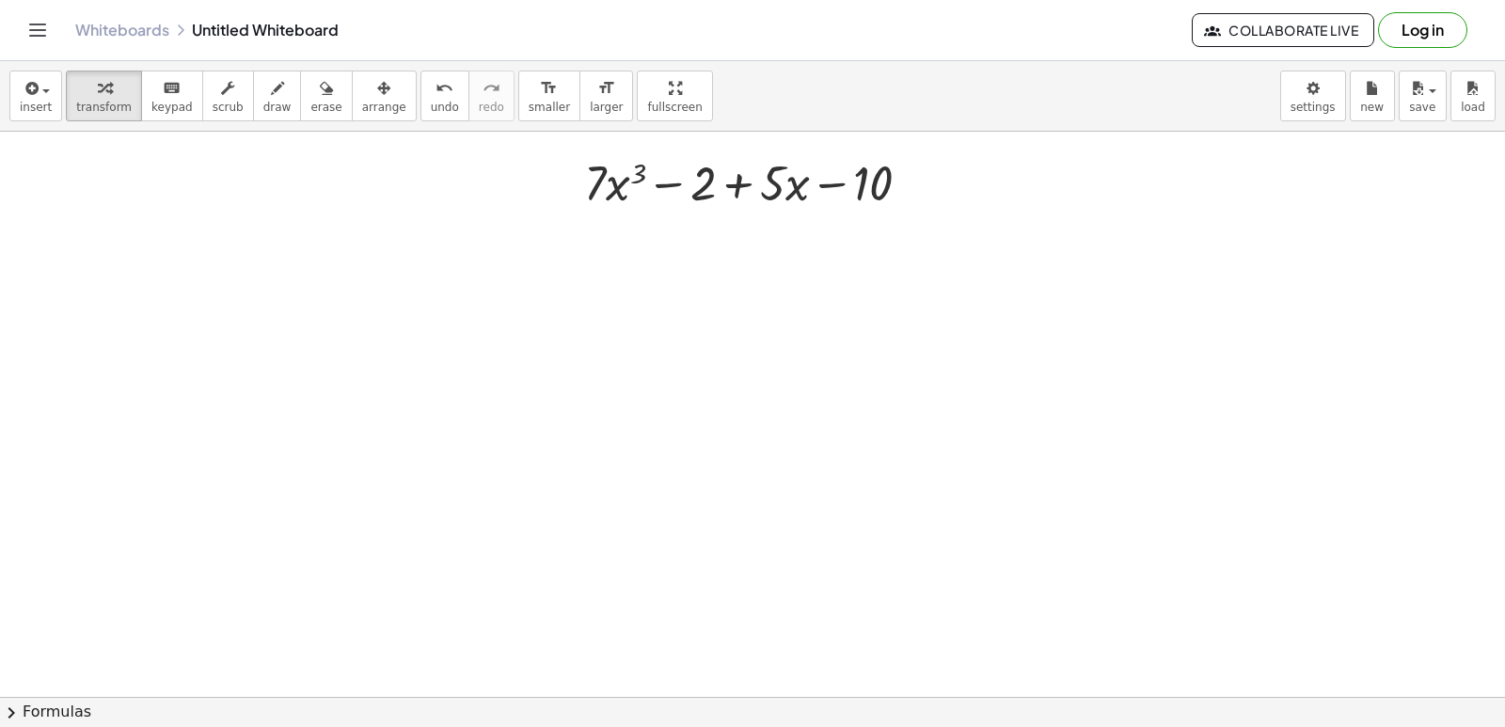
scroll to position [1191, 0]
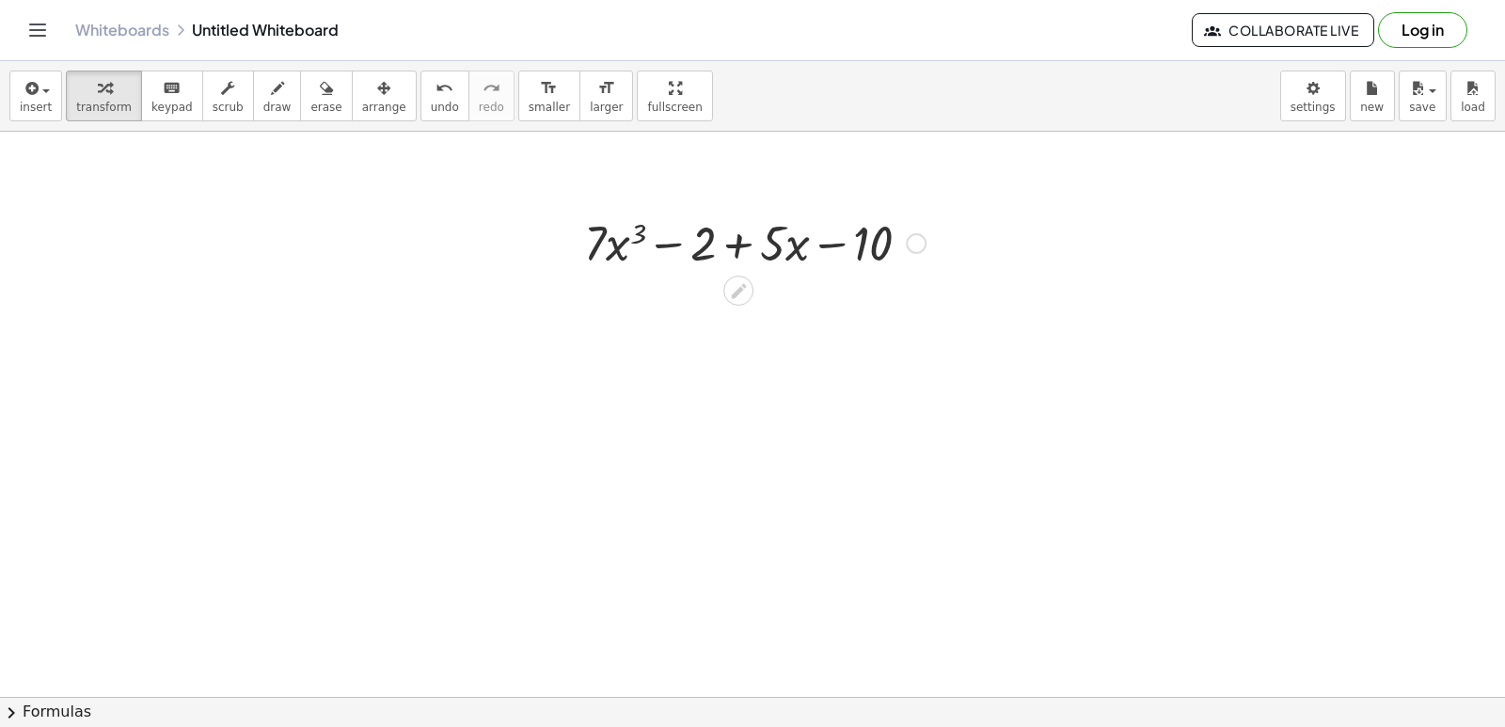
drag, startPoint x: 733, startPoint y: 294, endPoint x: 750, endPoint y: 434, distance: 140.2
click at [735, 294] on icon at bounding box center [738, 290] width 15 height 15
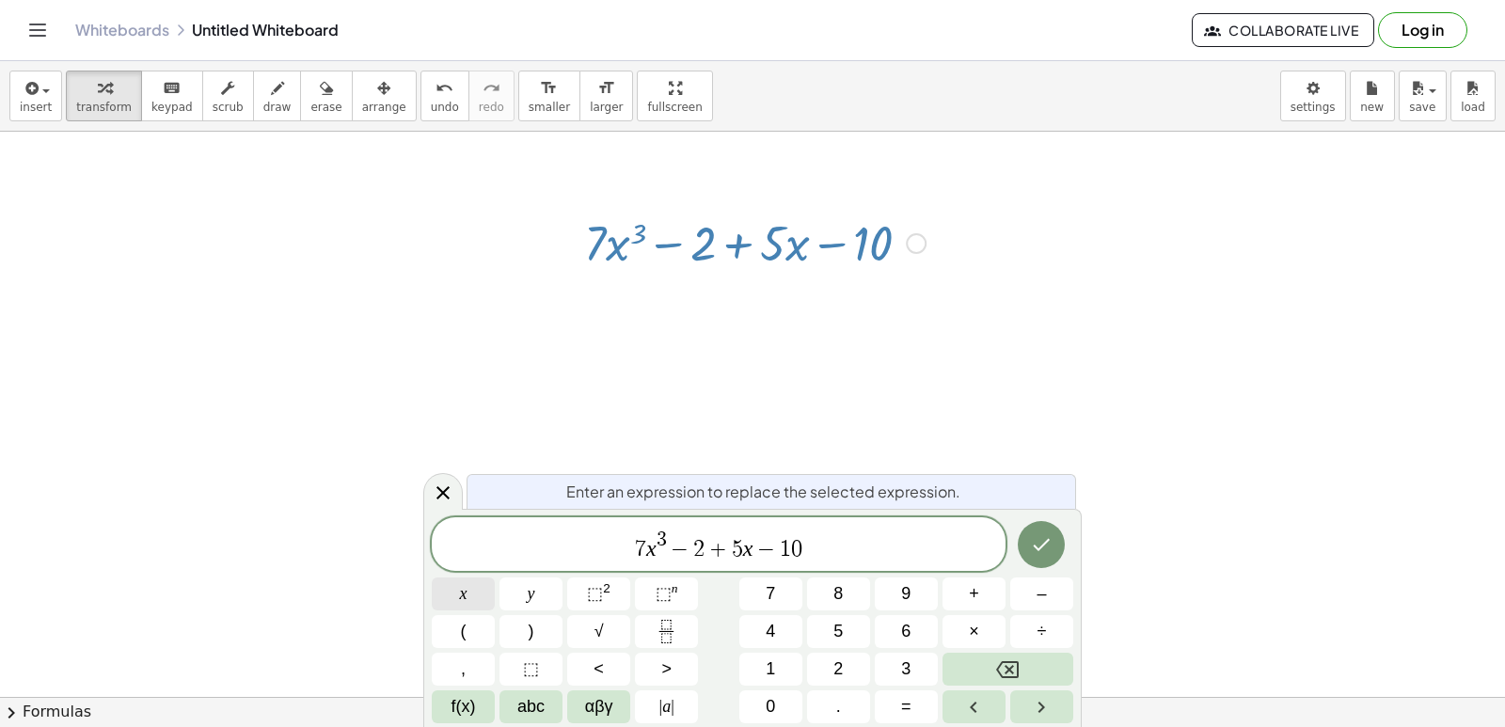
click at [468, 592] on button "x" at bounding box center [463, 593] width 63 height 33
click at [597, 581] on button "⬚ 2" at bounding box center [598, 593] width 63 height 33
click at [599, 590] on span "⬚" at bounding box center [595, 593] width 16 height 19
click at [988, 654] on button "Backspace" at bounding box center [1007, 669] width 131 height 33
click at [992, 672] on button "Backspace" at bounding box center [1007, 669] width 131 height 33
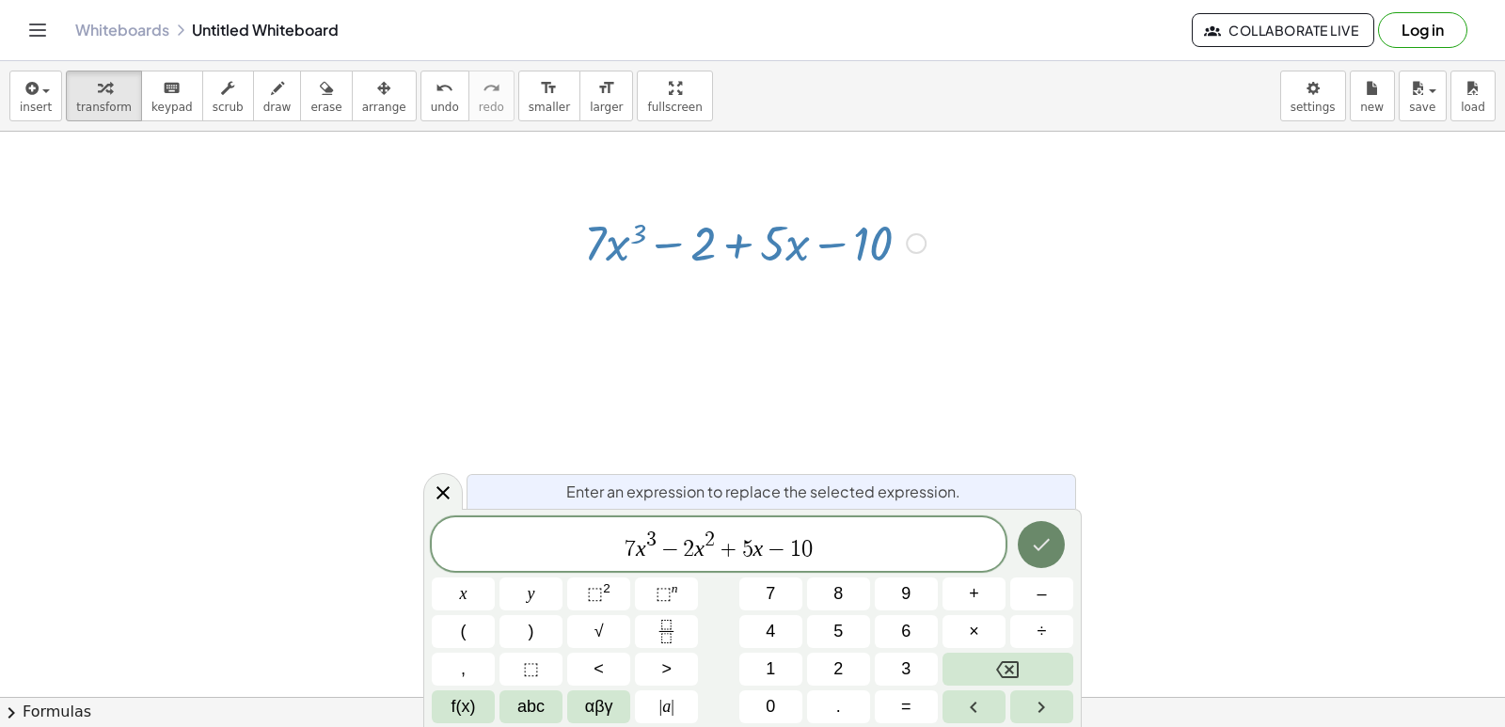
click at [1049, 527] on button "Done" at bounding box center [1041, 544] width 47 height 47
click at [1050, 535] on icon "Done" at bounding box center [1041, 544] width 23 height 23
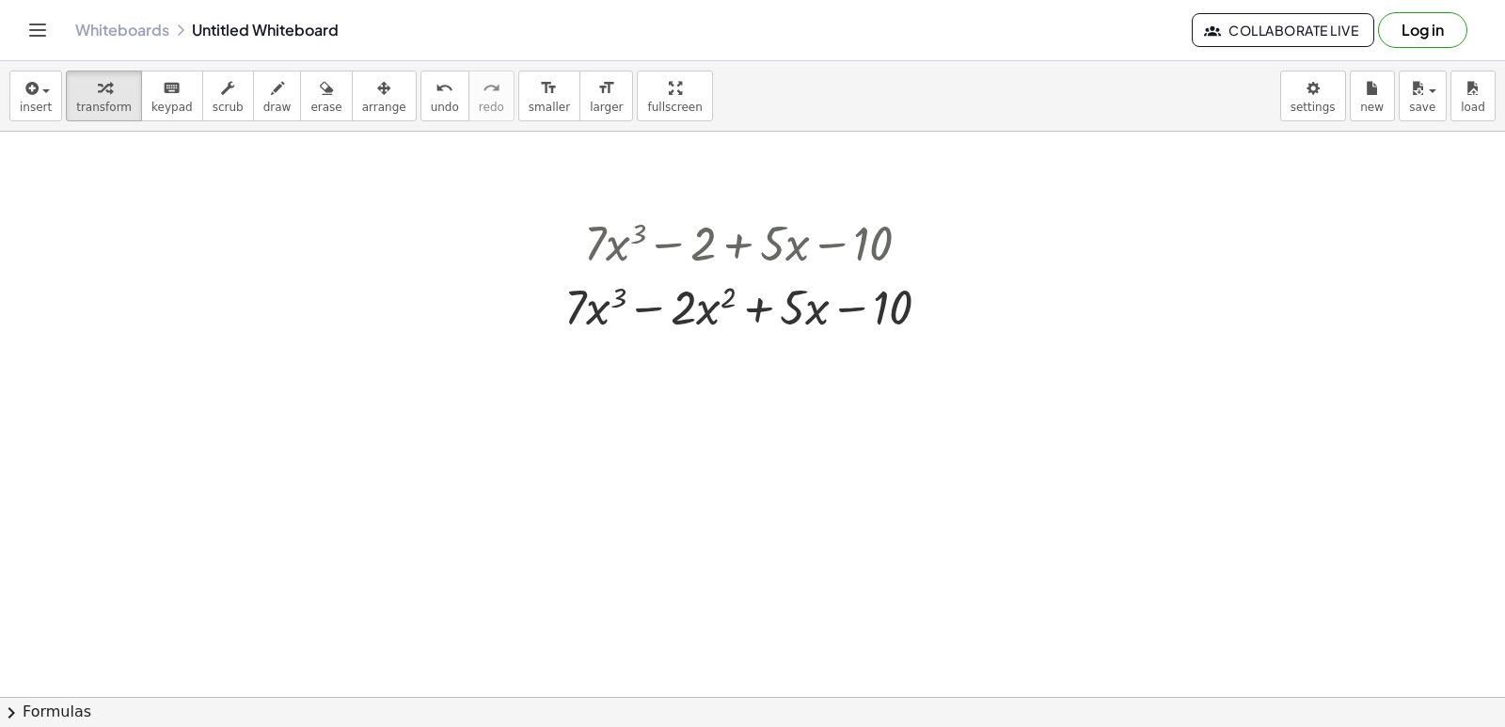
drag, startPoint x: 722, startPoint y: 396, endPoint x: 696, endPoint y: 489, distance: 96.8
click at [696, 489] on div at bounding box center [752, 71] width 1505 height 2261
click at [710, 487] on div at bounding box center [752, 71] width 1505 height 2261
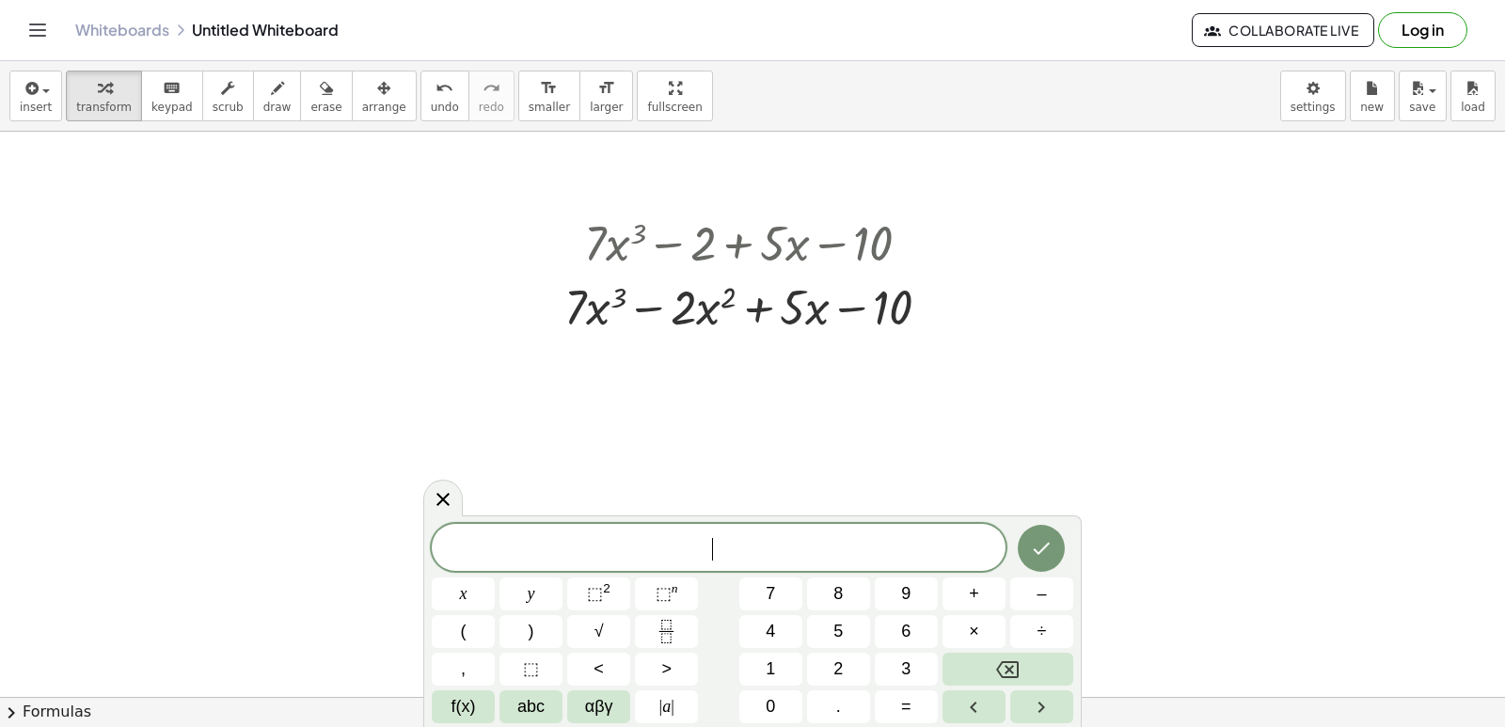
click at [710, 485] on div at bounding box center [752, 71] width 1505 height 2261
click at [844, 660] on button "2" at bounding box center [838, 669] width 63 height 33
click at [788, 660] on button "1" at bounding box center [770, 669] width 63 height 33
click at [446, 589] on button "x" at bounding box center [463, 593] width 63 height 33
click at [609, 594] on span "⬚ 2" at bounding box center [599, 593] width 24 height 25
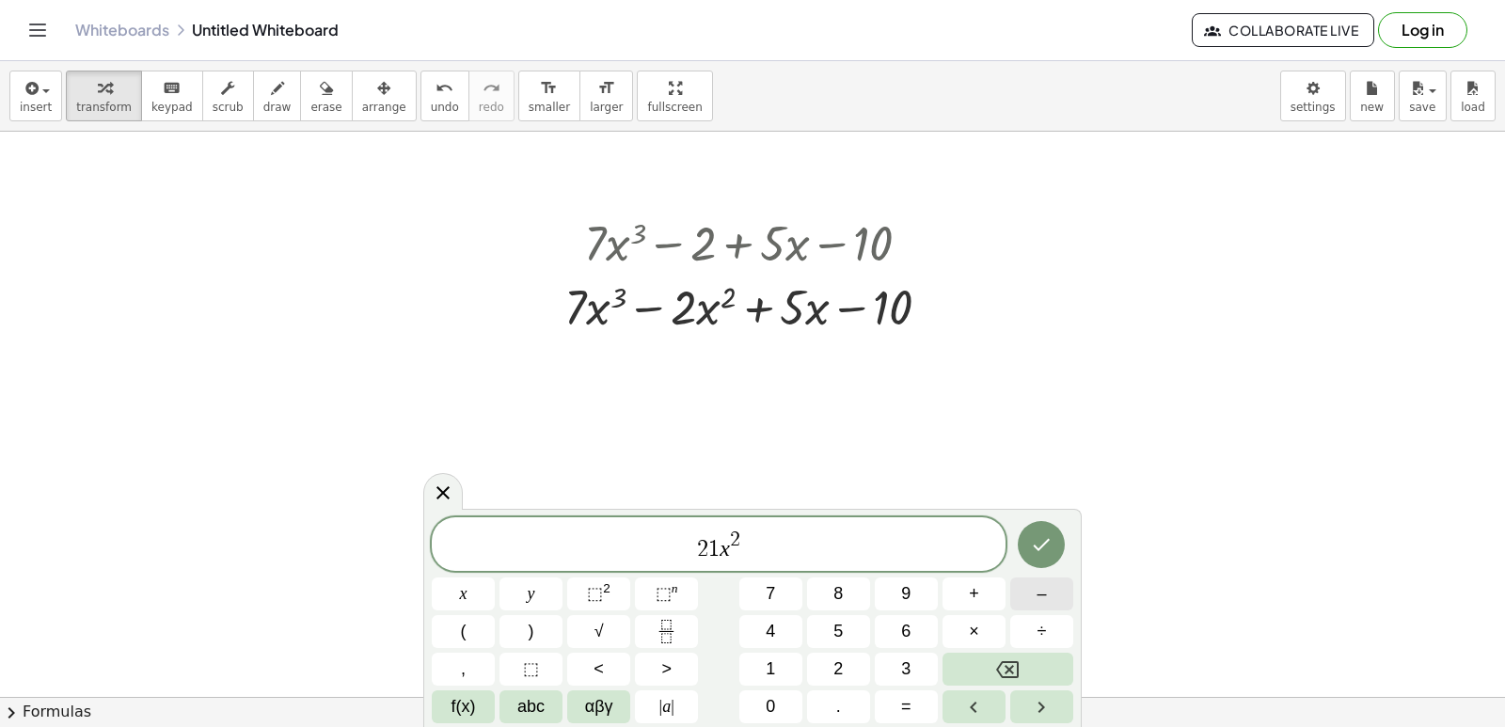
click at [1056, 584] on button "–" at bounding box center [1041, 593] width 63 height 33
click at [769, 640] on span "4" at bounding box center [770, 631] width 9 height 25
click at [460, 593] on button "x" at bounding box center [463, 593] width 63 height 33
click at [964, 592] on button "+" at bounding box center [973, 593] width 63 height 33
click at [830, 630] on button "5" at bounding box center [838, 631] width 63 height 33
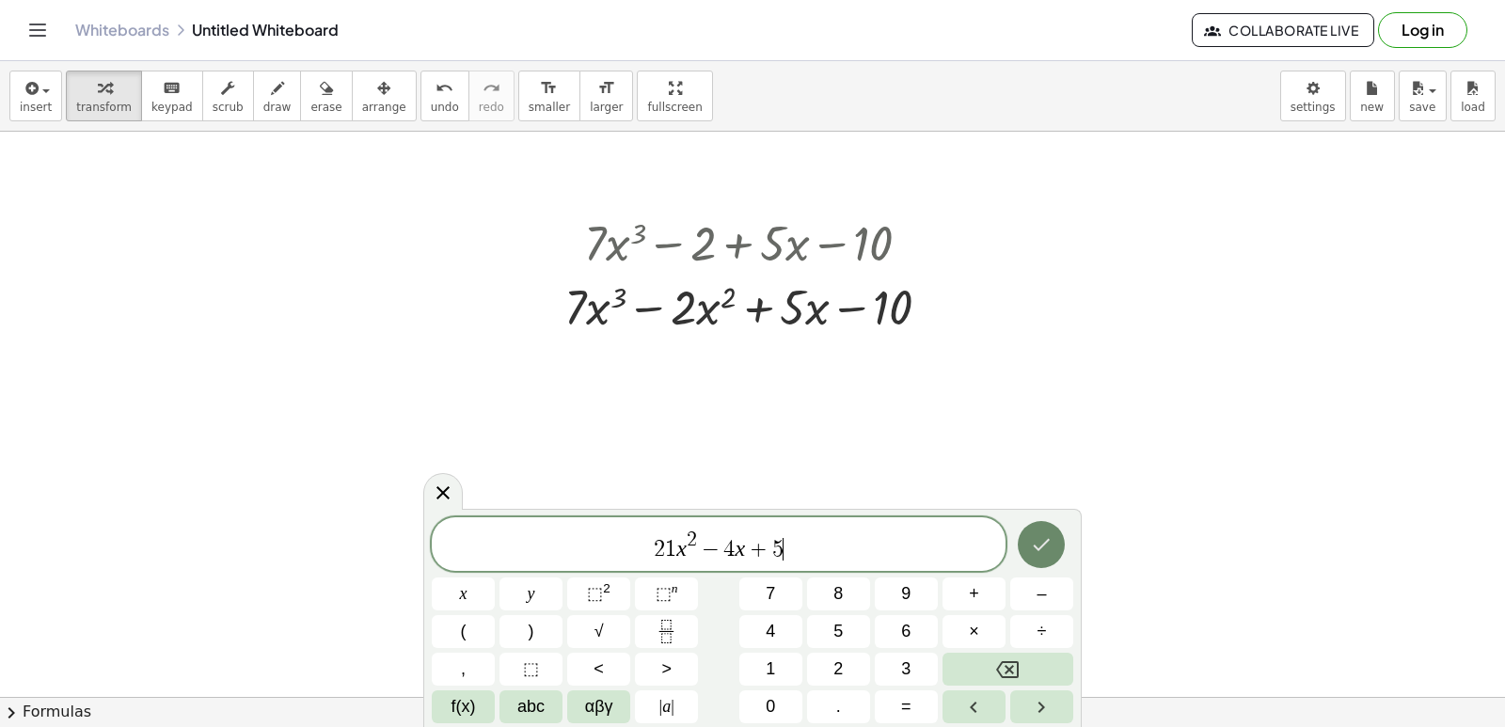
click at [1036, 546] on icon "Done" at bounding box center [1041, 544] width 23 height 23
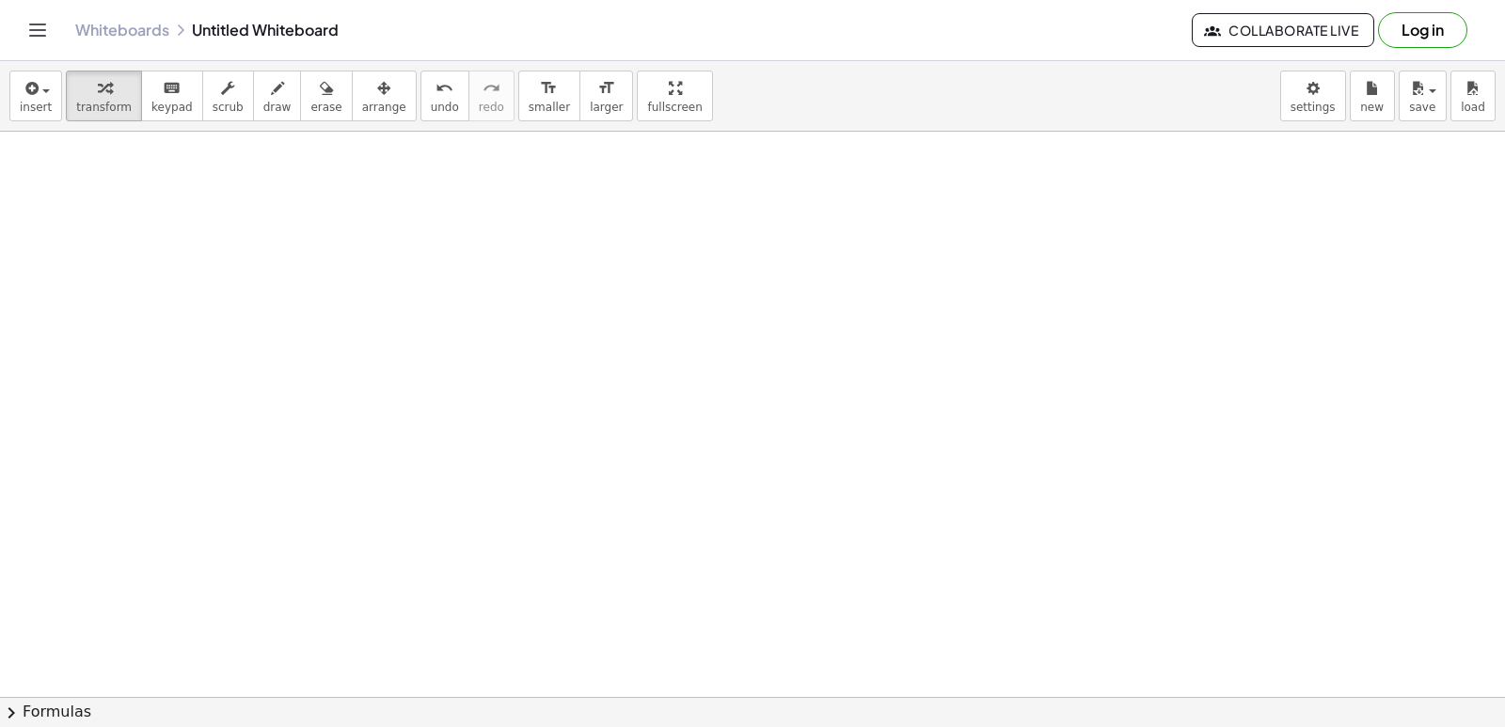
scroll to position [1700, 0]
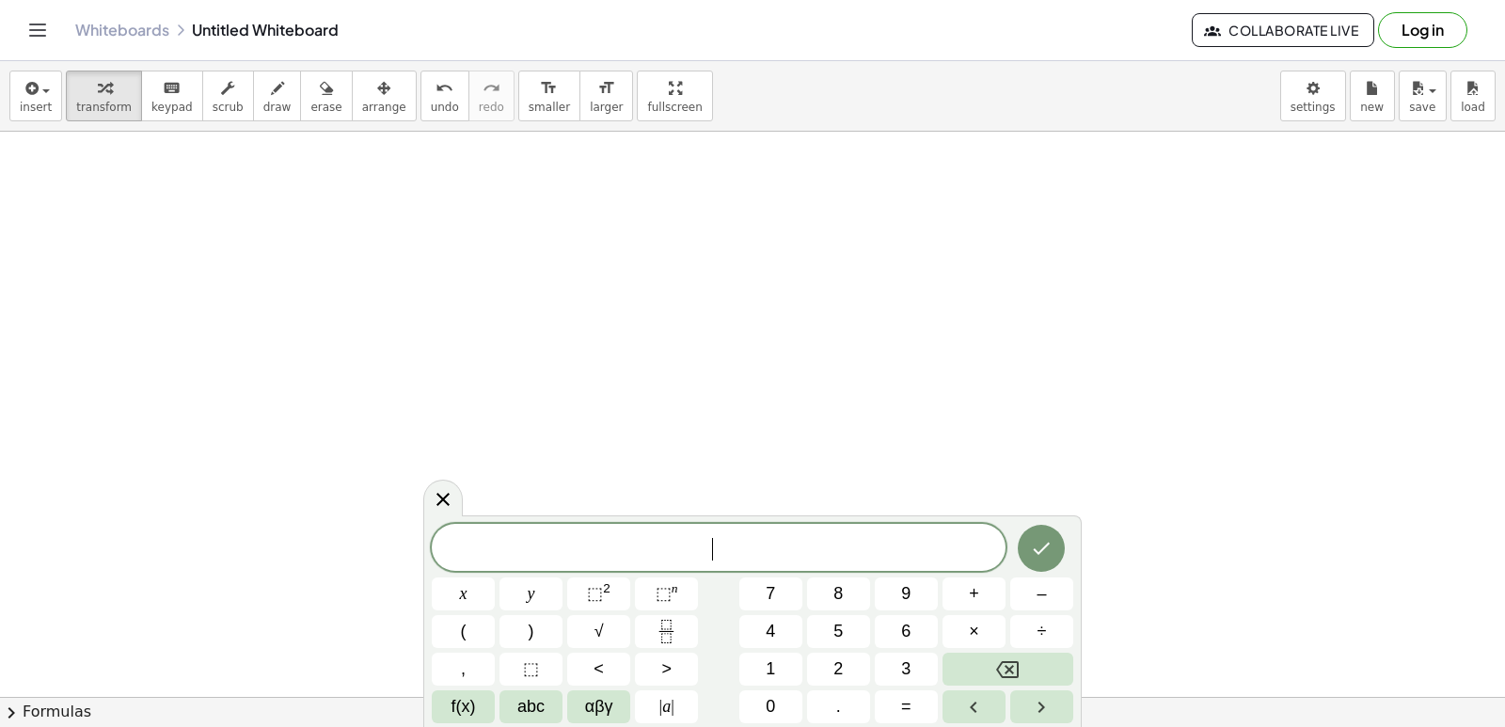
click at [1052, 596] on button "–" at bounding box center [1041, 593] width 63 height 33
click at [906, 629] on span "6" at bounding box center [905, 631] width 9 height 25
click at [455, 593] on button "x" at bounding box center [463, 593] width 63 height 33
click at [579, 597] on button "⬚ 2" at bounding box center [598, 593] width 63 height 33
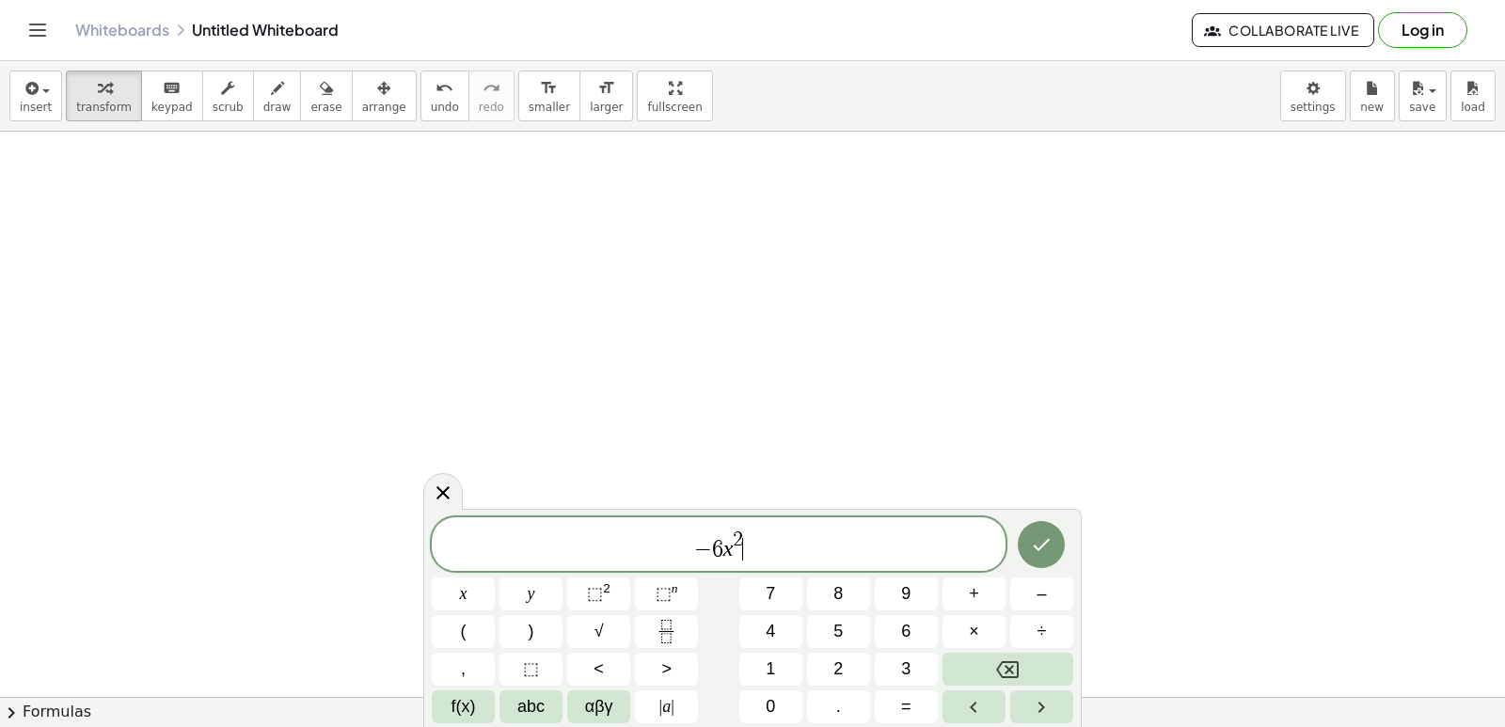
click at [742, 534] on span "2" at bounding box center [738, 540] width 10 height 21
click at [989, 663] on button "Backspace" at bounding box center [1007, 669] width 131 height 33
click at [751, 624] on button "4" at bounding box center [770, 631] width 63 height 33
click at [747, 550] on span "− 6 x 4 ​" at bounding box center [719, 546] width 574 height 34
click at [968, 598] on button "+" at bounding box center [973, 593] width 63 height 33
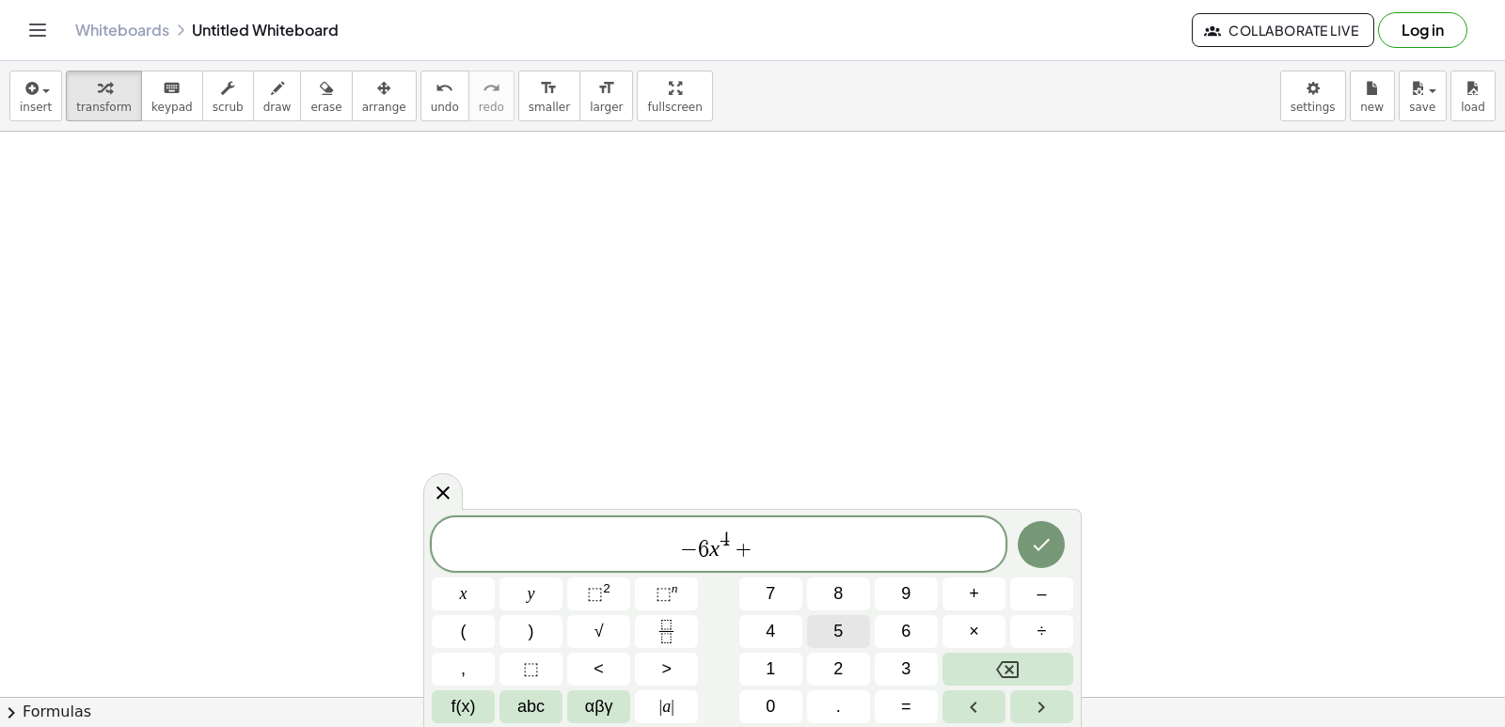
click at [838, 619] on span "5" at bounding box center [837, 631] width 9 height 25
click at [479, 595] on button "x" at bounding box center [463, 593] width 63 height 33
click at [603, 587] on sup "2" at bounding box center [607, 588] width 8 height 14
click at [774, 553] on span "− 6 x 4 + 5 x 2 ​" at bounding box center [719, 546] width 574 height 34
click at [1035, 597] on button "–" at bounding box center [1041, 593] width 63 height 33
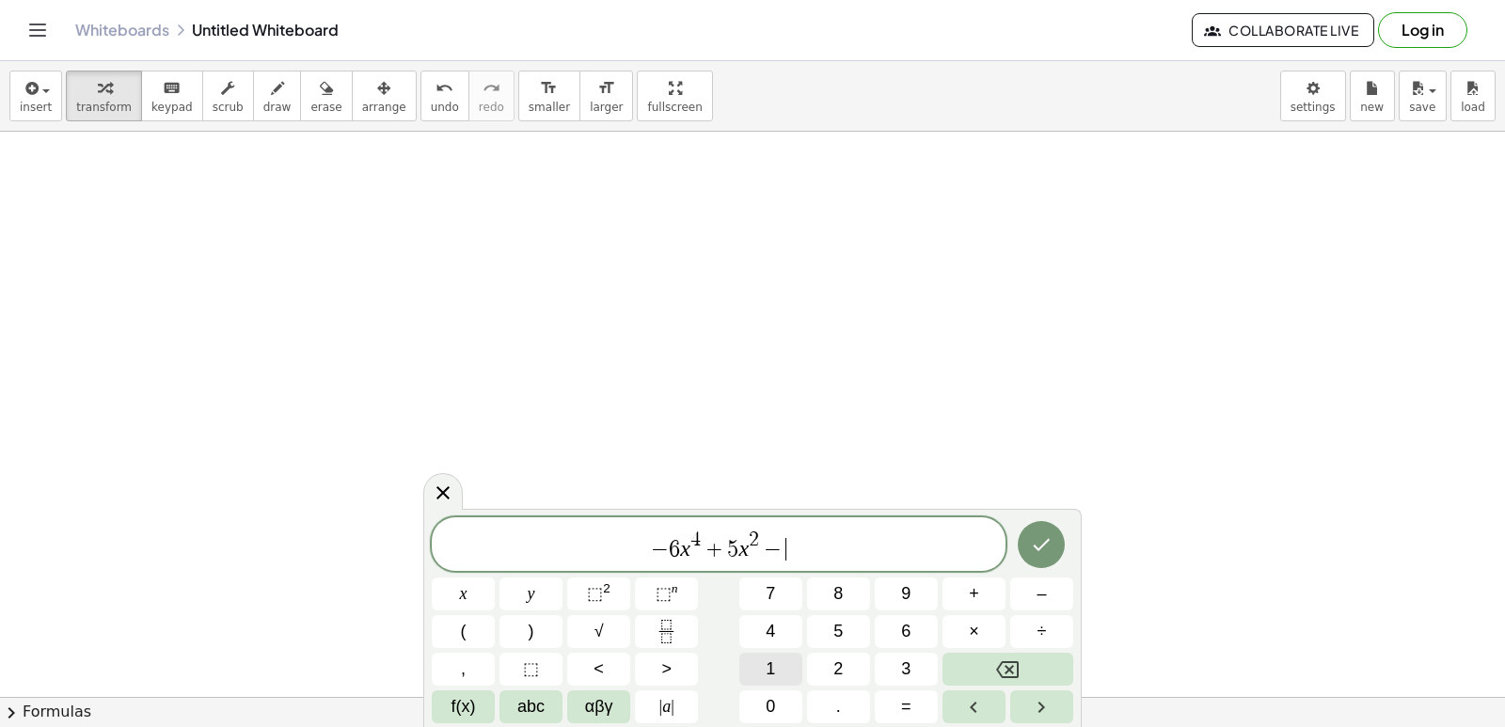
click at [780, 671] on button "1" at bounding box center [770, 669] width 63 height 33
click at [776, 702] on button "0" at bounding box center [770, 706] width 63 height 33
click at [458, 596] on button "x" at bounding box center [463, 593] width 63 height 33
click at [970, 601] on span "+" at bounding box center [974, 593] width 10 height 25
click at [908, 598] on span "9" at bounding box center [905, 593] width 9 height 25
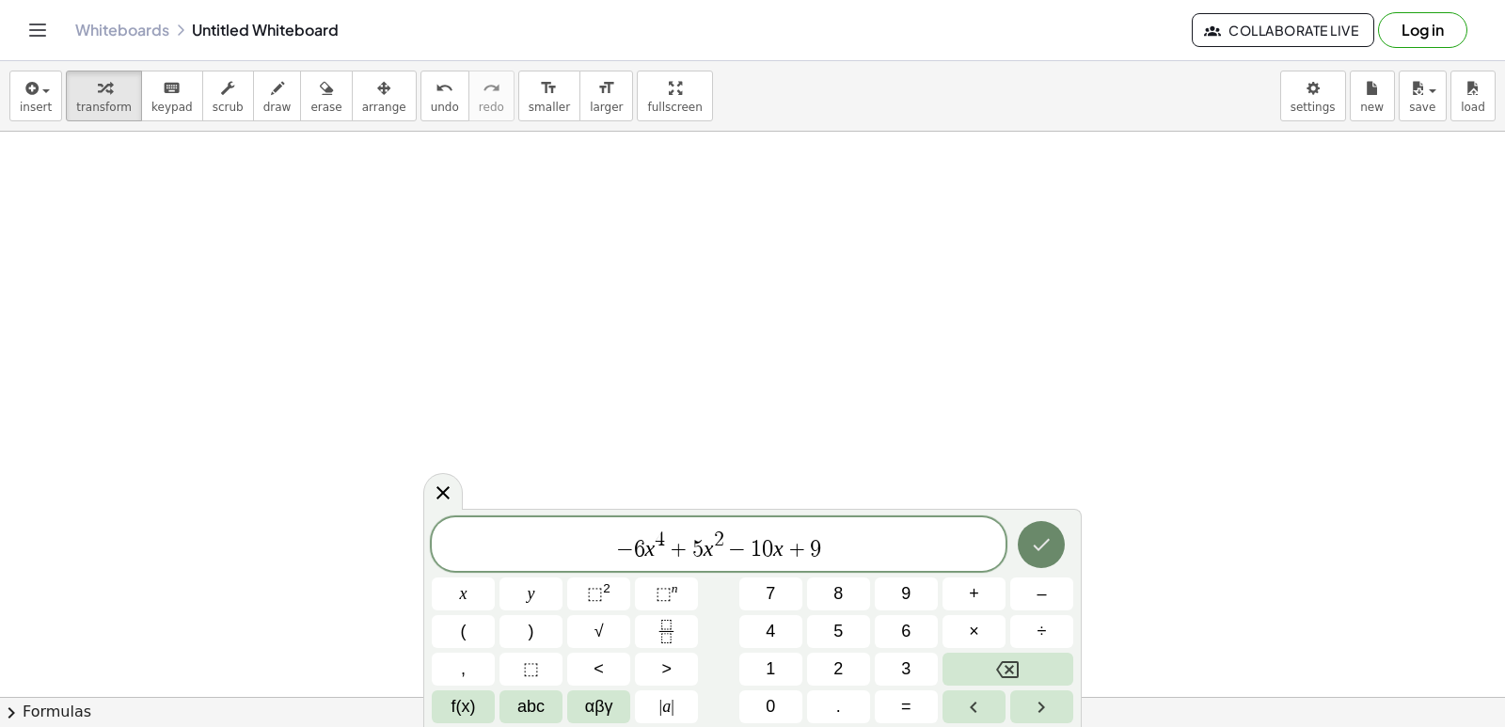
click at [1050, 548] on icon "Done" at bounding box center [1041, 544] width 23 height 23
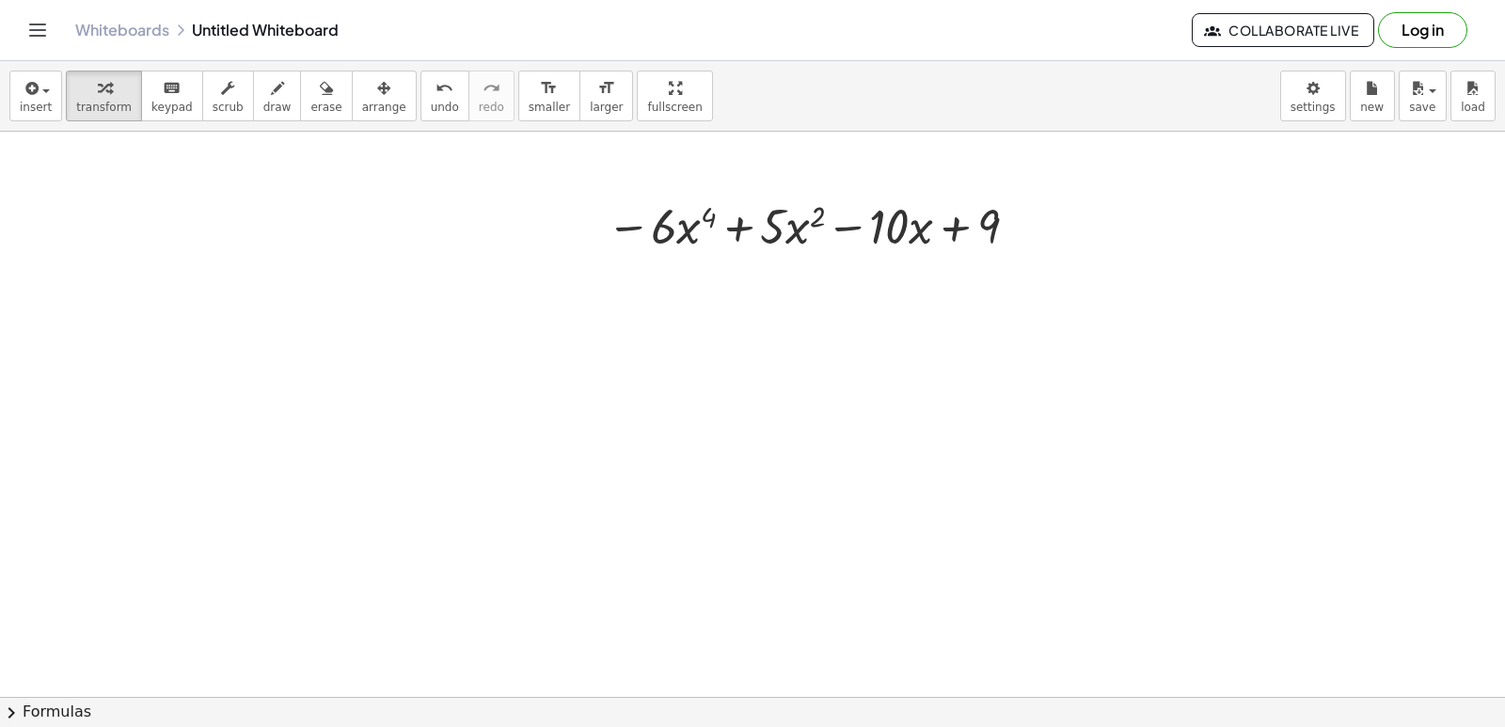
scroll to position [1991, 0]
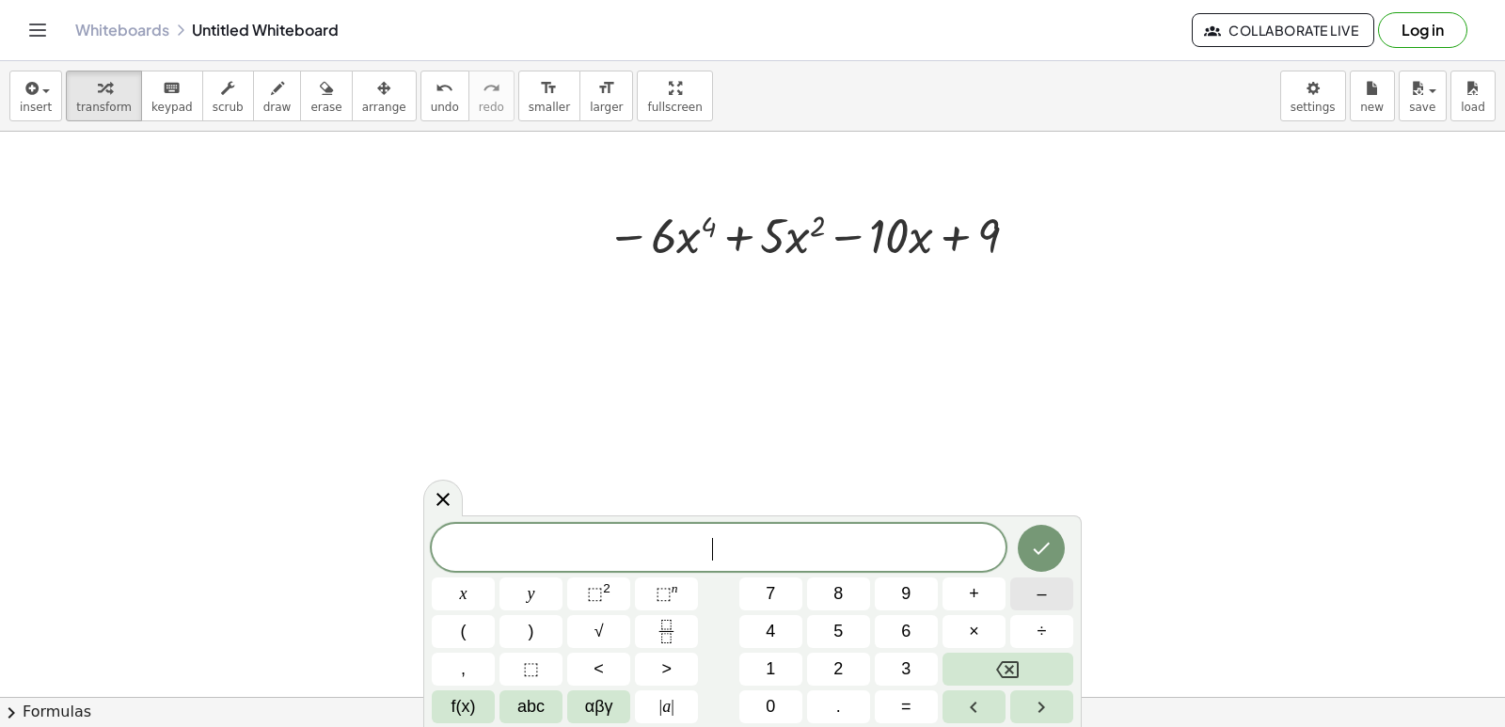
click at [1025, 593] on button "–" at bounding box center [1041, 593] width 63 height 33
click at [764, 633] on button "4" at bounding box center [770, 631] width 63 height 33
click at [464, 594] on span "x" at bounding box center [464, 593] width 8 height 25
click at [600, 592] on span "⬚" at bounding box center [595, 593] width 16 height 19
click at [745, 539] on span "− 4 x 2 ​" at bounding box center [719, 546] width 574 height 34
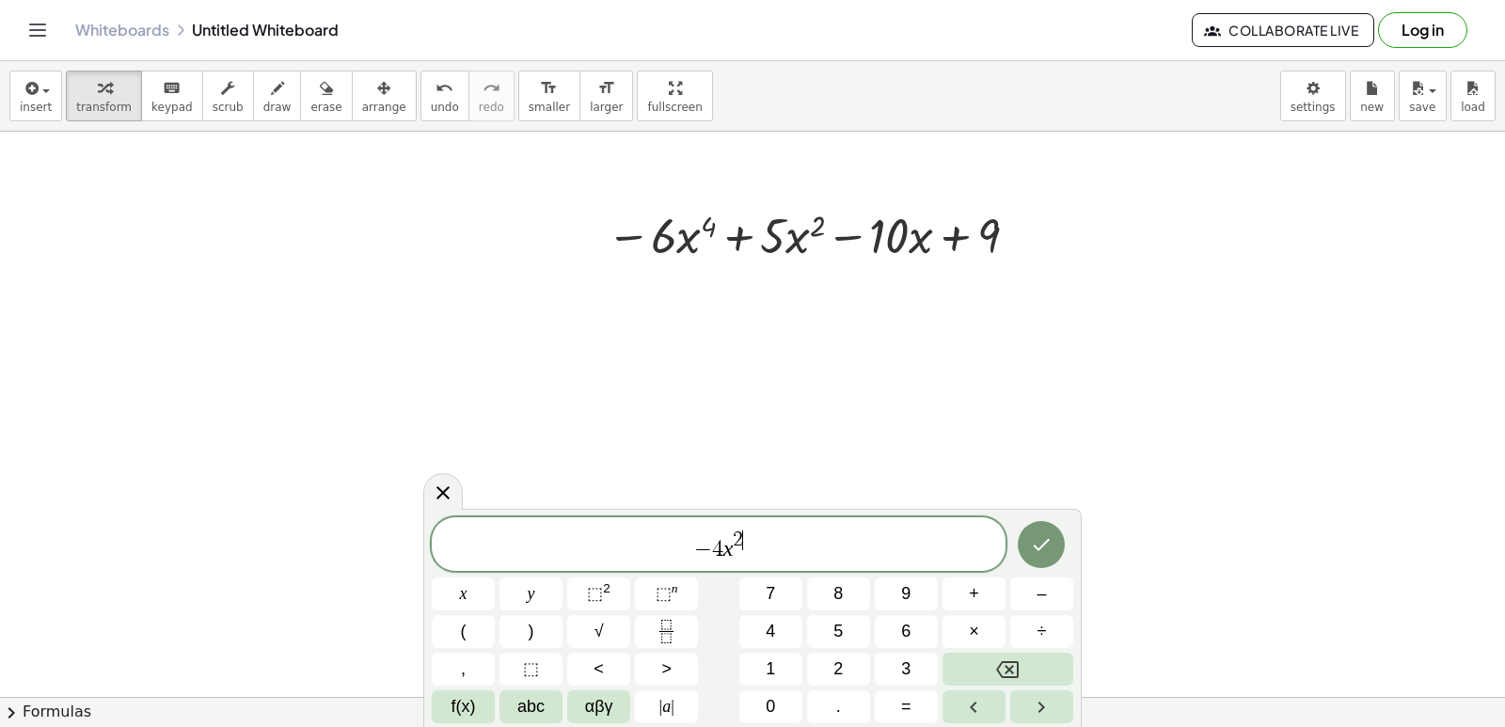
click at [742, 531] on span "2 ​" at bounding box center [738, 540] width 10 height 21
click at [1025, 669] on button "Backspace" at bounding box center [1007, 669] width 131 height 33
click at [912, 665] on button "3" at bounding box center [906, 669] width 63 height 33
click at [747, 553] on span "− 4 x 3 ​" at bounding box center [719, 546] width 574 height 34
click at [957, 589] on button "+" at bounding box center [973, 593] width 63 height 33
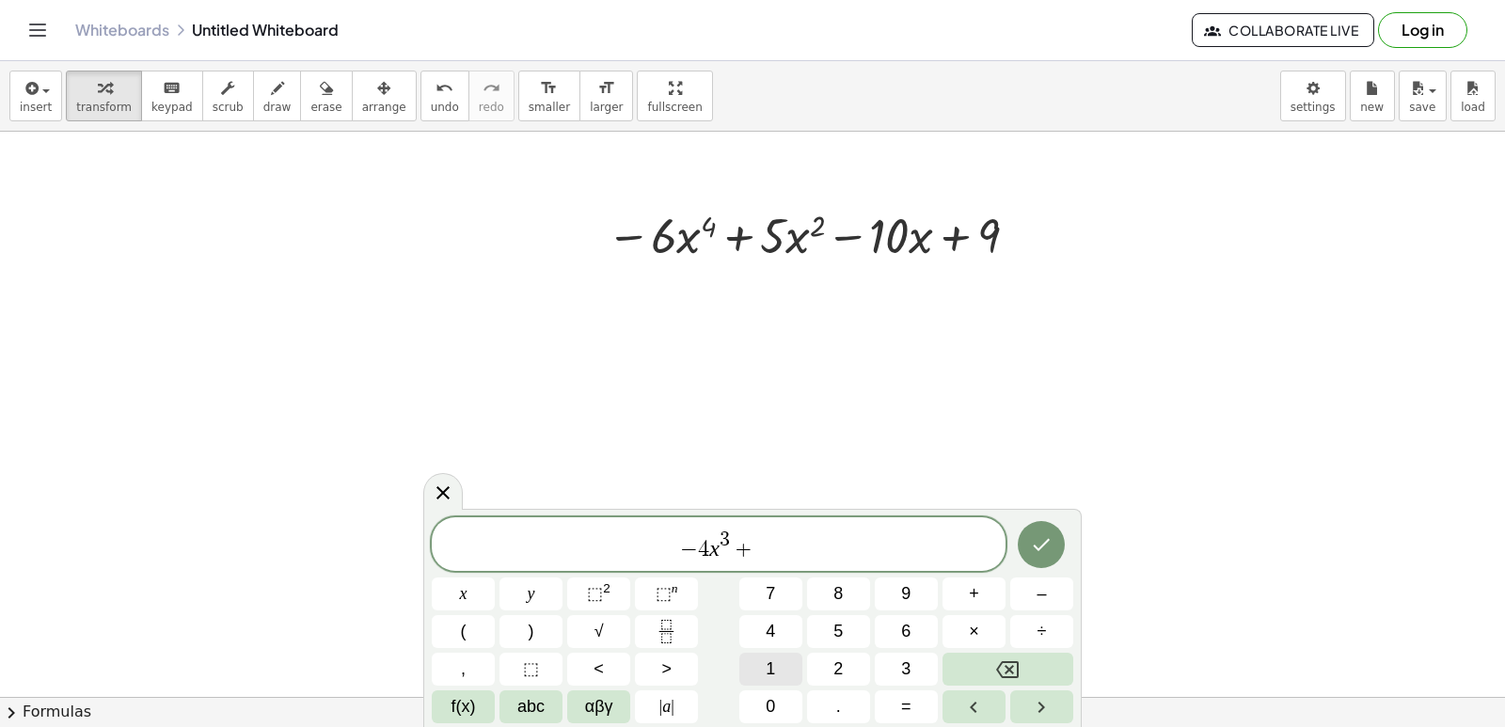
click at [776, 672] on button "1" at bounding box center [770, 669] width 63 height 33
click at [771, 689] on div "− 4 x 3 + 1 ​ x y ⬚ 2 ⬚ n 7 8 9 + – ( ) √ 4 5 6 × ÷ , ⬚ < > 1 2 3 f(x) abc αβγ …" at bounding box center [752, 620] width 641 height 206
click at [774, 713] on span "0" at bounding box center [770, 706] width 9 height 25
click at [476, 593] on button "x" at bounding box center [463, 593] width 63 height 33
click at [600, 589] on span "⬚" at bounding box center [595, 593] width 16 height 19
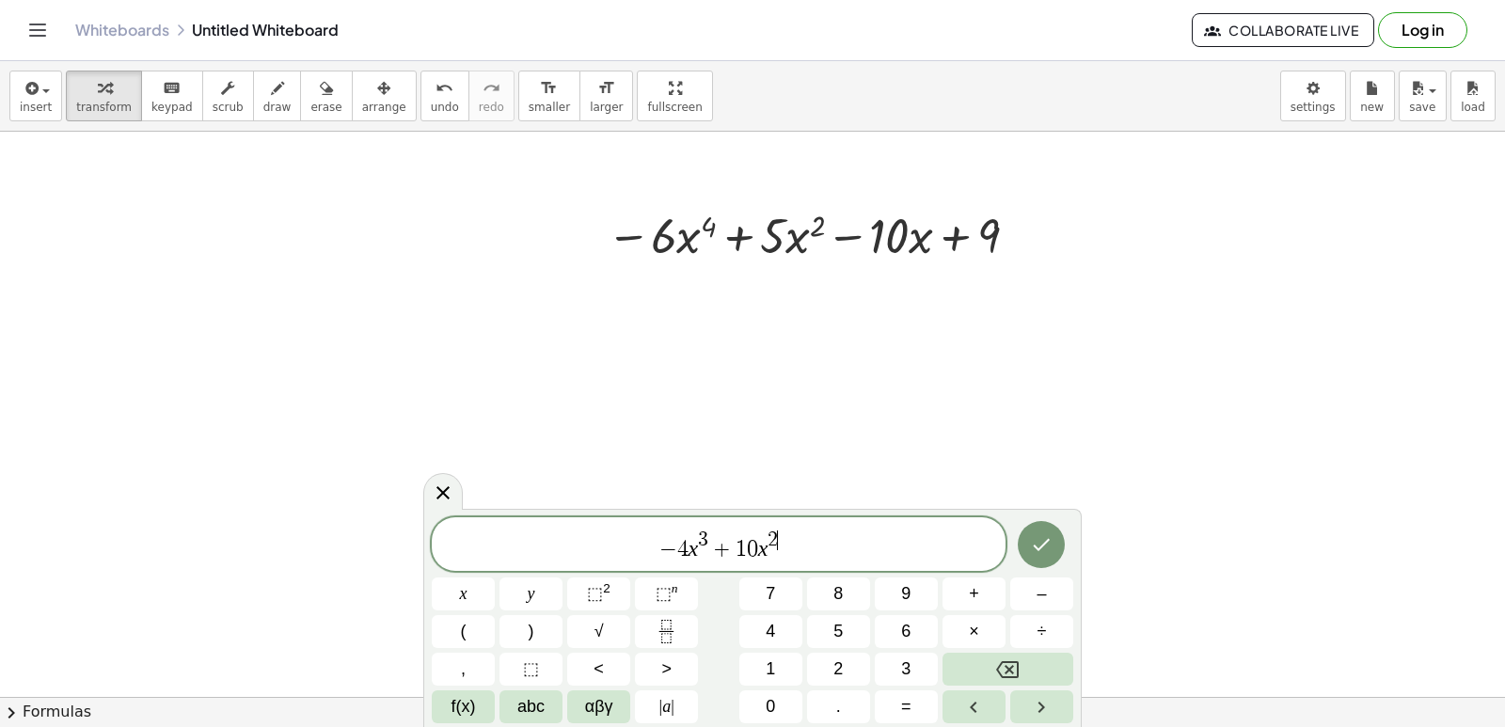
click at [775, 534] on span "2" at bounding box center [772, 539] width 10 height 21
click at [775, 536] on span "2" at bounding box center [772, 539] width 10 height 21
click at [774, 534] on span "2" at bounding box center [772, 539] width 10 height 21
click at [1024, 677] on button "Backspace" at bounding box center [1007, 669] width 131 height 33
click at [786, 664] on button "1" at bounding box center [770, 669] width 63 height 33
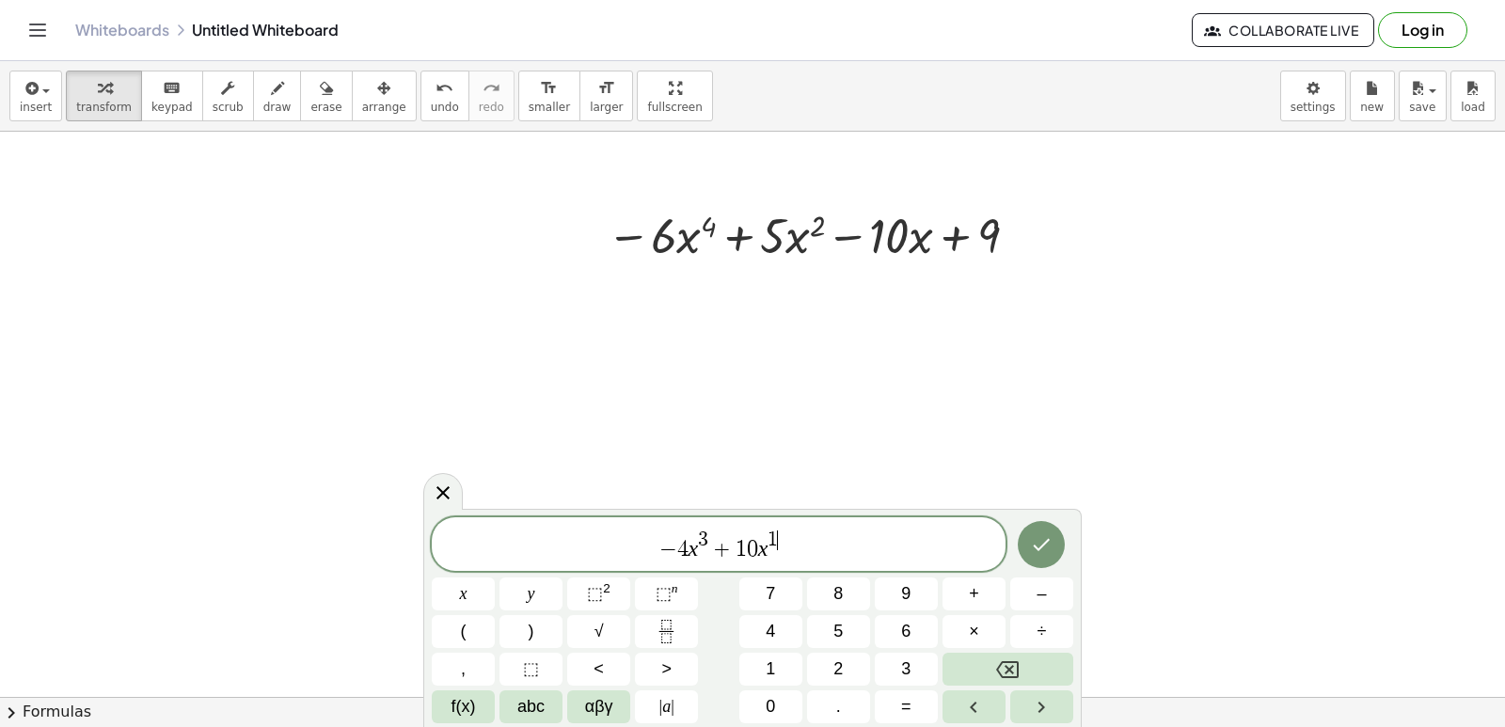
click at [786, 554] on span "− 4 x 3 + 1 0 x 1 ​" at bounding box center [719, 546] width 574 height 34
click at [1063, 601] on button "–" at bounding box center [1041, 593] width 63 height 33
click at [769, 668] on span "1" at bounding box center [770, 668] width 9 height 25
click at [767, 709] on span "0" at bounding box center [770, 706] width 9 height 25
click at [1041, 547] on icon "Done" at bounding box center [1042, 545] width 17 height 12
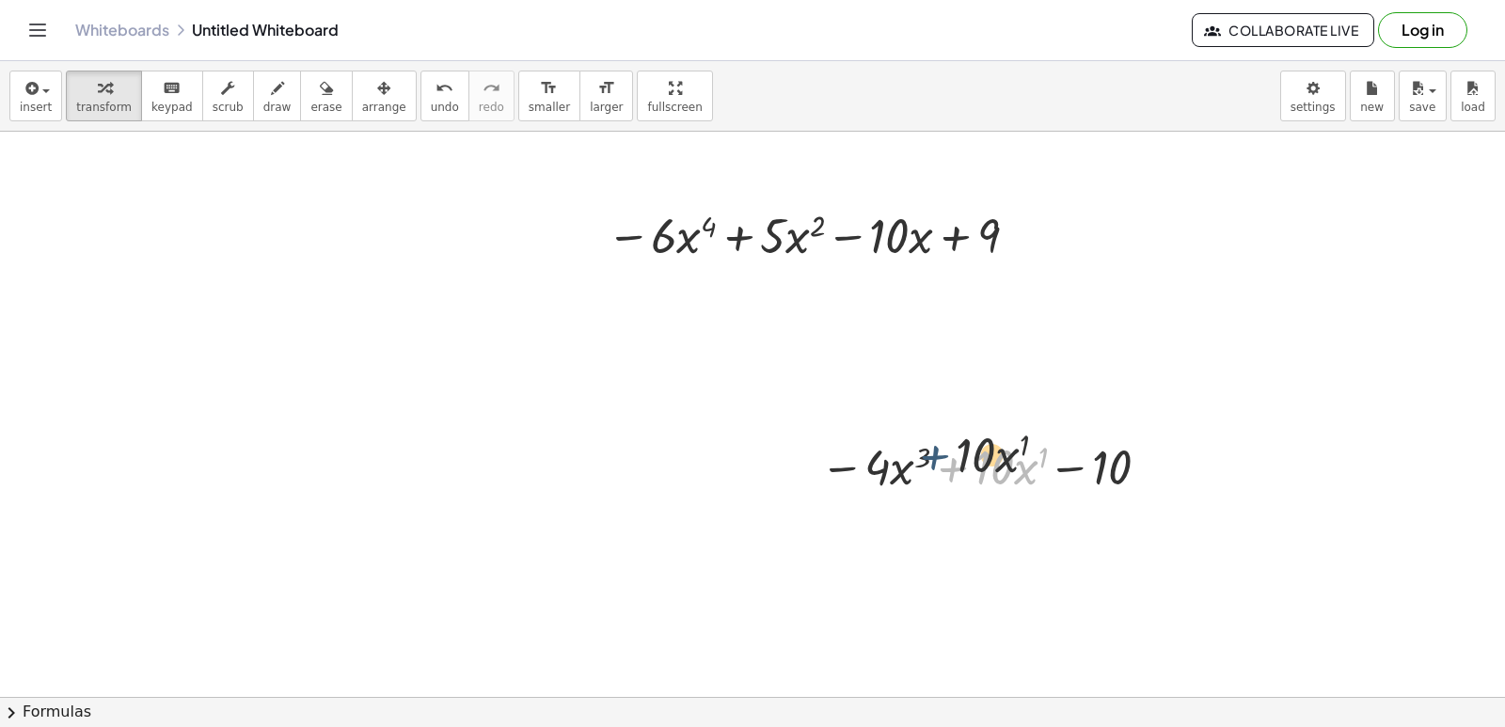
drag, startPoint x: 947, startPoint y: 494, endPoint x: 909, endPoint y: 471, distance: 44.7
click at [909, 471] on div at bounding box center [989, 466] width 356 height 64
click at [371, 102] on span "arrange" at bounding box center [384, 107] width 44 height 13
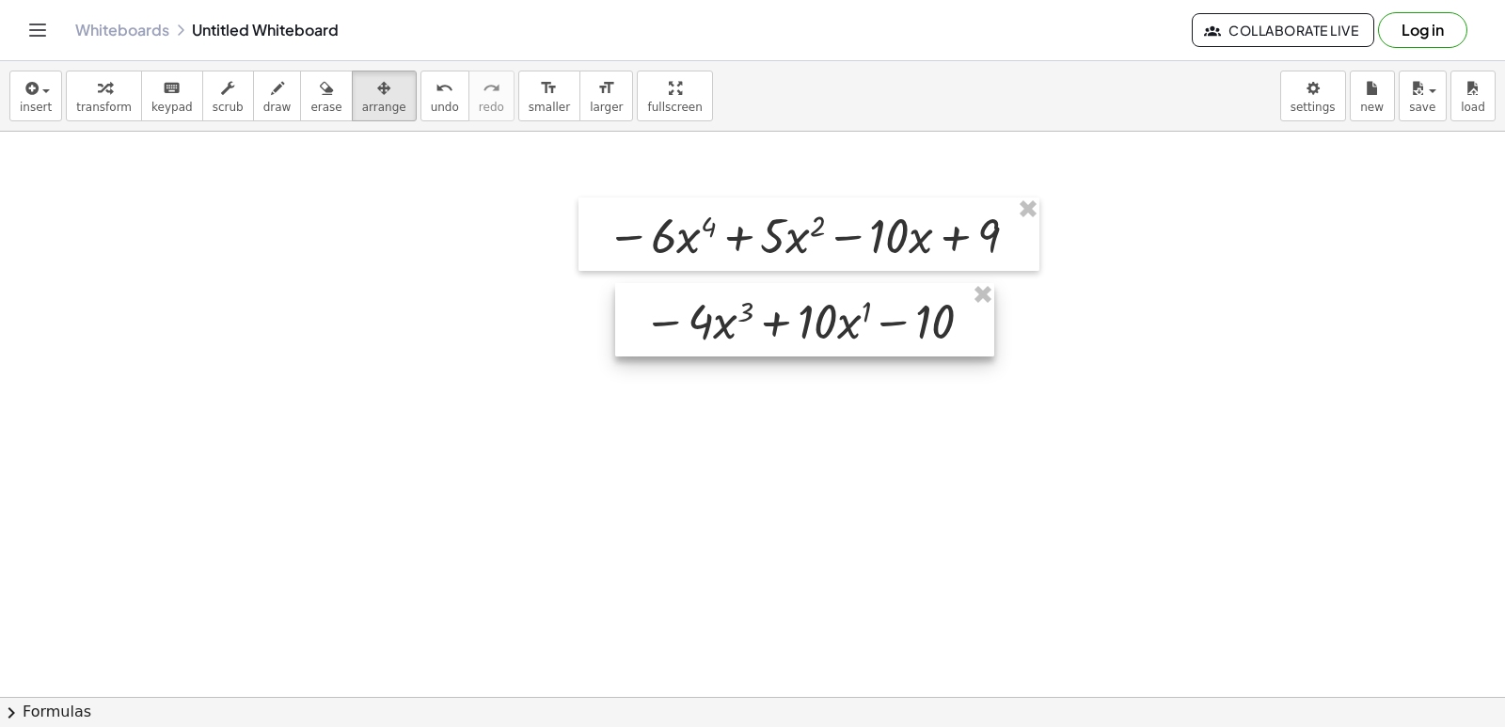
drag, startPoint x: 835, startPoint y: 468, endPoint x: 658, endPoint y: 323, distance: 229.2
click at [658, 323] on div at bounding box center [804, 319] width 379 height 73
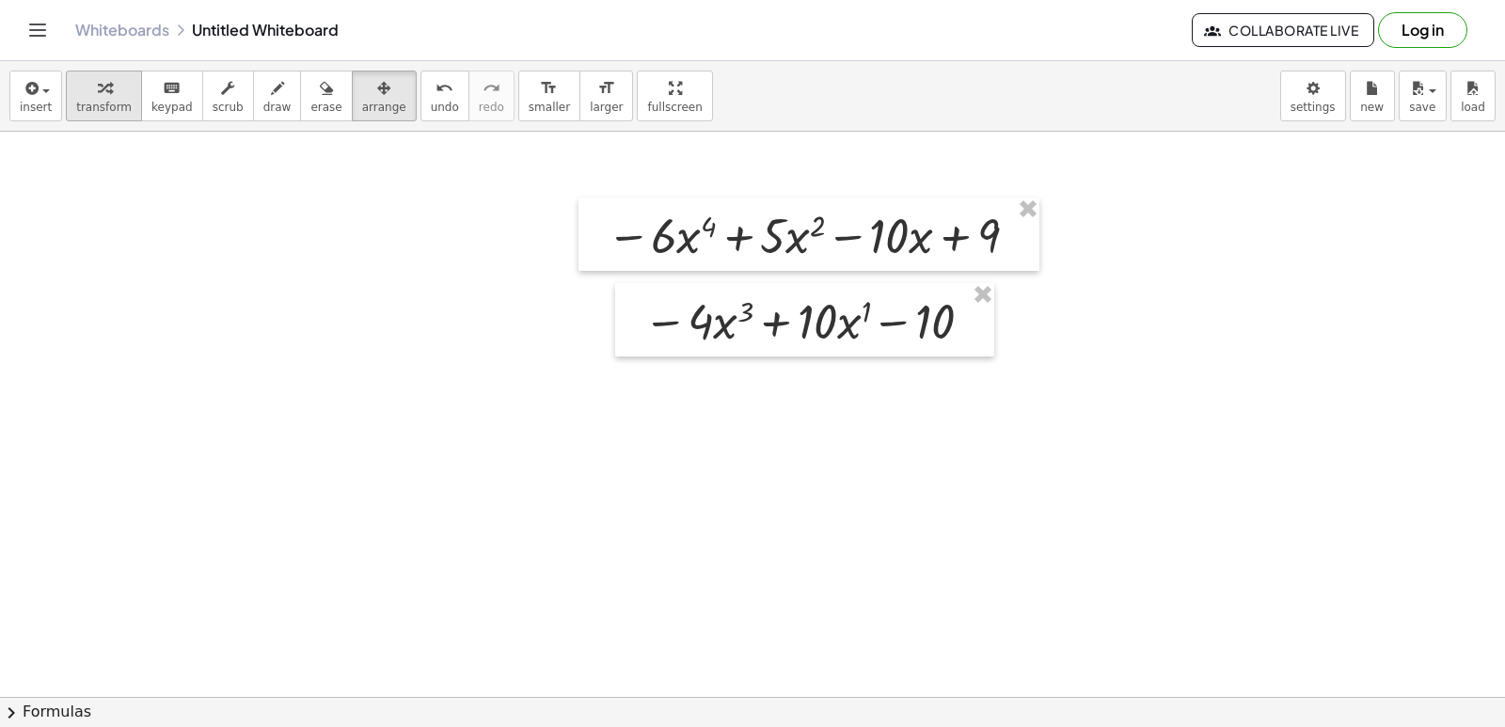
click at [82, 92] on div "button" at bounding box center [103, 87] width 55 height 23
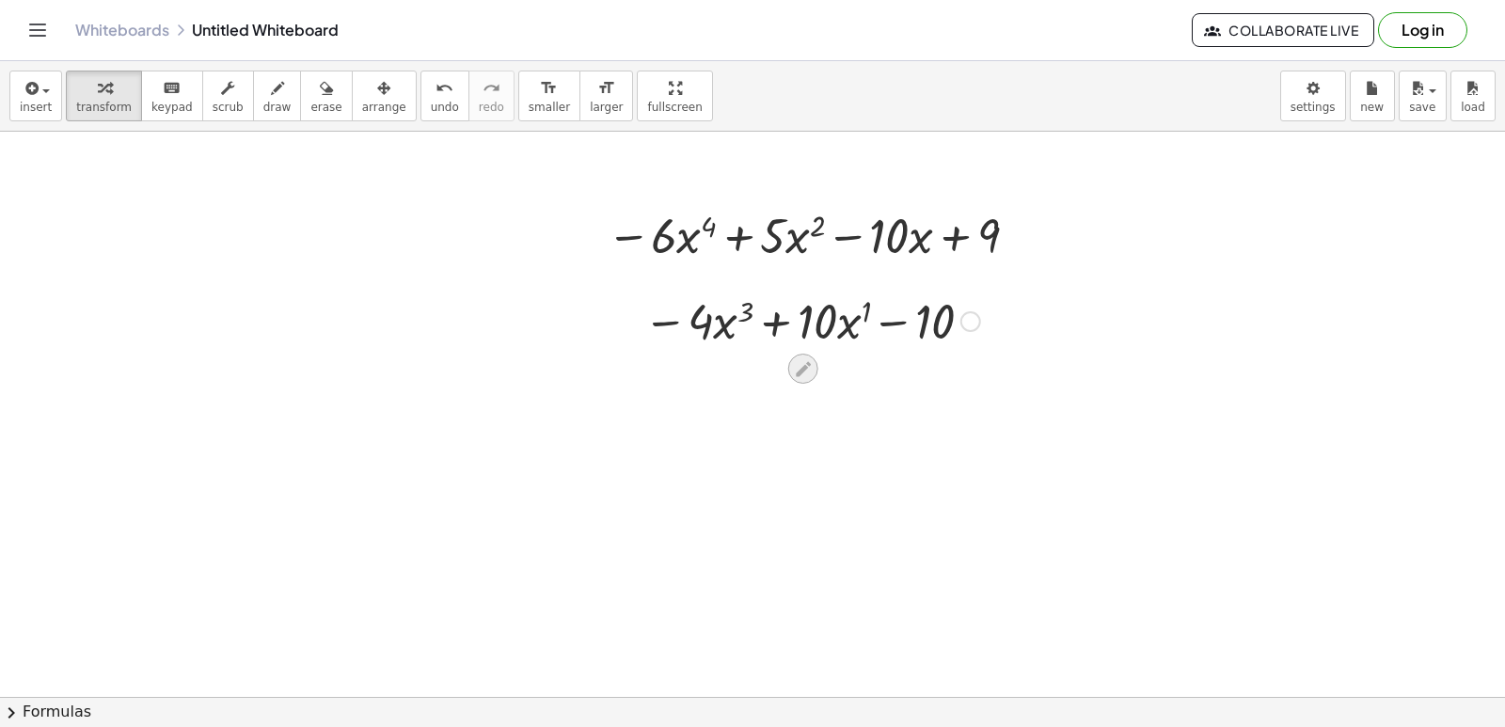
click at [804, 377] on icon at bounding box center [803, 369] width 20 height 20
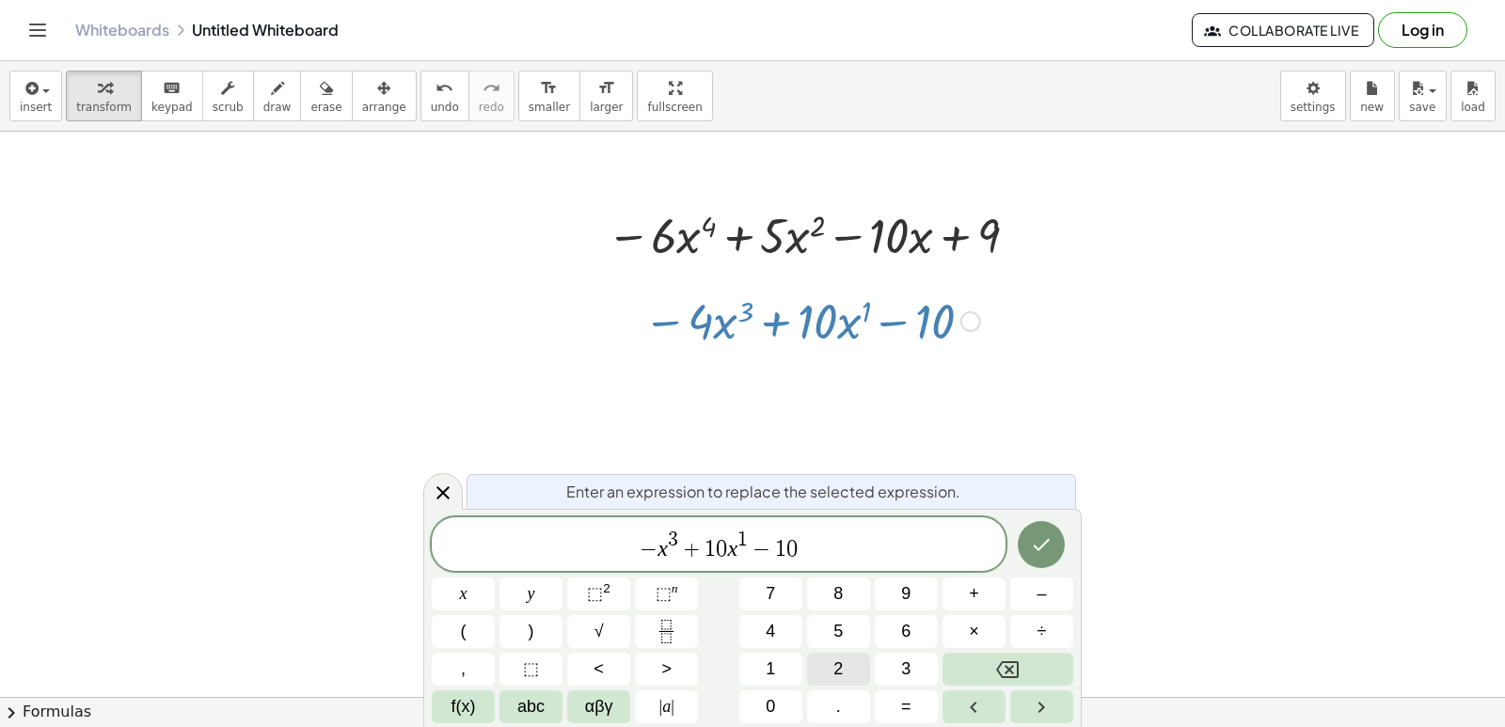
click at [822, 665] on button "2" at bounding box center [838, 669] width 63 height 33
click at [1056, 536] on button "Done" at bounding box center [1041, 544] width 47 height 47
click at [863, 555] on span "− 2 4 ​ x 3 + 1 0 x 1 − 1 0" at bounding box center [719, 546] width 574 height 34
click at [1035, 545] on icon "Done" at bounding box center [1042, 545] width 17 height 12
